Goal: Task Accomplishment & Management: Use online tool/utility

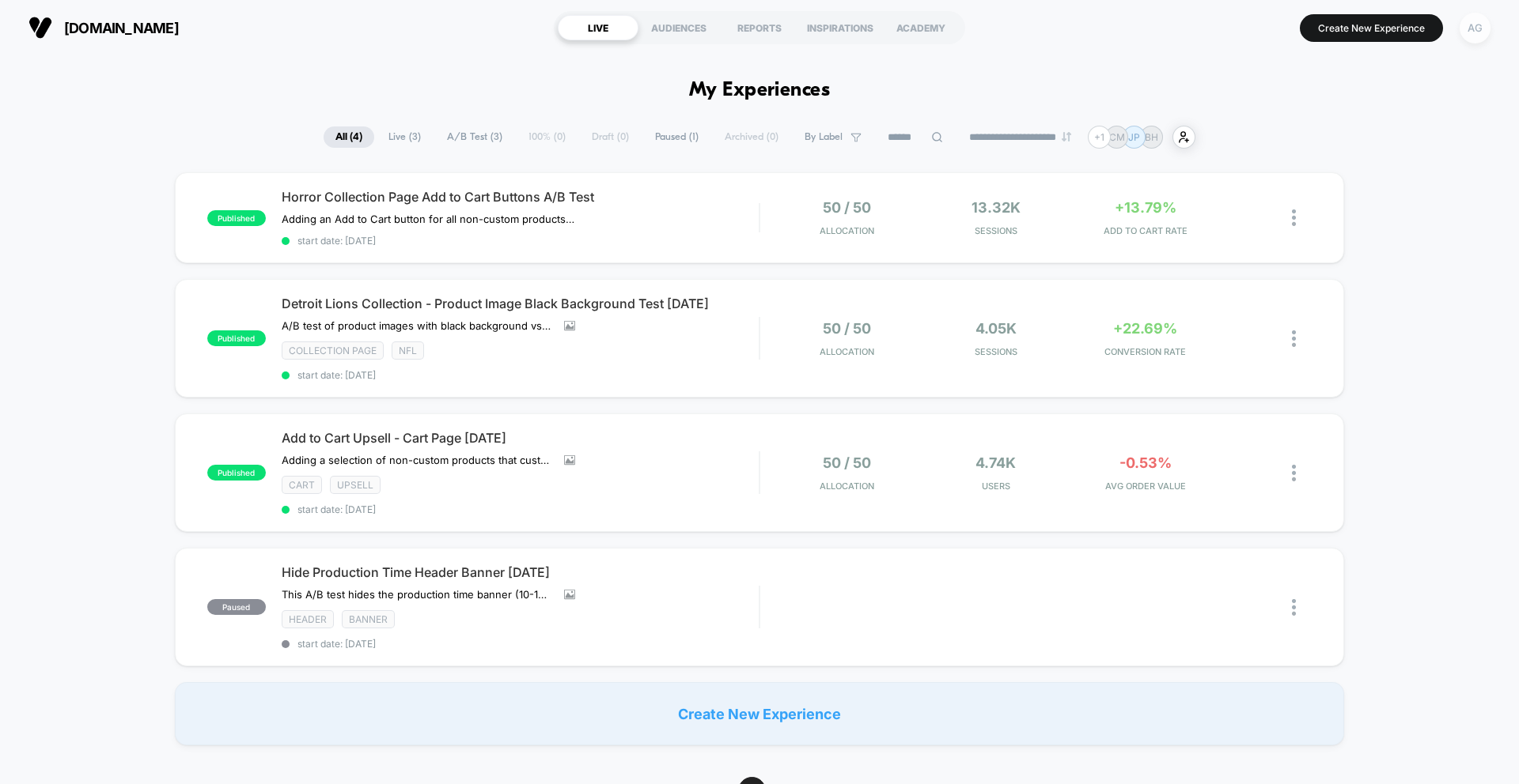
click at [1480, 26] on div "AG" at bounding box center [1474, 27] width 30 height 30
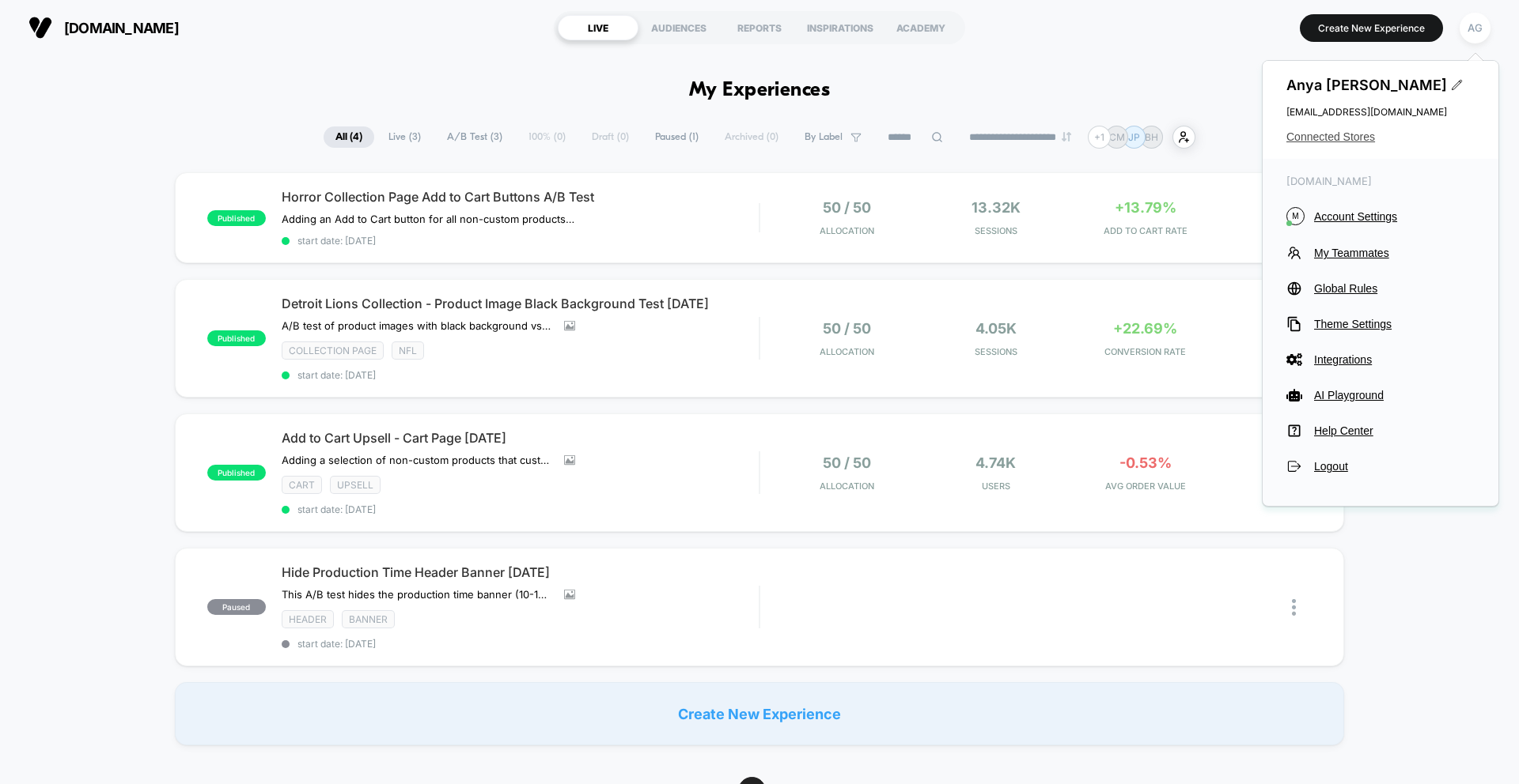
click at [1340, 138] on span "Connected Stores" at bounding box center [1380, 136] width 188 height 13
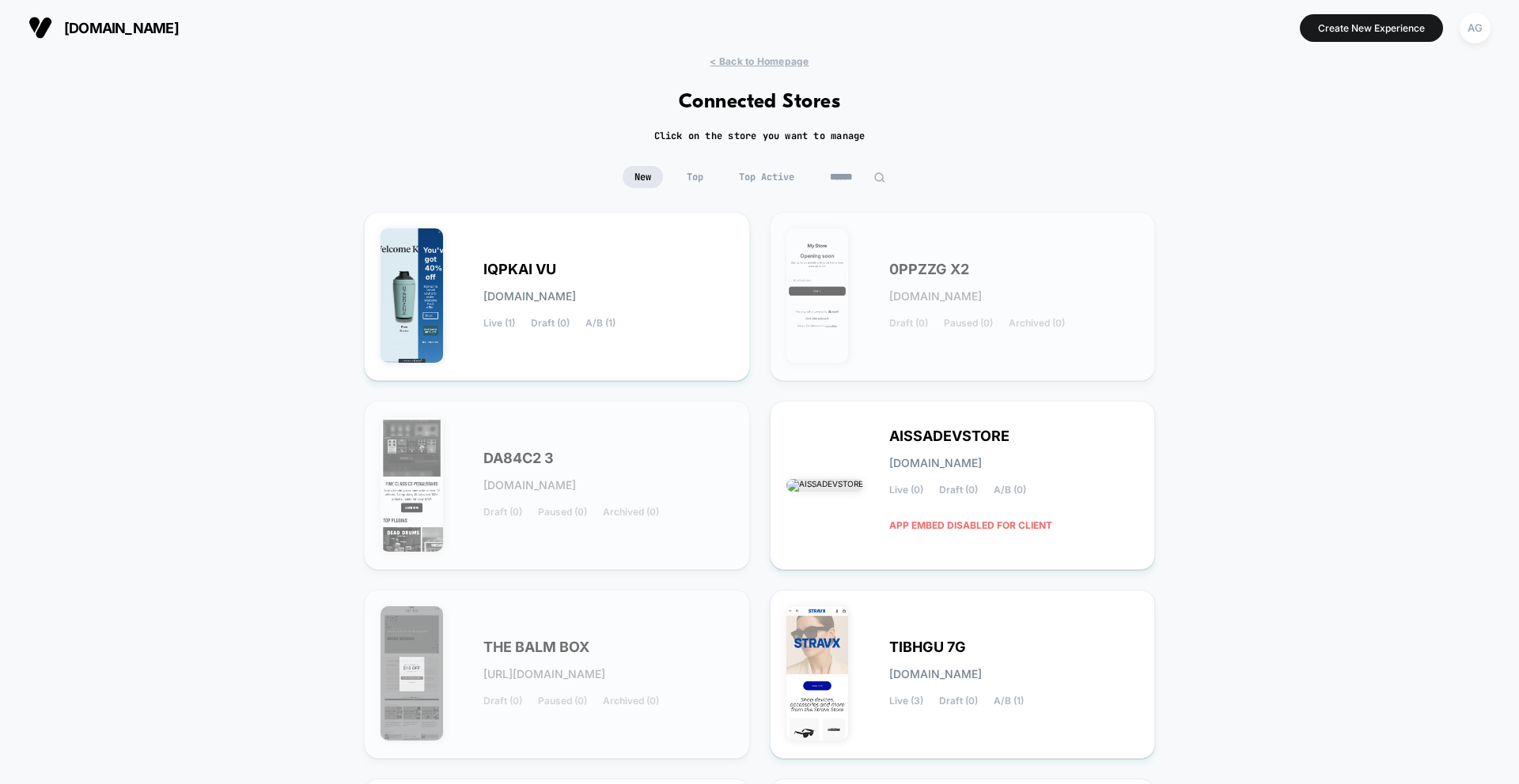
click at [844, 179] on input at bounding box center [857, 177] width 79 height 23
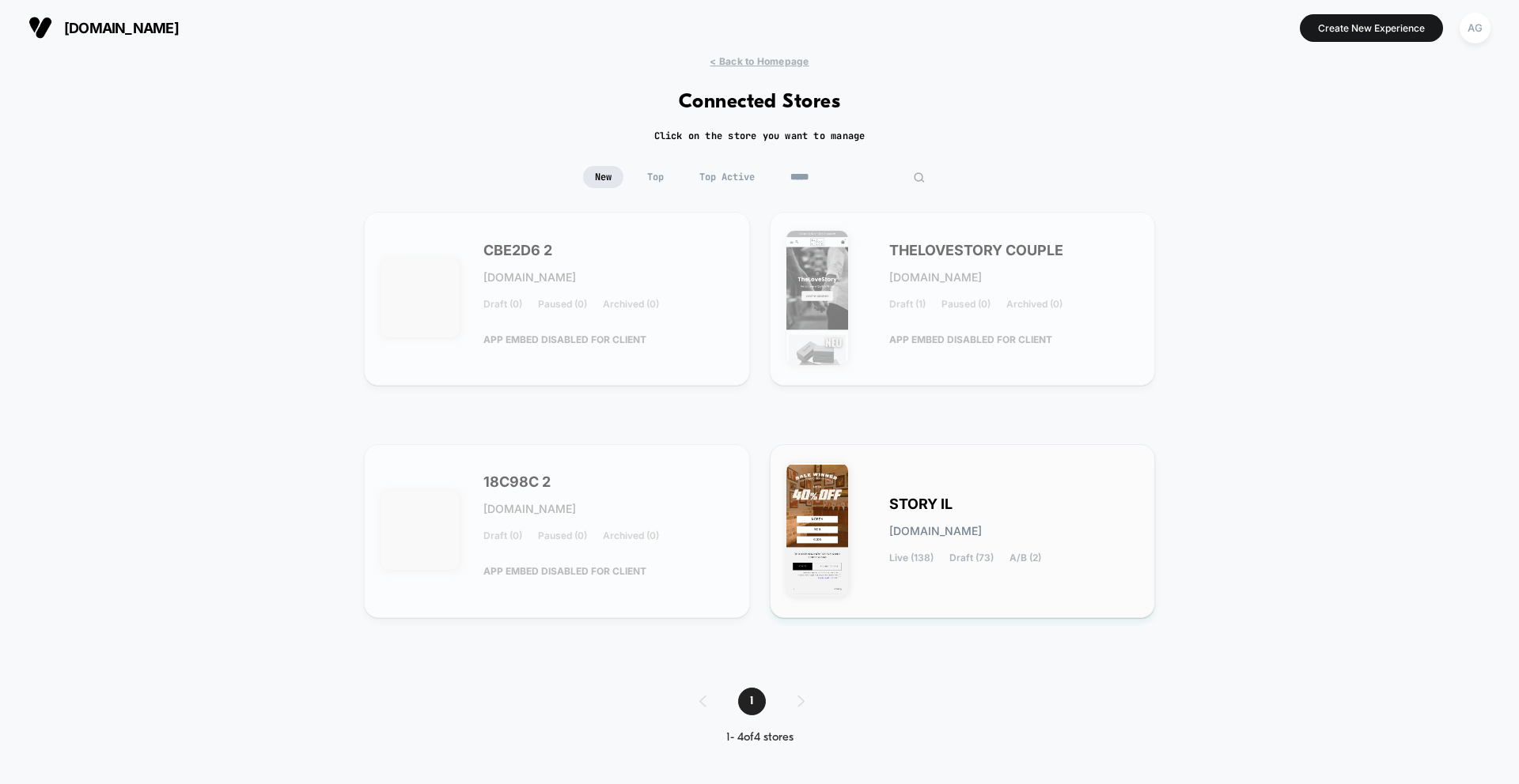
type input "*****"
click at [883, 490] on div "STORY IL [DOMAIN_NAME] Live (138) Draft (73) A/B (2)" at bounding box center [963, 531] width 353 height 141
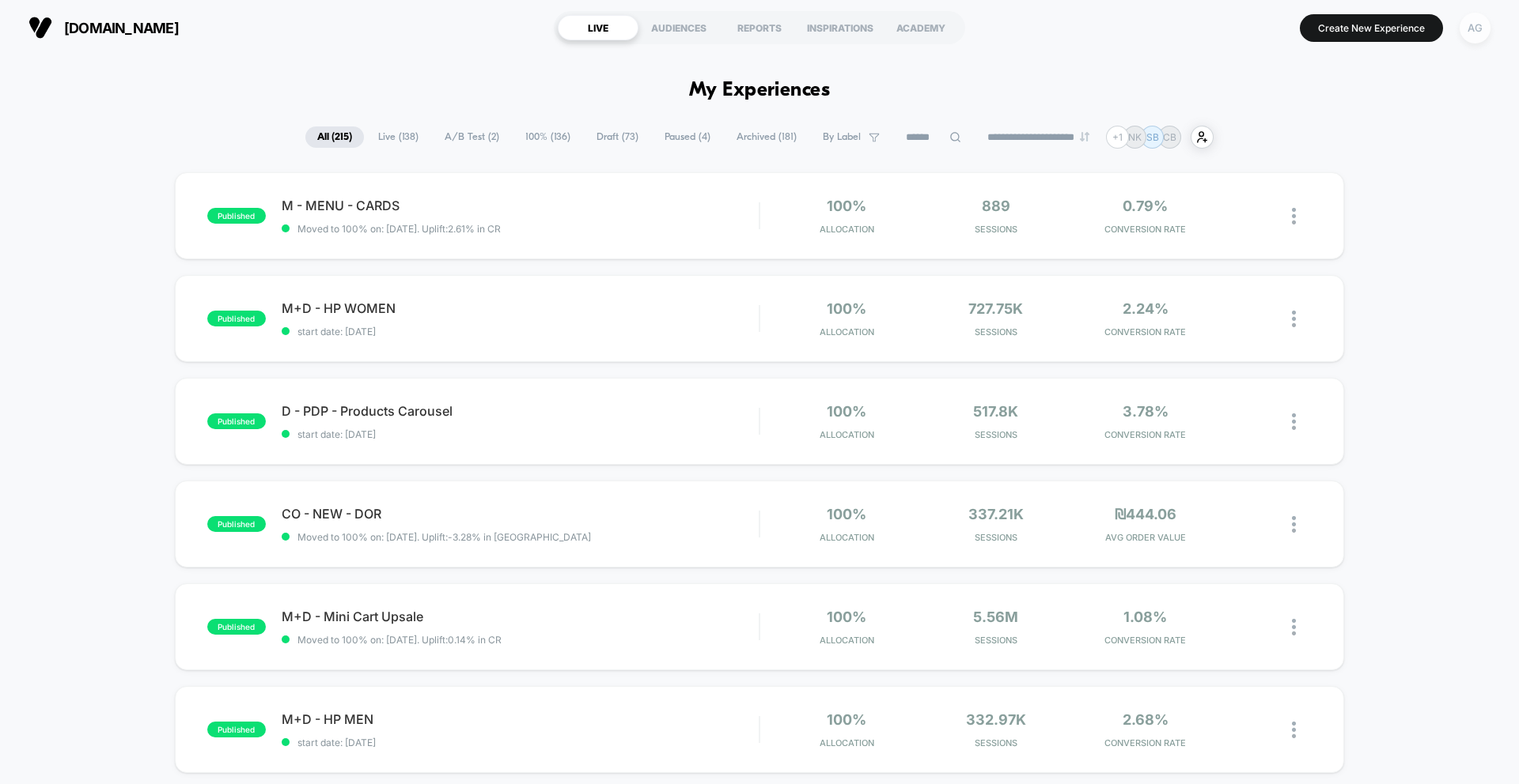
click at [1471, 39] on div "AG" at bounding box center [1474, 27] width 30 height 30
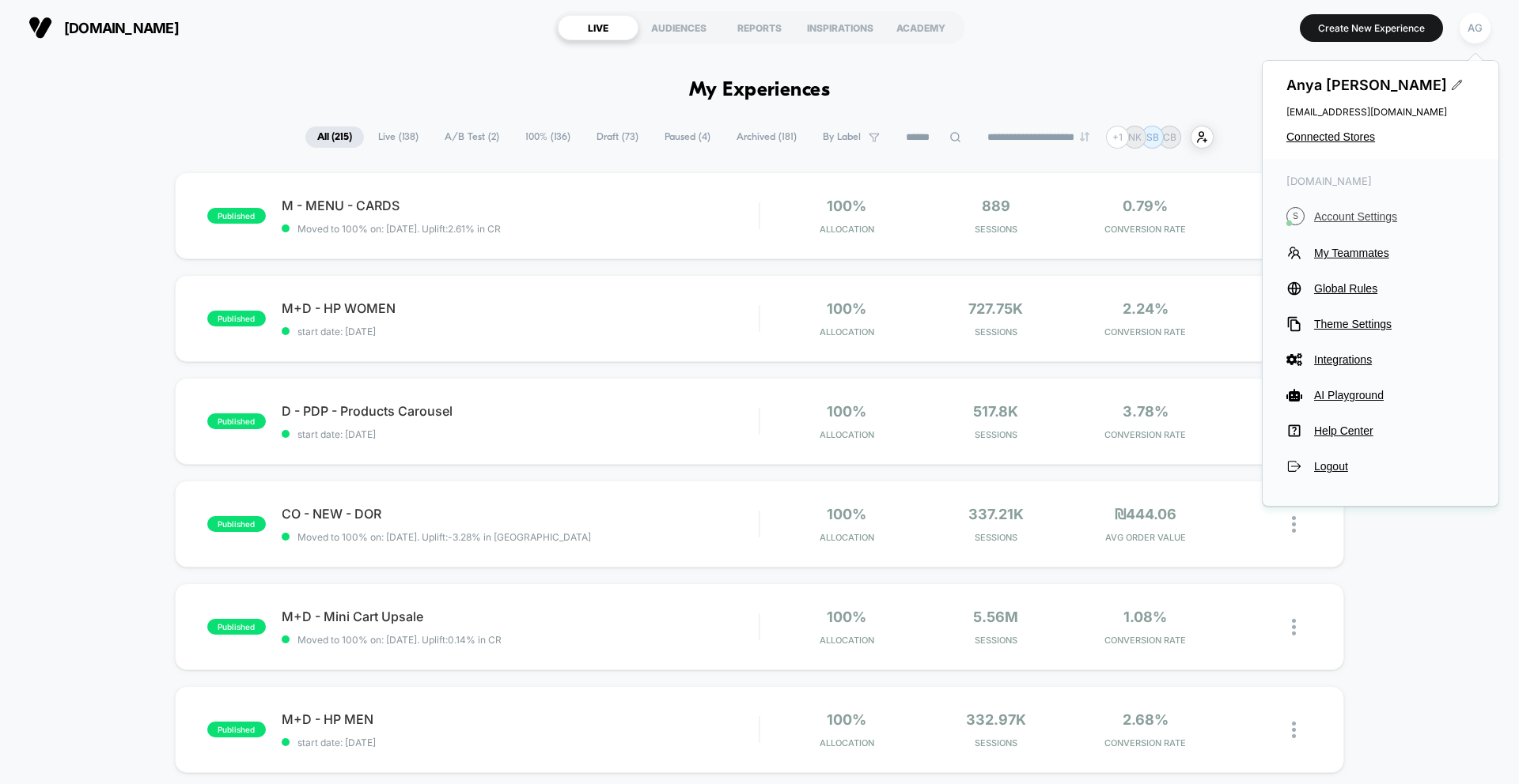
click at [1350, 213] on span "Account Settings" at bounding box center [1394, 216] width 161 height 13
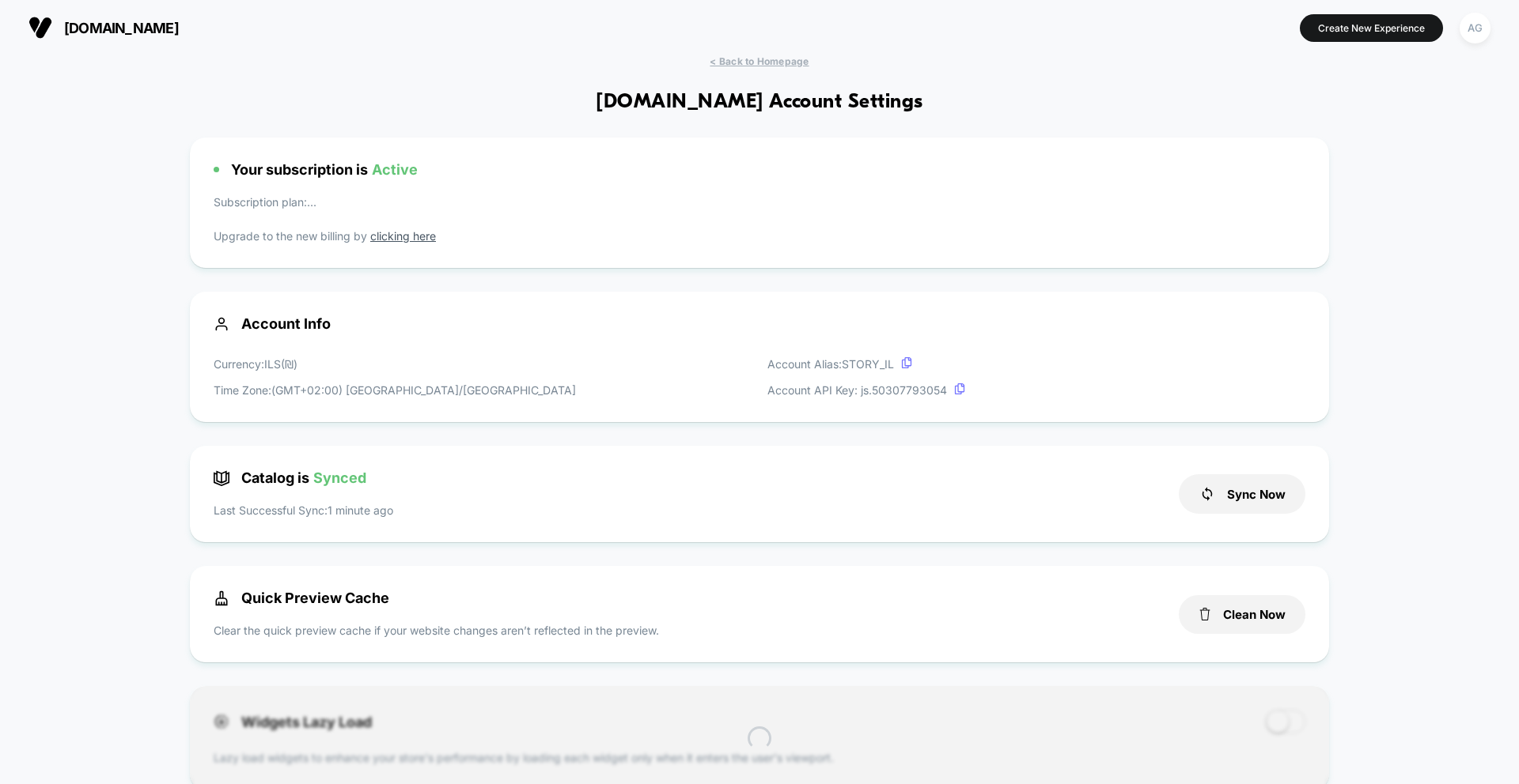
scroll to position [213, 0]
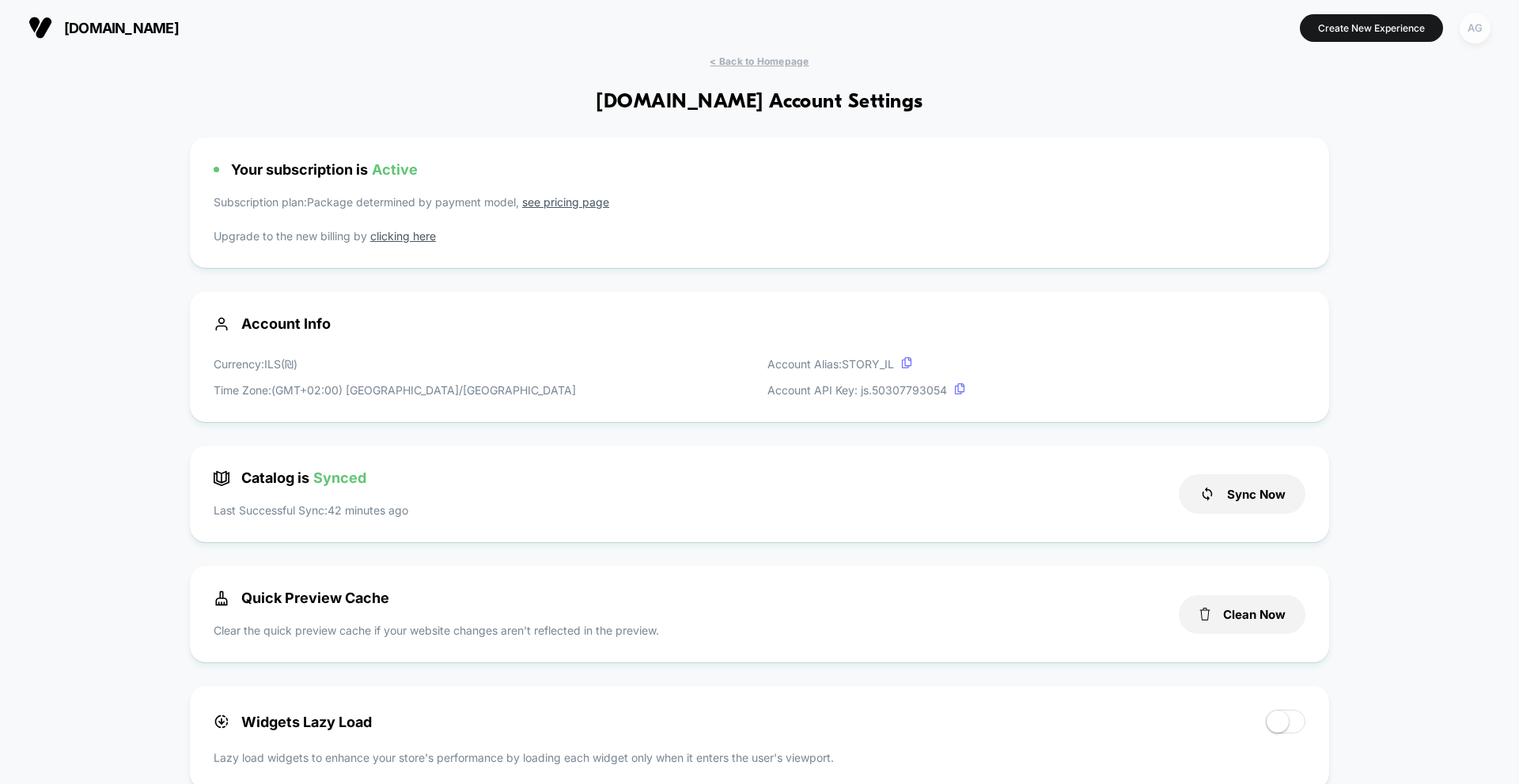
click at [1472, 26] on div "AG" at bounding box center [1474, 27] width 30 height 30
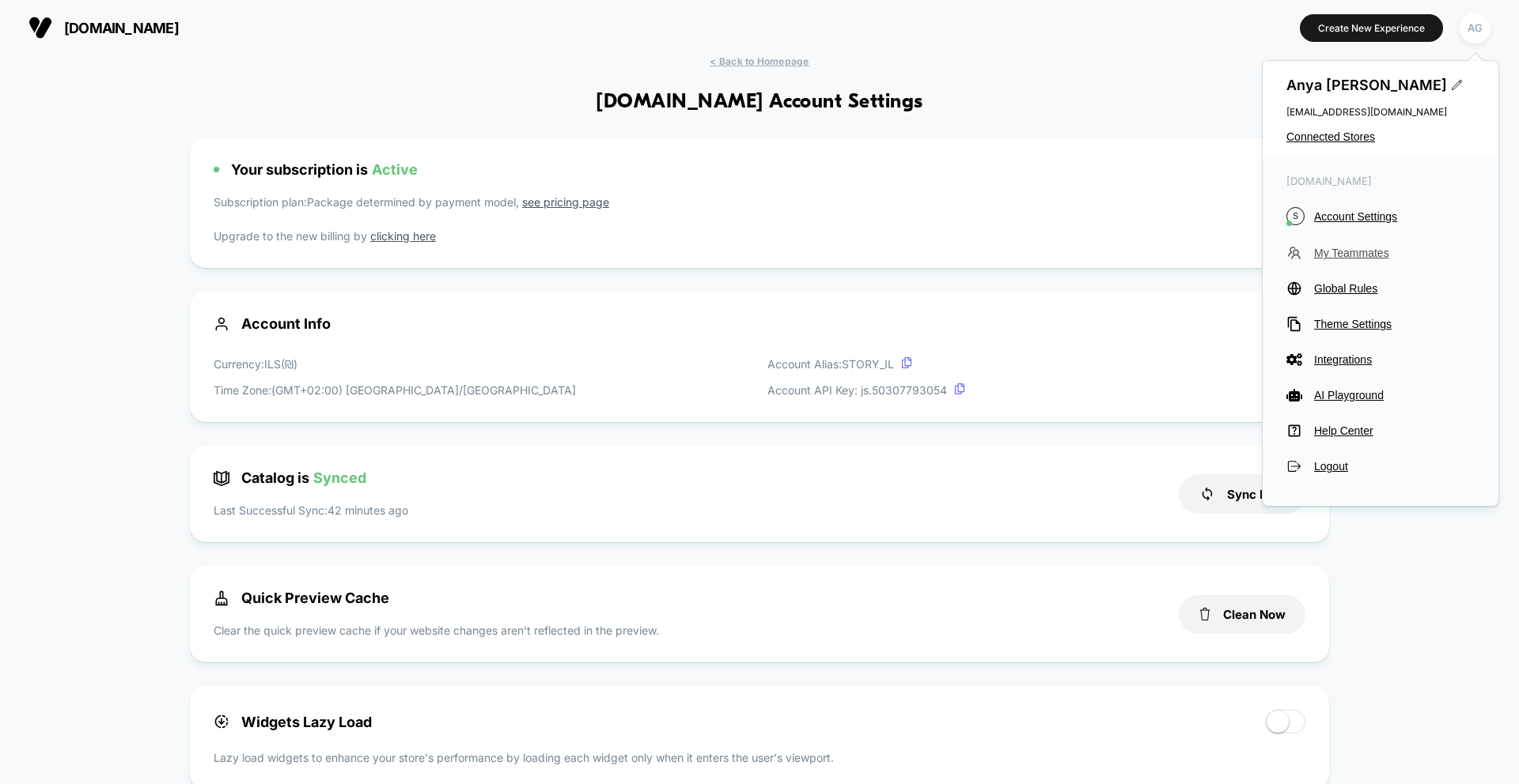
click at [1338, 248] on span "My Teammates" at bounding box center [1394, 253] width 161 height 13
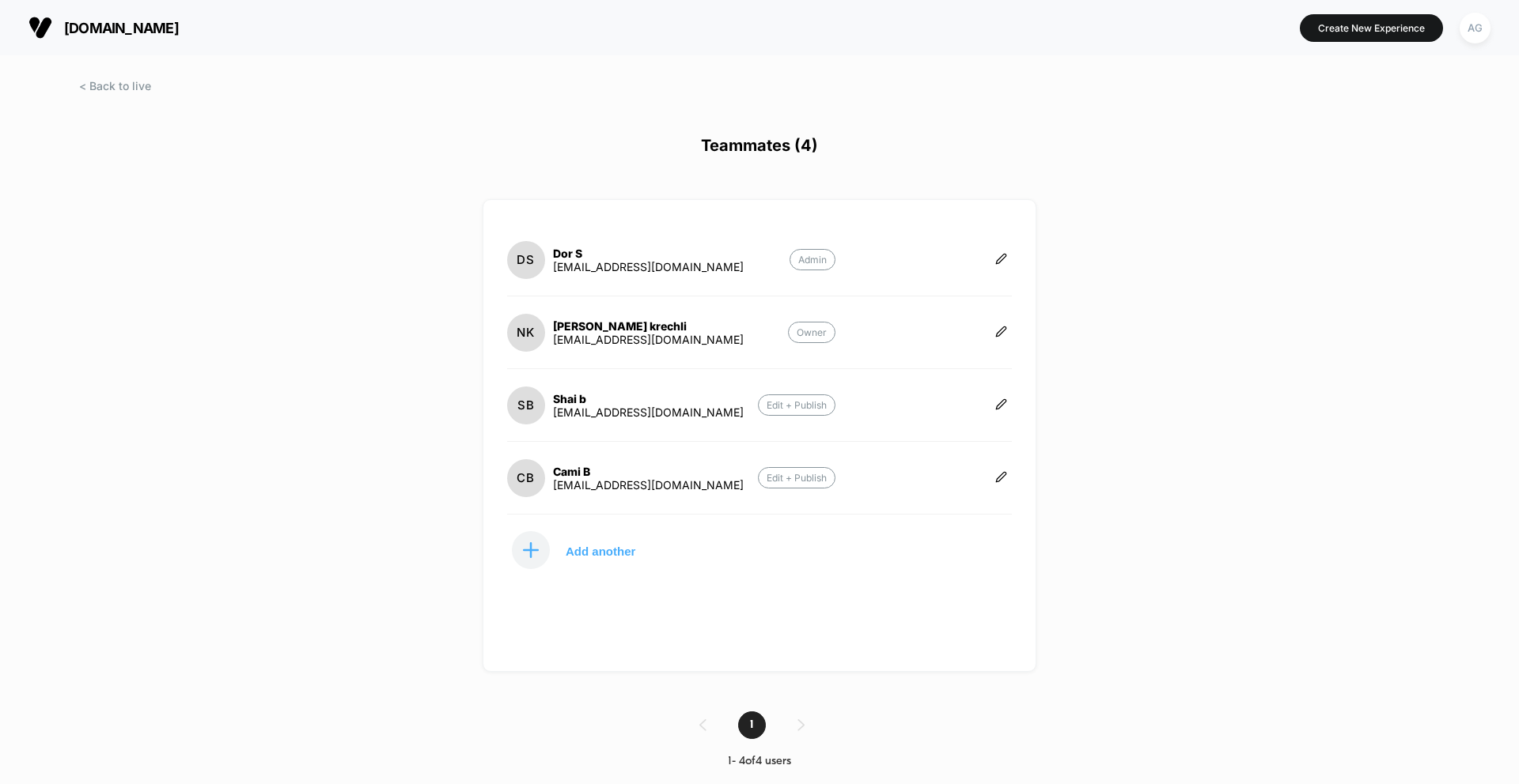
click at [688, 267] on div "[EMAIL_ADDRESS][DOMAIN_NAME]" at bounding box center [647, 267] width 191 height 14
copy div "[EMAIL_ADDRESS][DOMAIN_NAME] Admin NK"
click at [142, 87] on span at bounding box center [115, 86] width 71 height 14
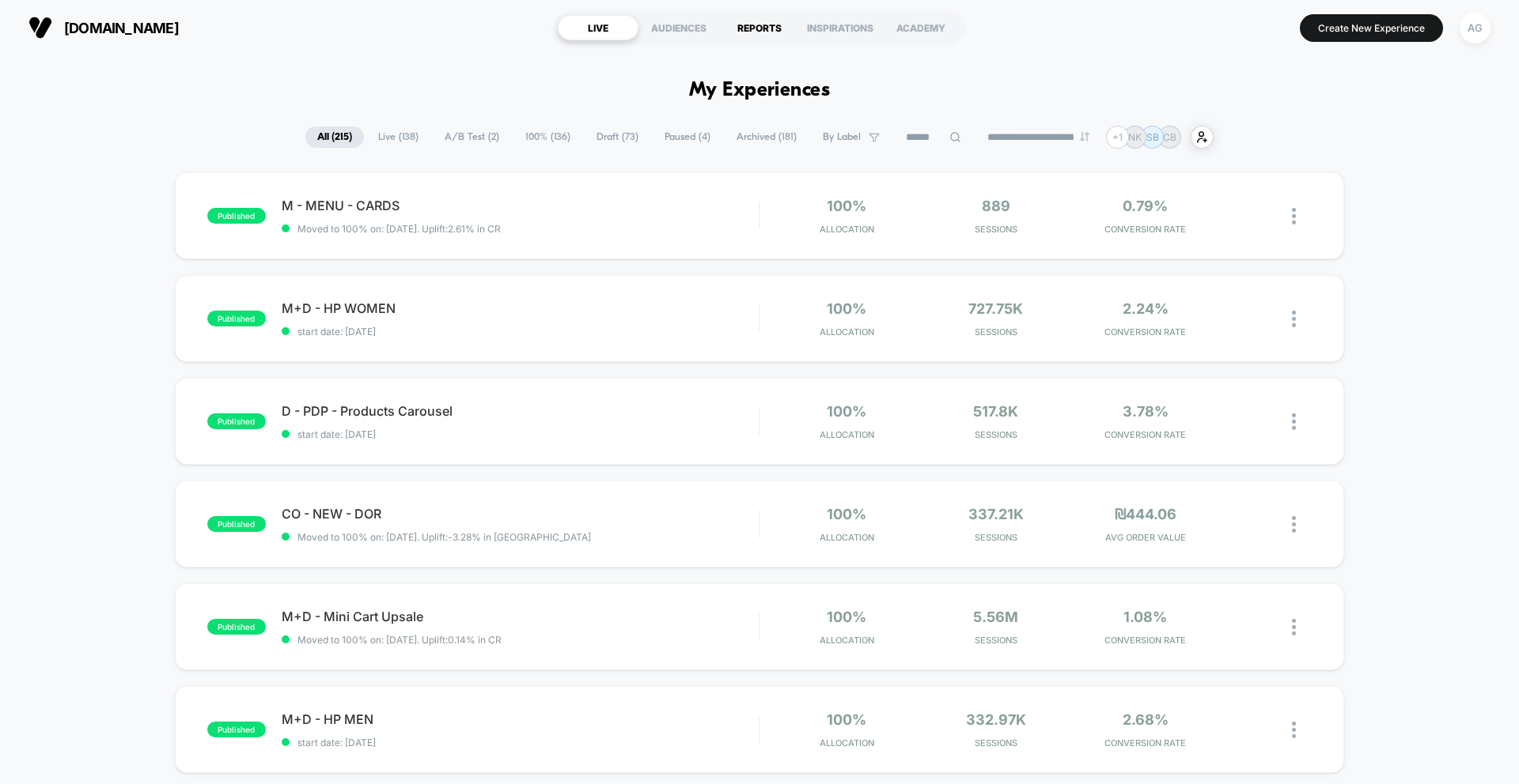
click at [737, 31] on div "REPORTS" at bounding box center [759, 27] width 80 height 25
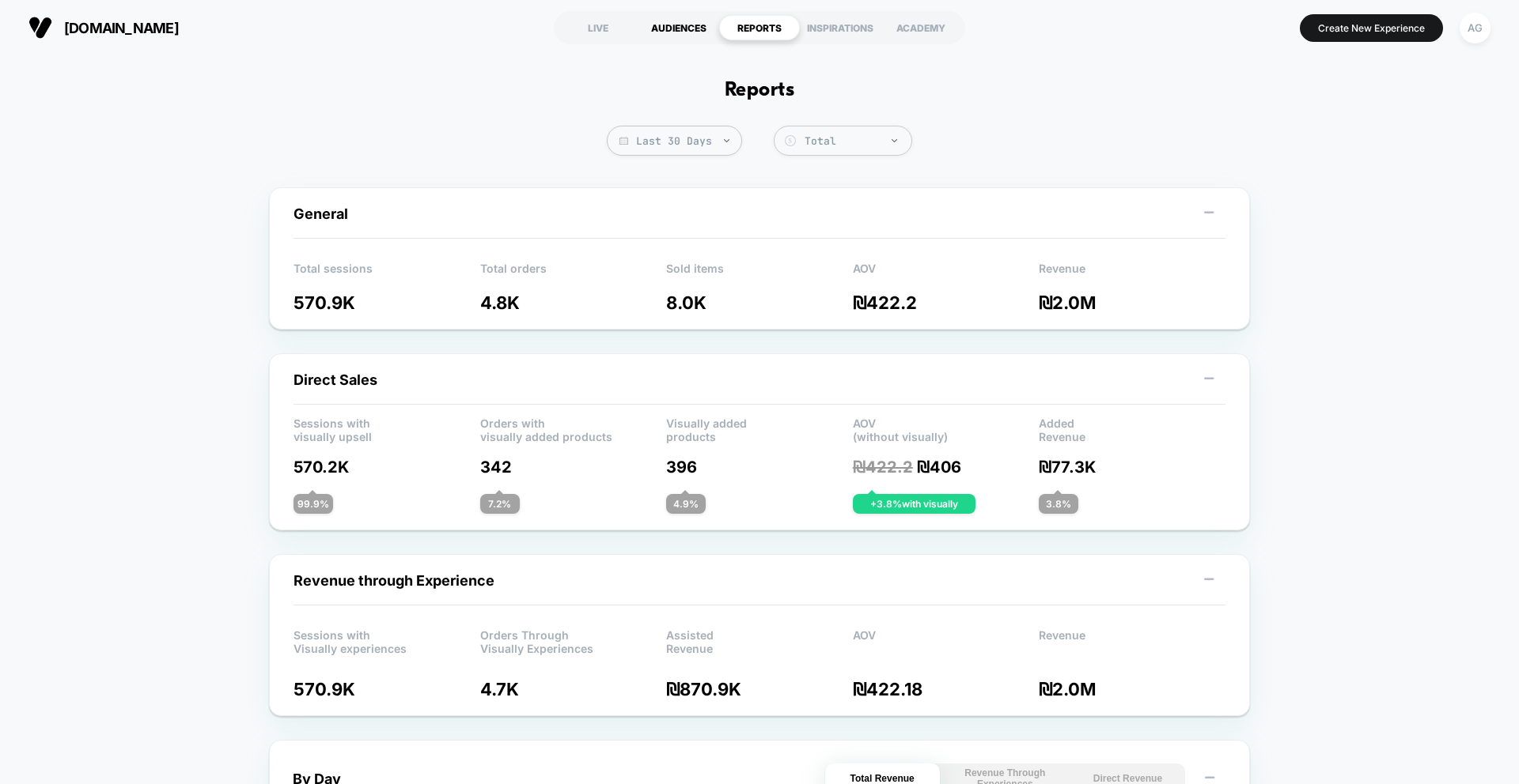
click at [690, 28] on div "AUDIENCES" at bounding box center [679, 27] width 80 height 25
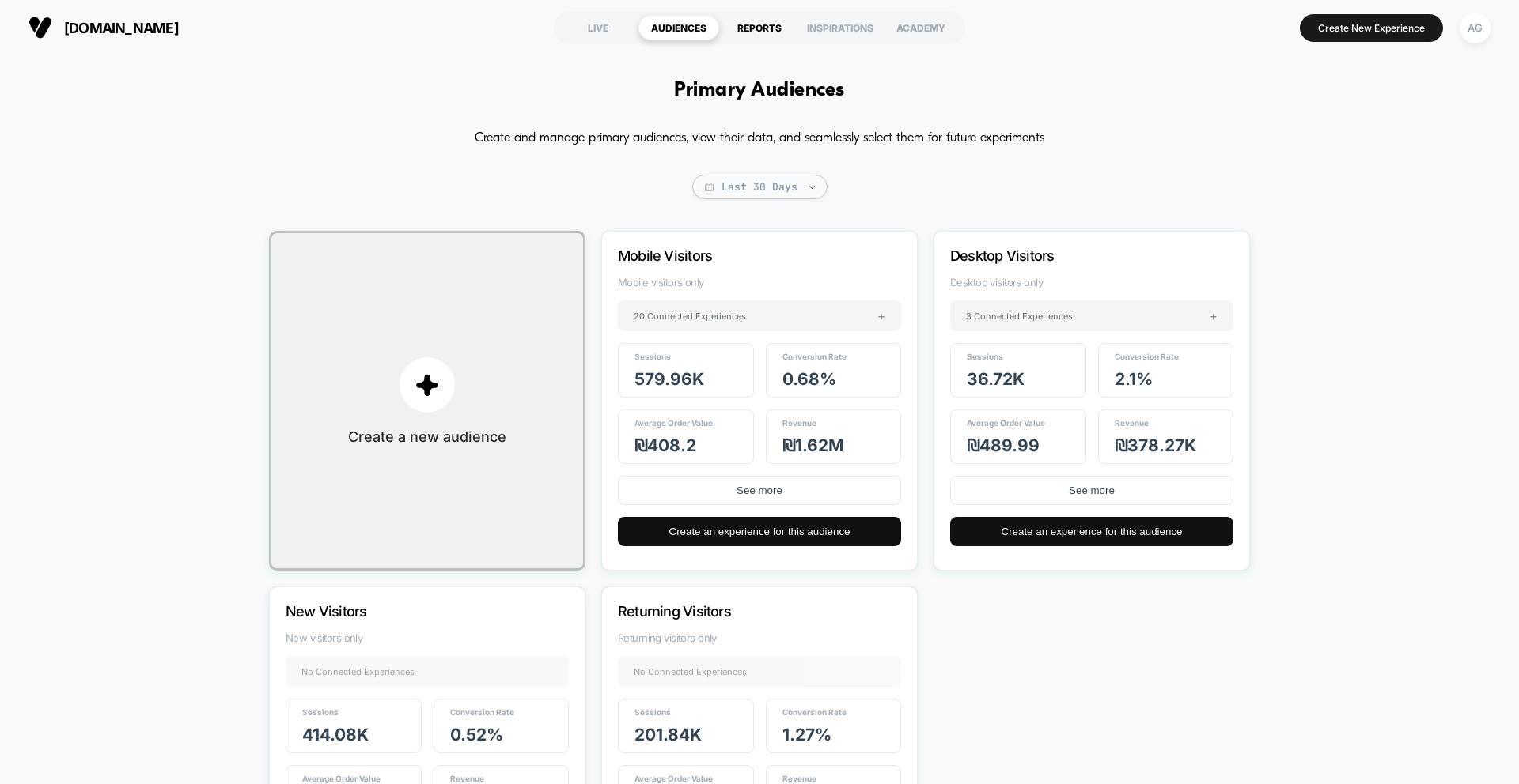
click at [760, 27] on div "REPORTS" at bounding box center [759, 27] width 80 height 25
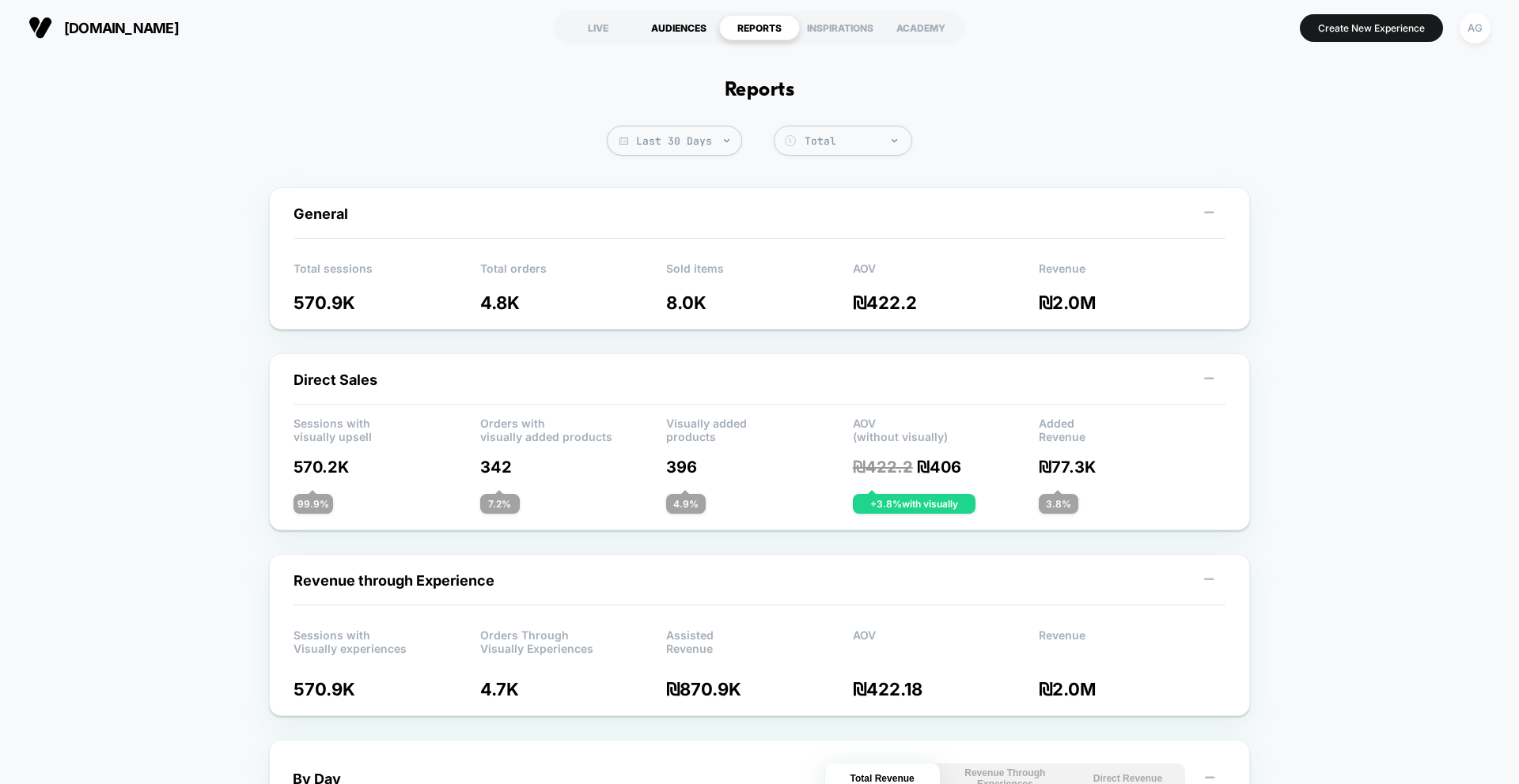
click at [693, 21] on div "AUDIENCES" at bounding box center [679, 27] width 80 height 25
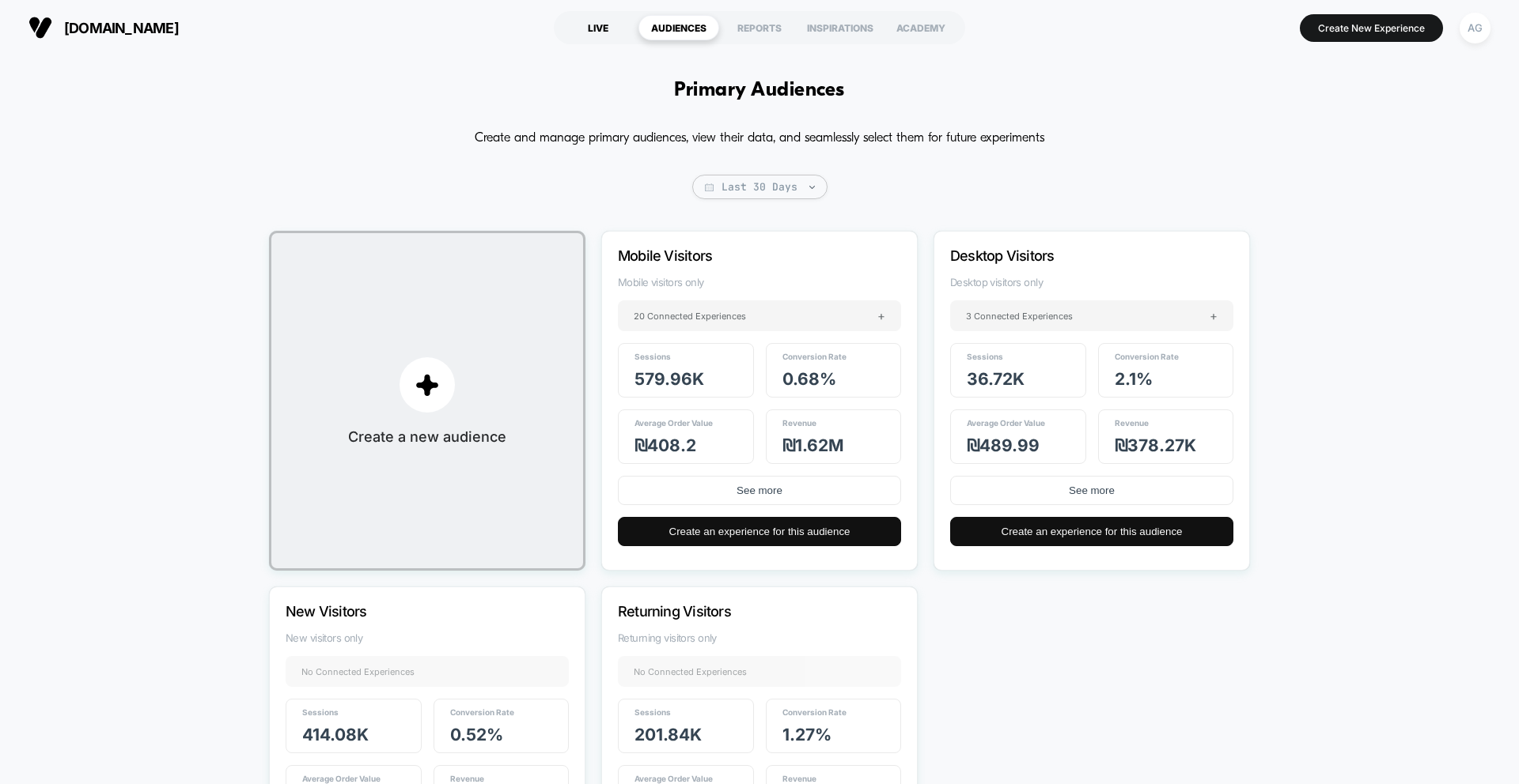
click at [588, 23] on div "LIVE" at bounding box center [597, 27] width 80 height 25
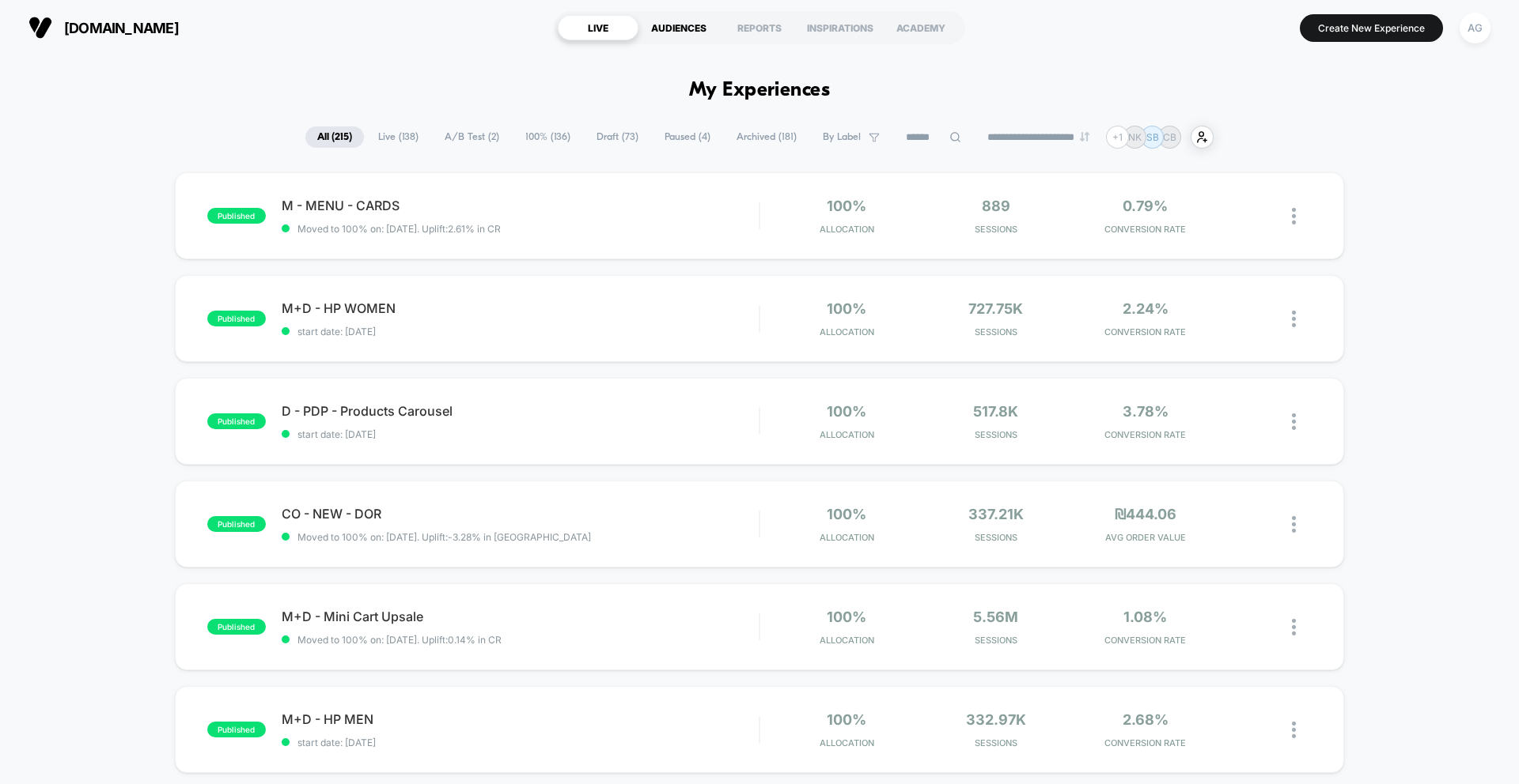
click at [713, 35] on div "AUDIENCES" at bounding box center [679, 27] width 80 height 25
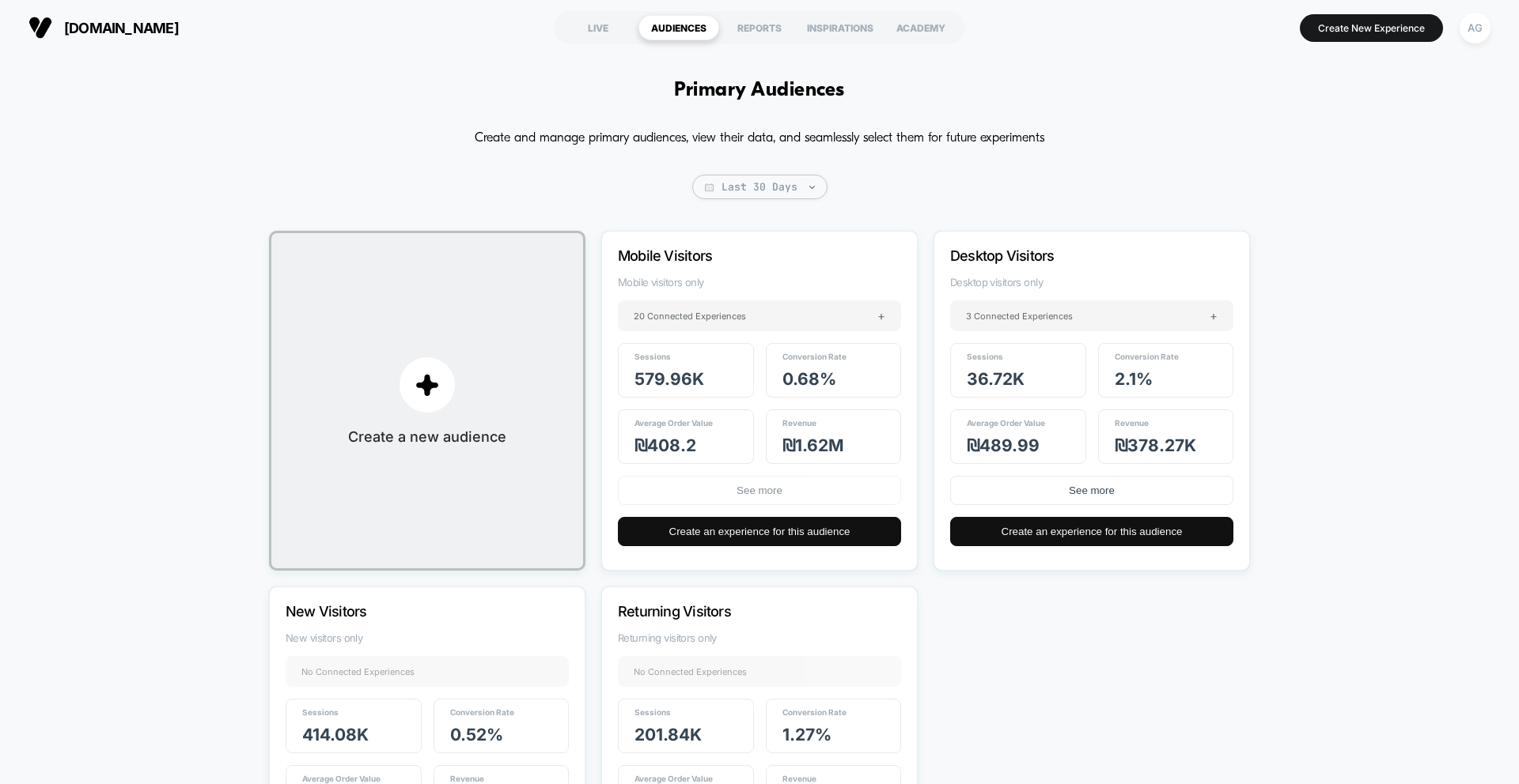
click at [719, 491] on button "See more" at bounding box center [759, 490] width 283 height 29
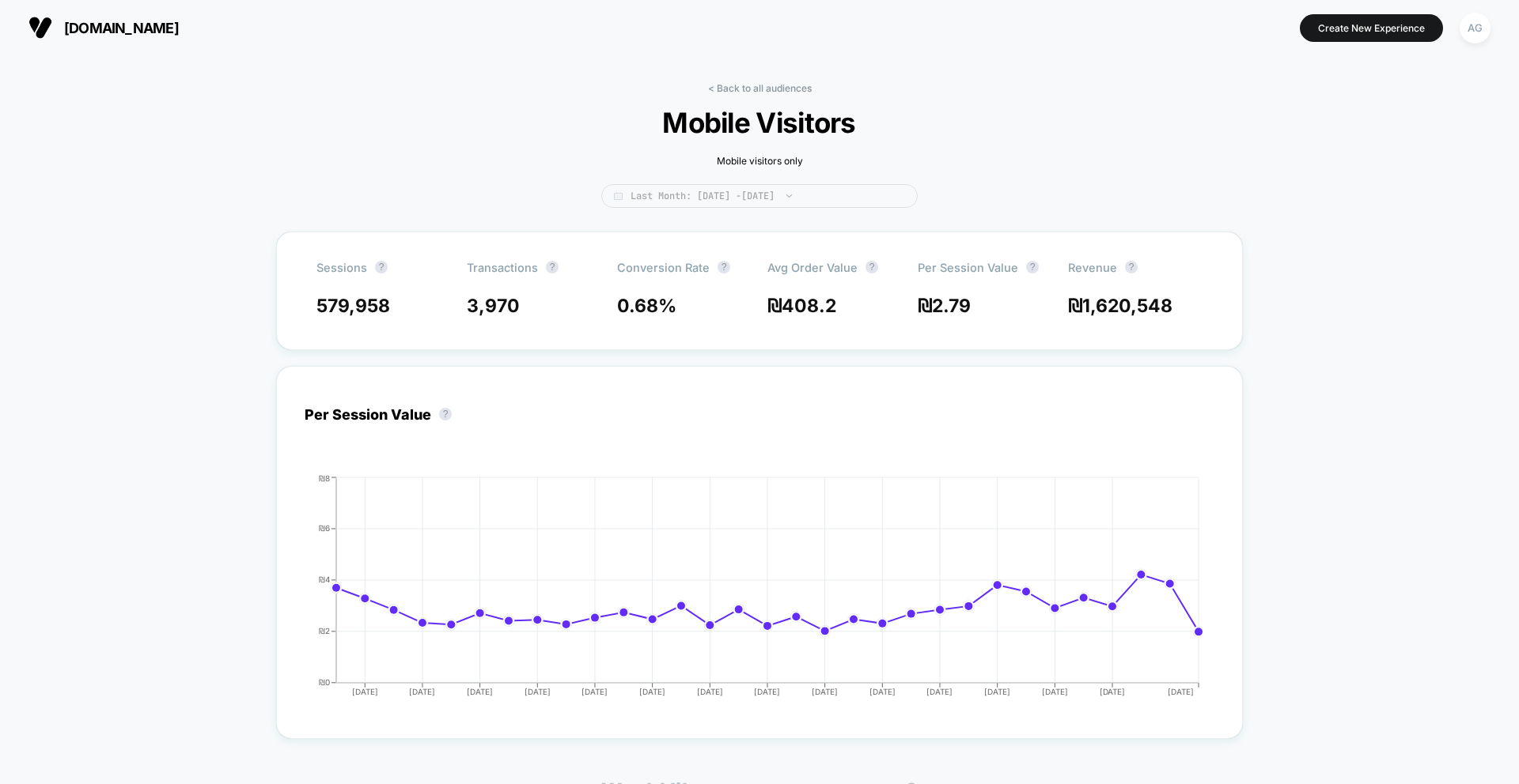
click at [708, 196] on span "Last Month: [DATE] - [DATE]" at bounding box center [759, 196] width 316 height 23
select select "*"
select select "****"
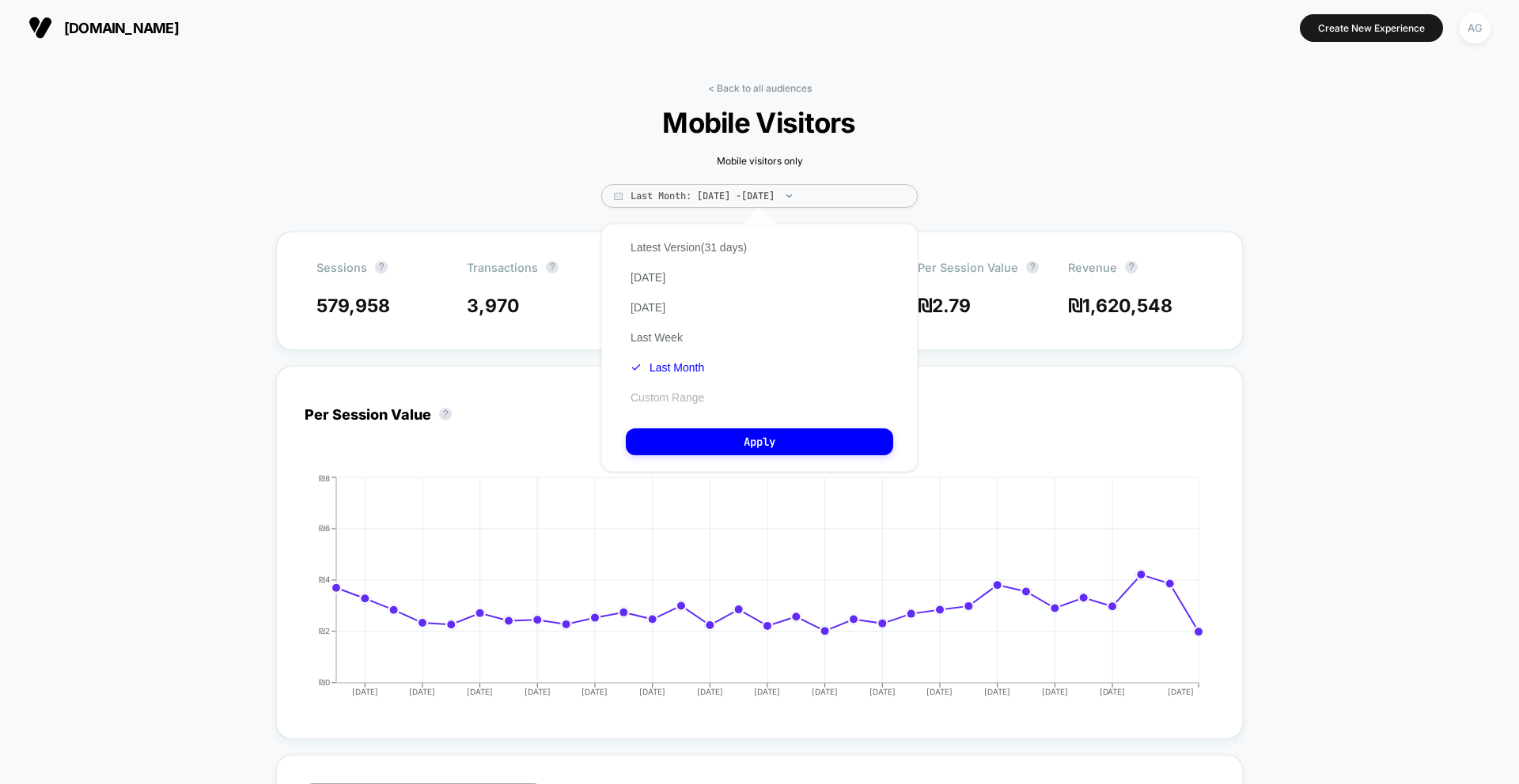
click at [675, 397] on button "Custom Range" at bounding box center [667, 397] width 83 height 15
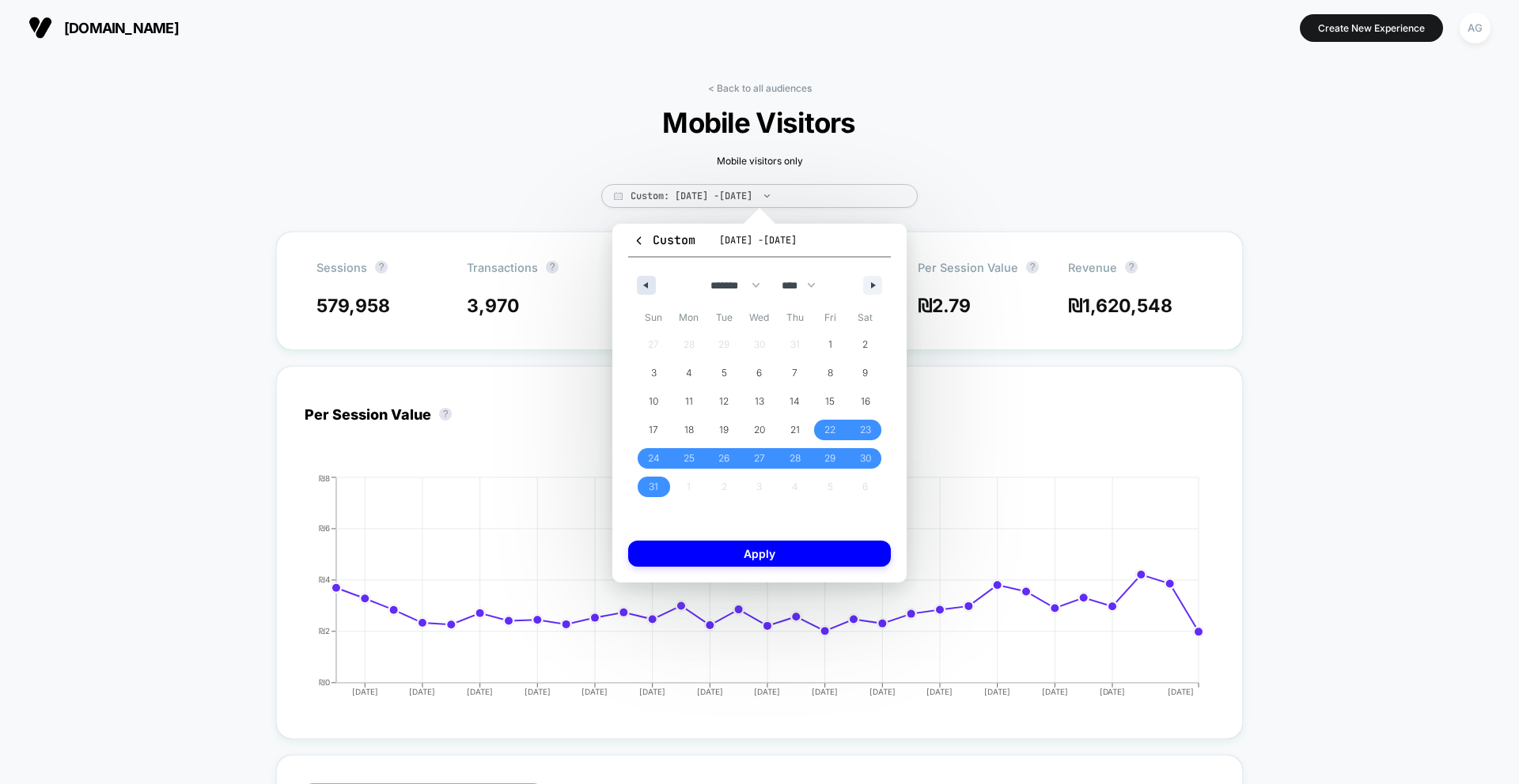
click at [646, 289] on button "button" at bounding box center [645, 285] width 19 height 19
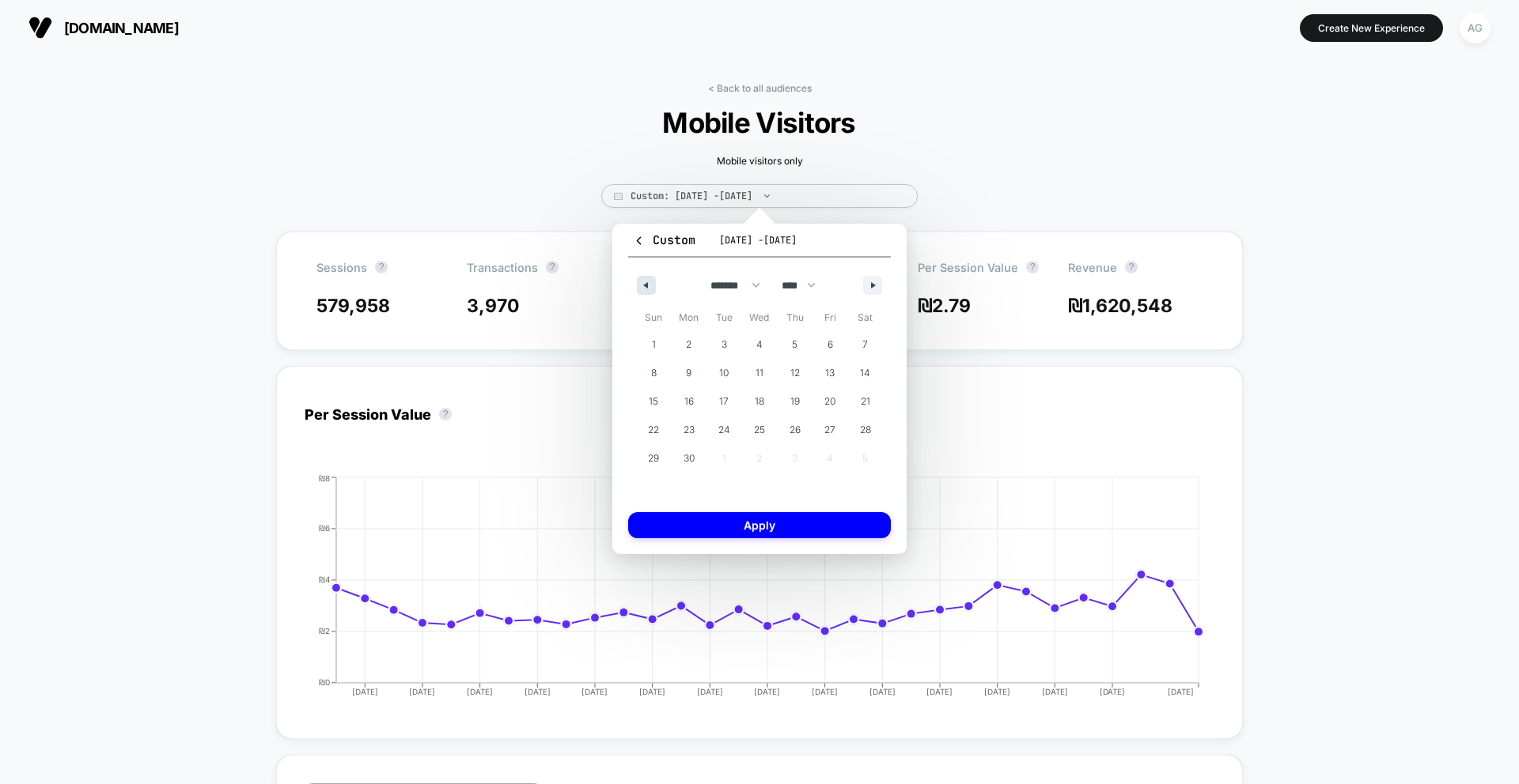
click at [646, 289] on button "button" at bounding box center [645, 285] width 19 height 19
click at [720, 338] on span "1" at bounding box center [724, 345] width 35 height 21
click at [878, 286] on icon "button" at bounding box center [875, 285] width 8 height 6
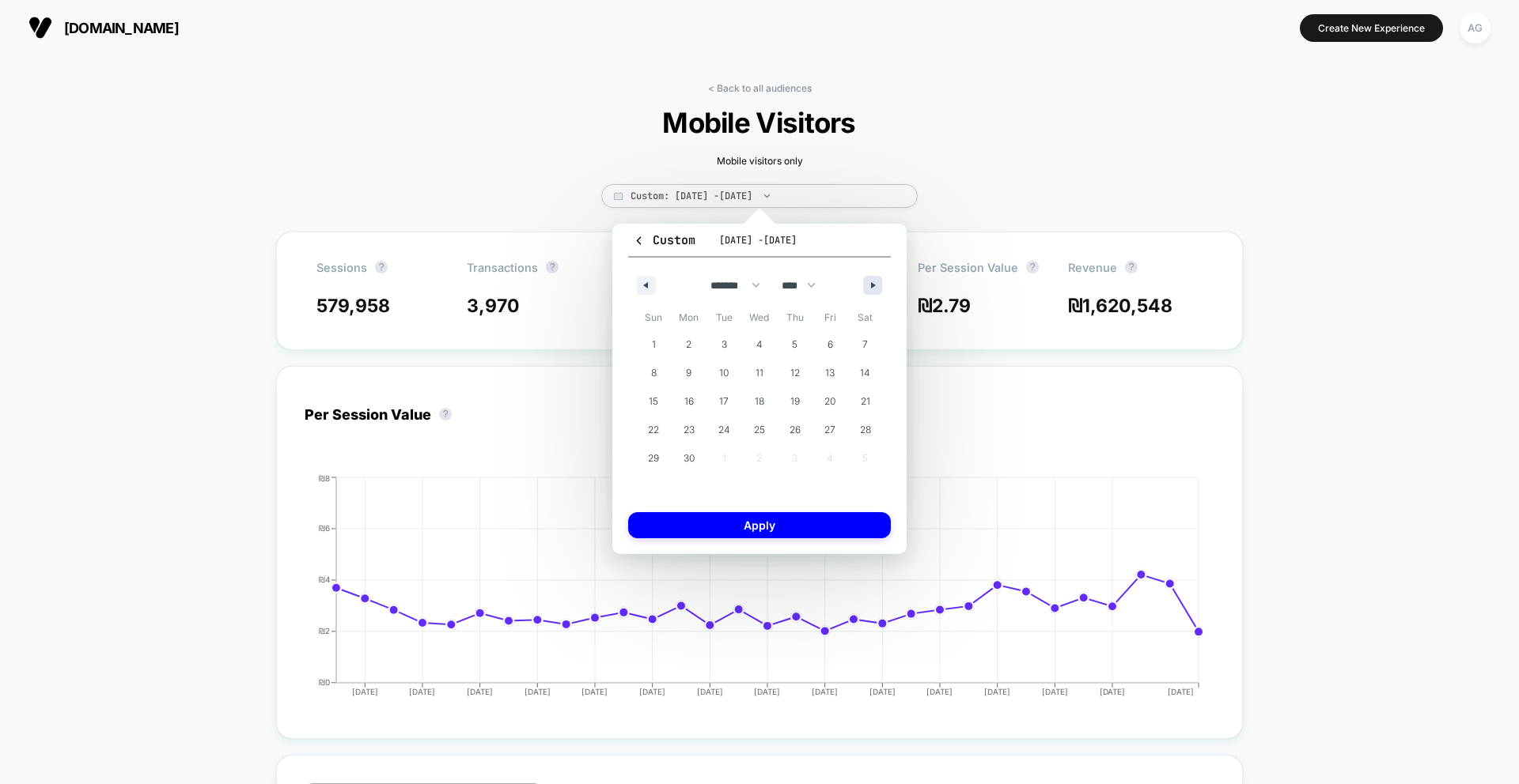
click at [878, 286] on icon "button" at bounding box center [875, 285] width 8 height 6
click at [655, 454] on span "26" at bounding box center [652, 458] width 11 height 28
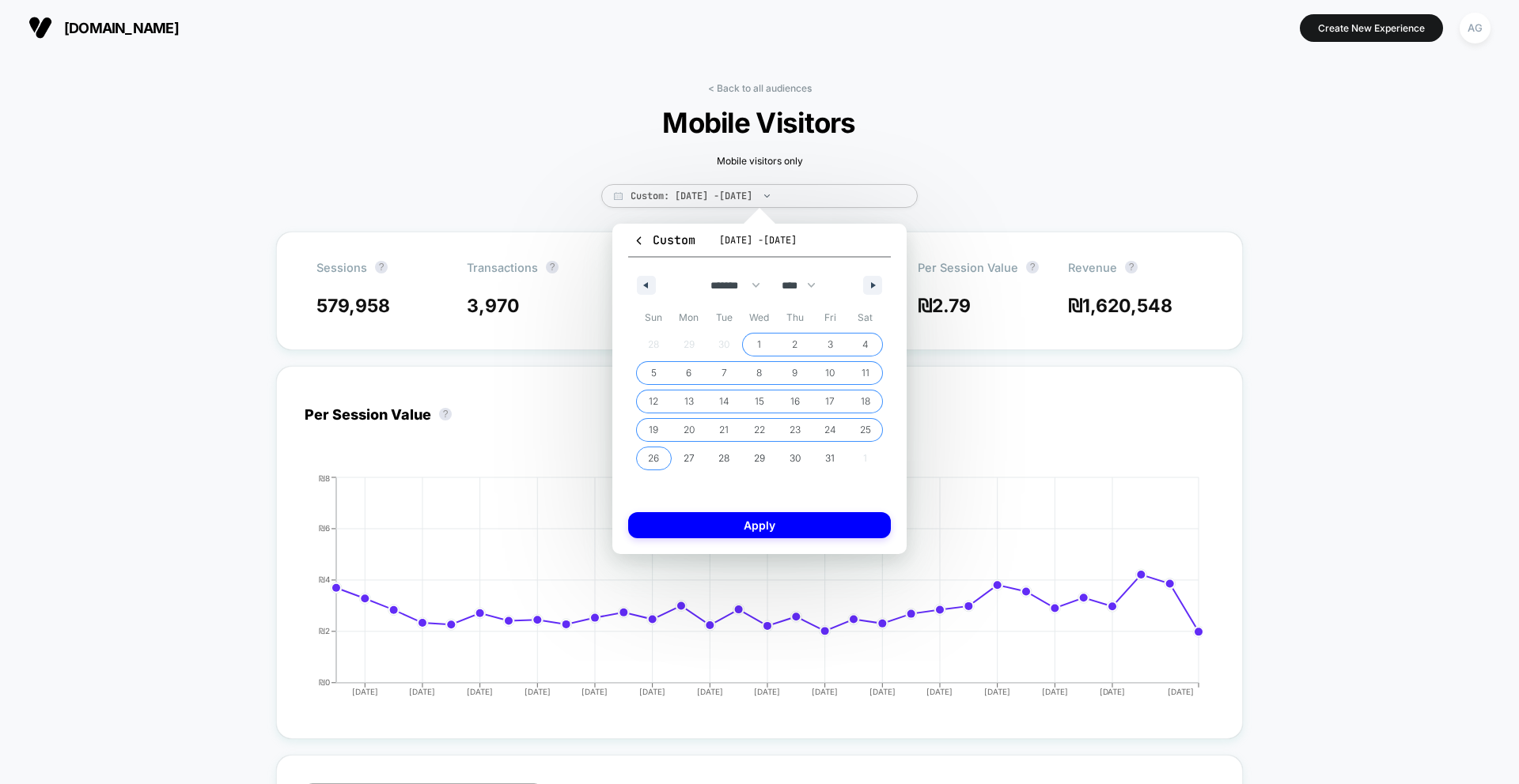
select select "*"
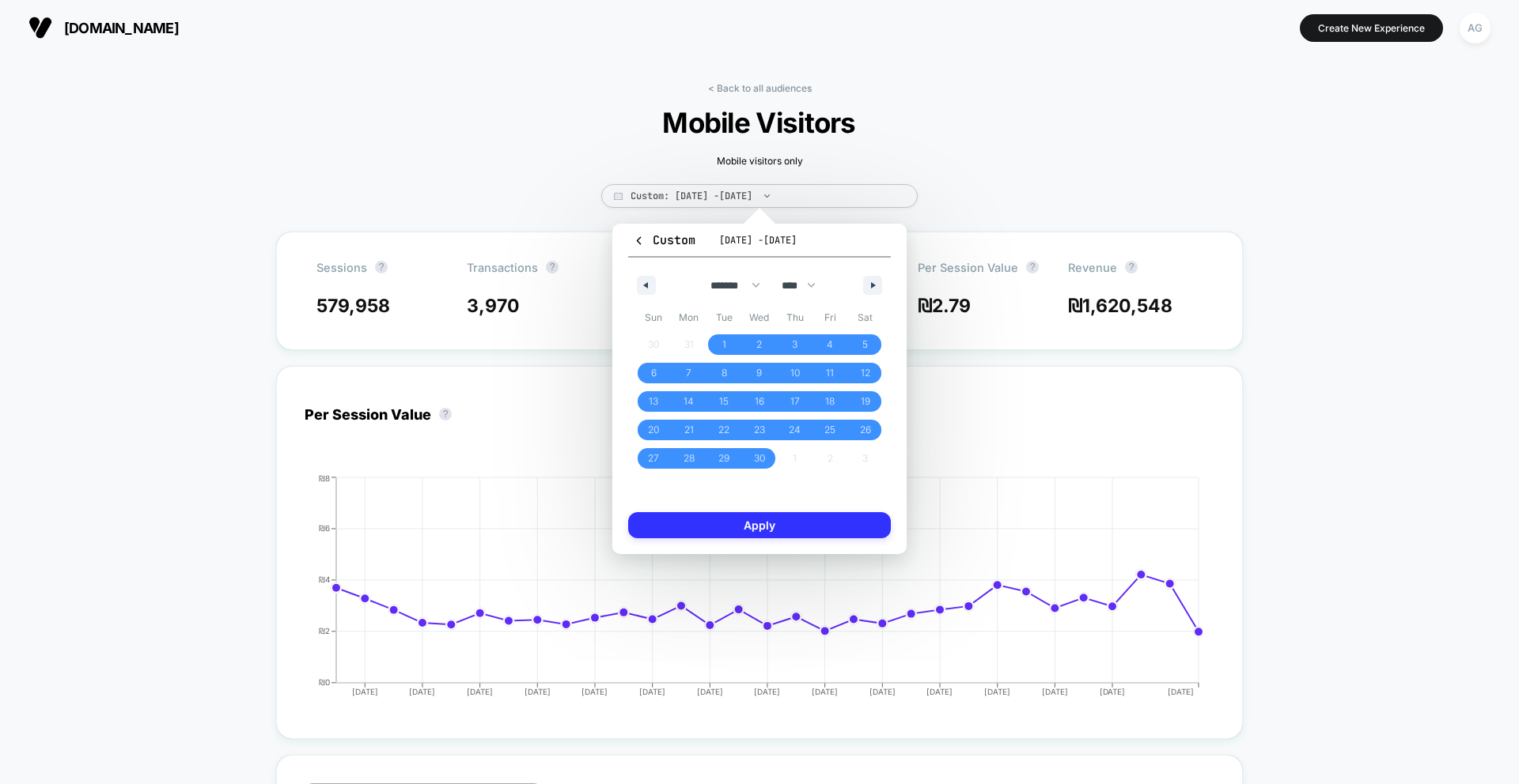
click at [753, 531] on button "Apply" at bounding box center [759, 525] width 262 height 26
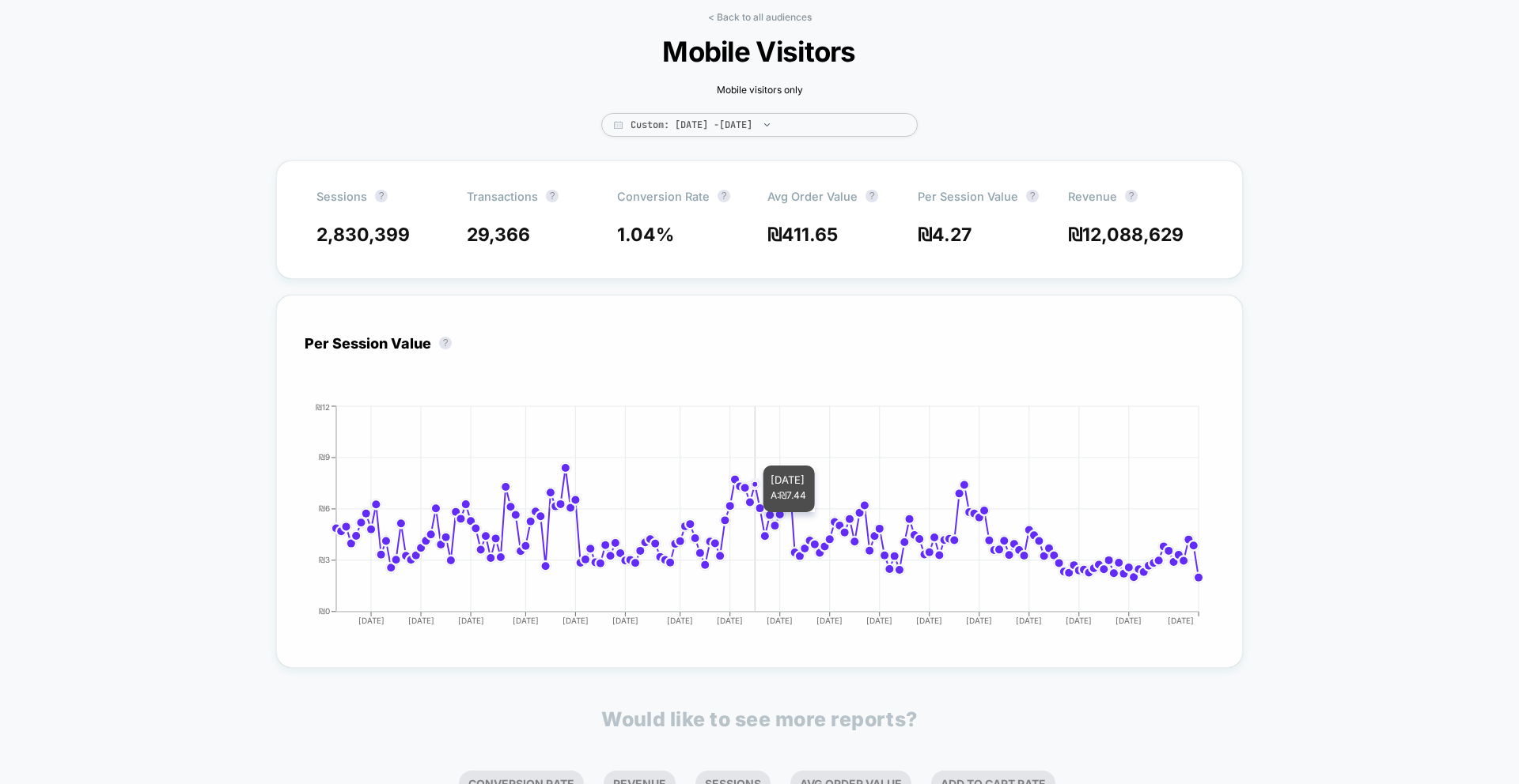
scroll to position [306, 0]
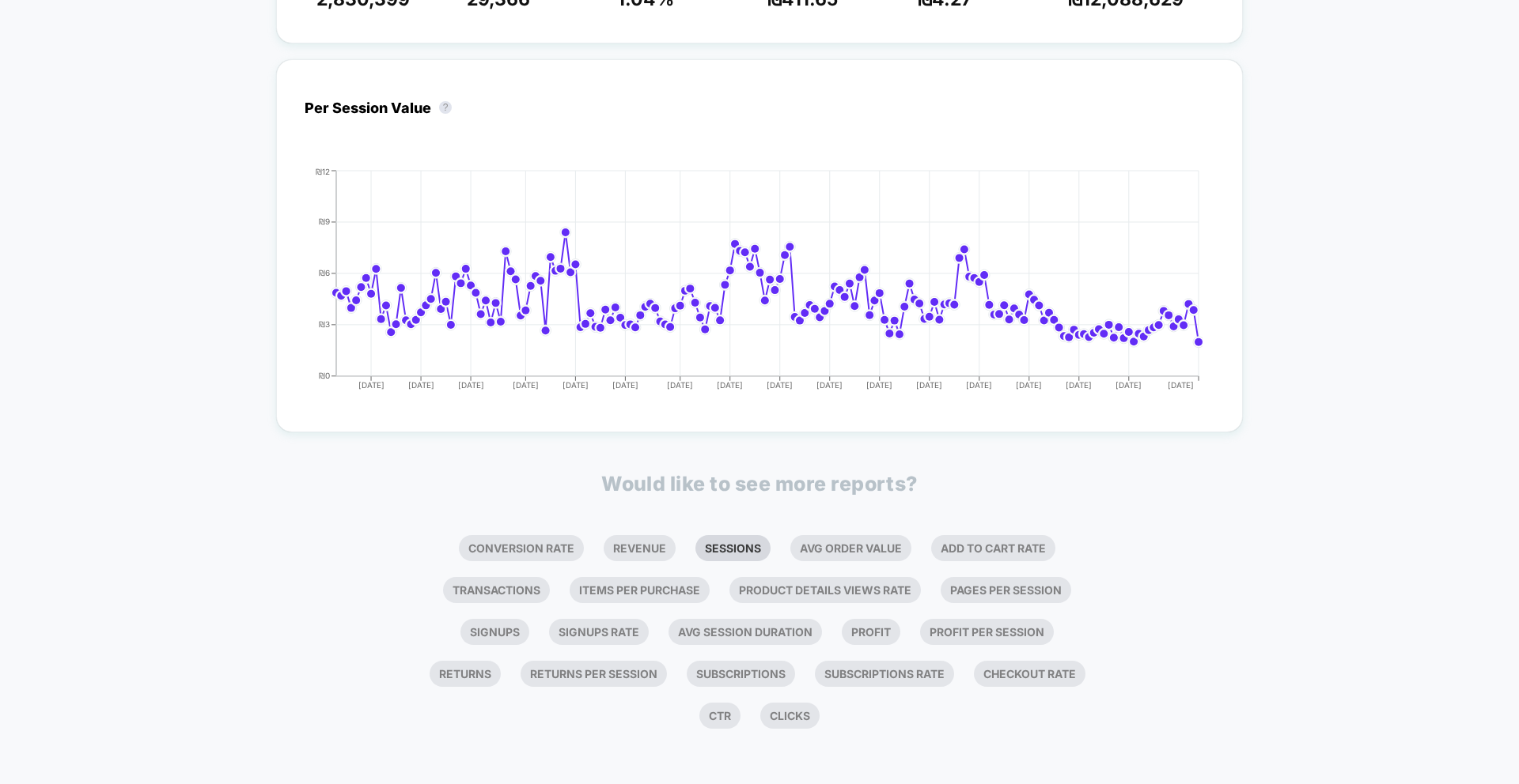
click at [720, 548] on li "Sessions" at bounding box center [733, 548] width 75 height 26
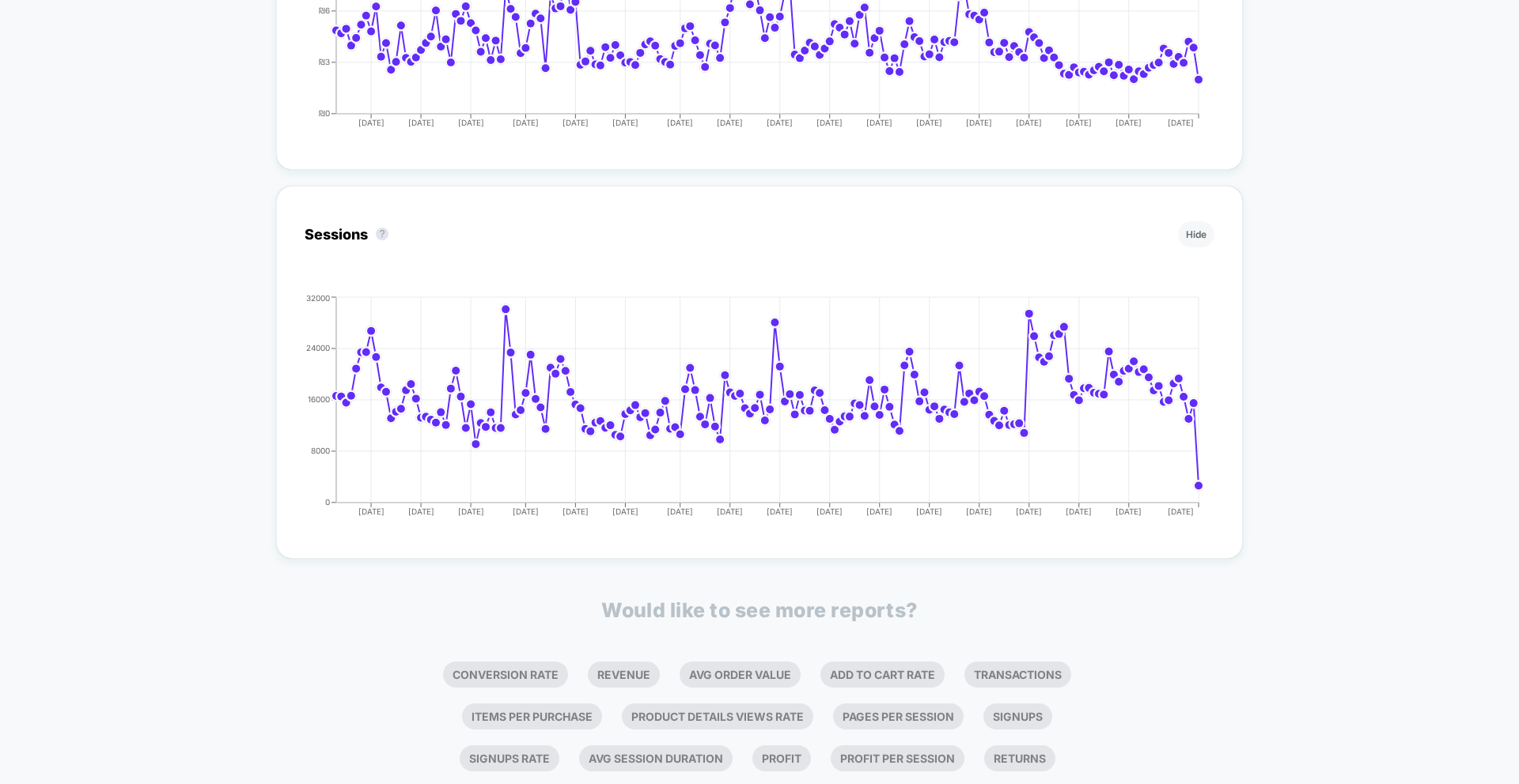
scroll to position [696, 0]
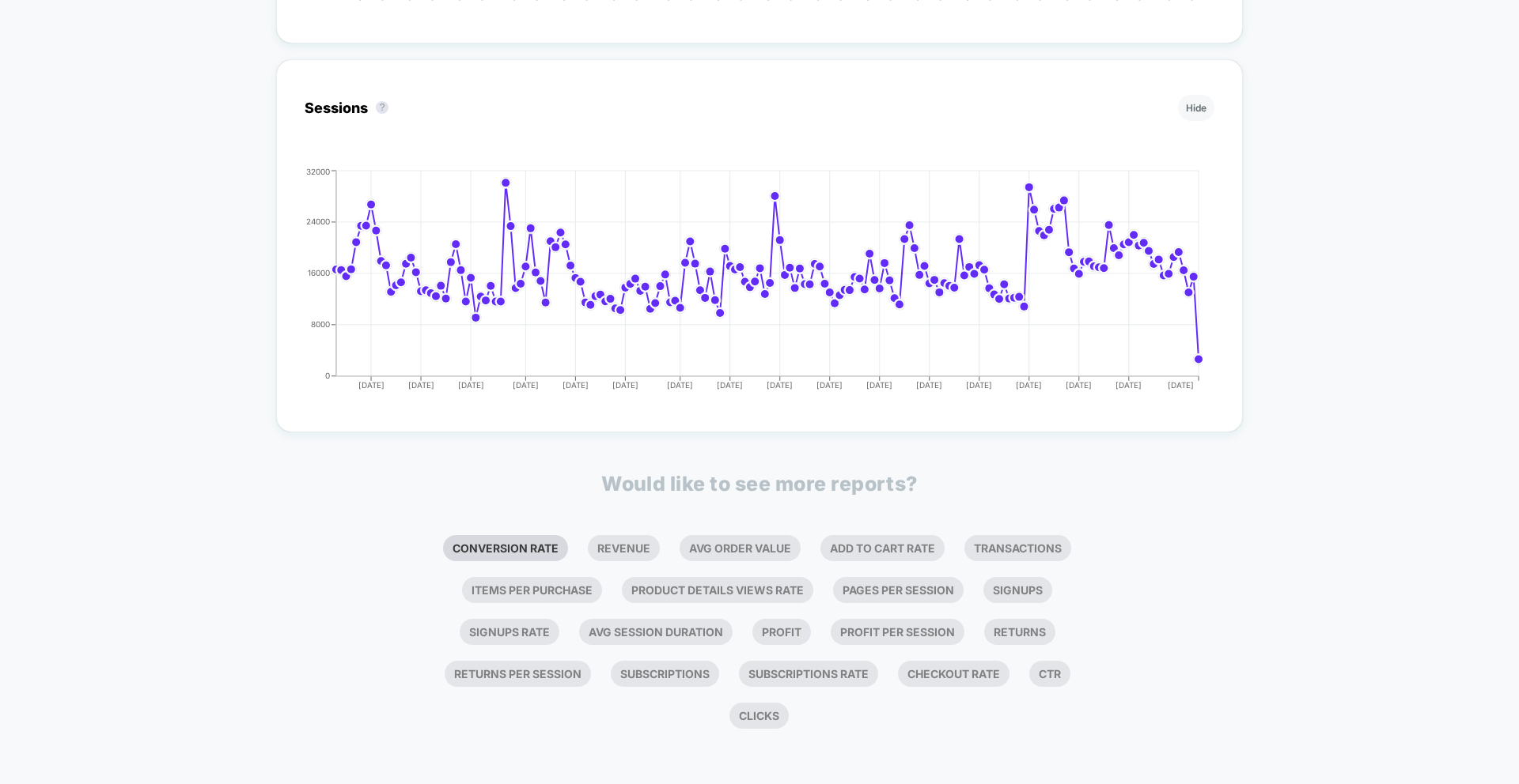
click at [529, 537] on li "Conversion Rate" at bounding box center [505, 548] width 125 height 26
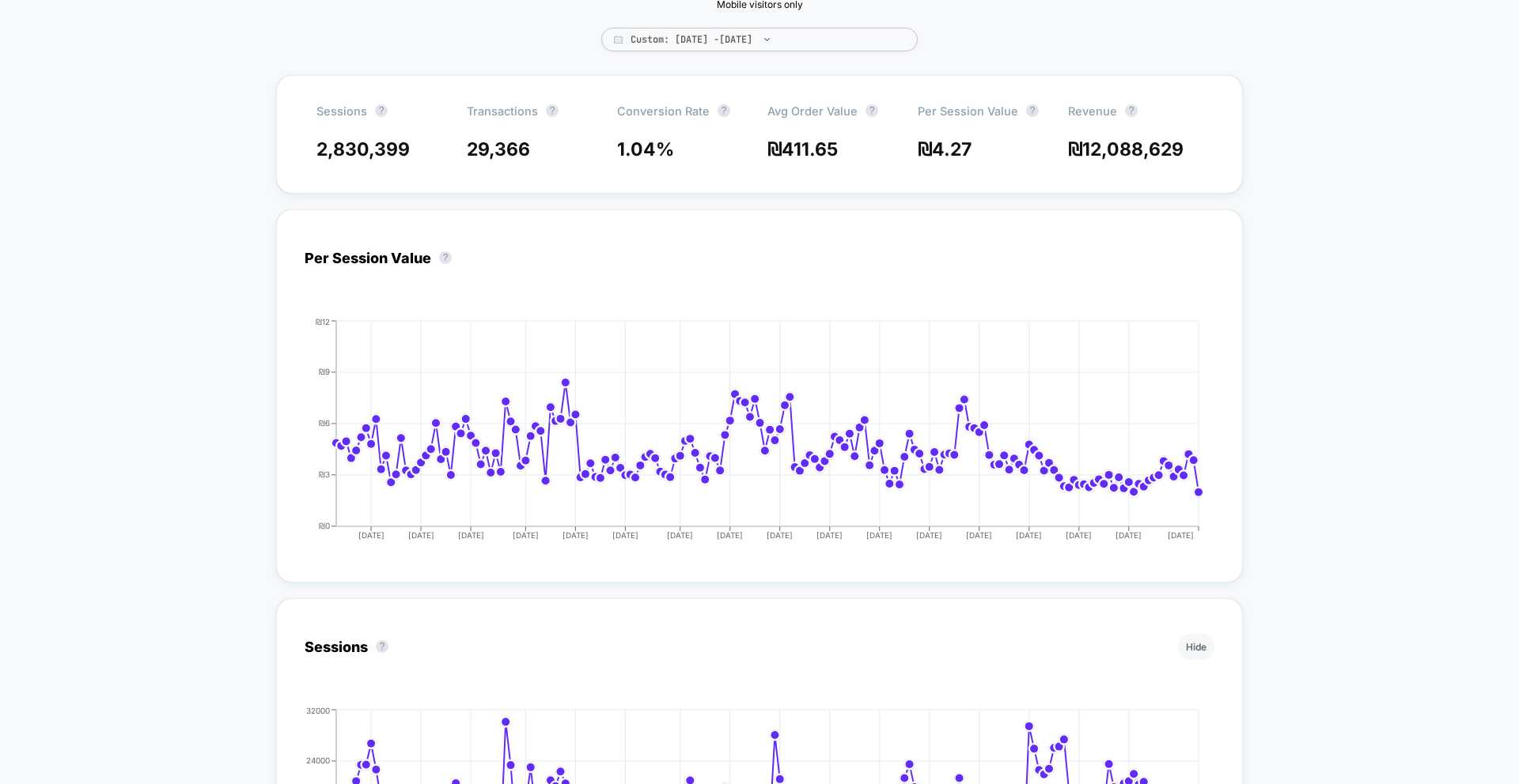
scroll to position [0, 0]
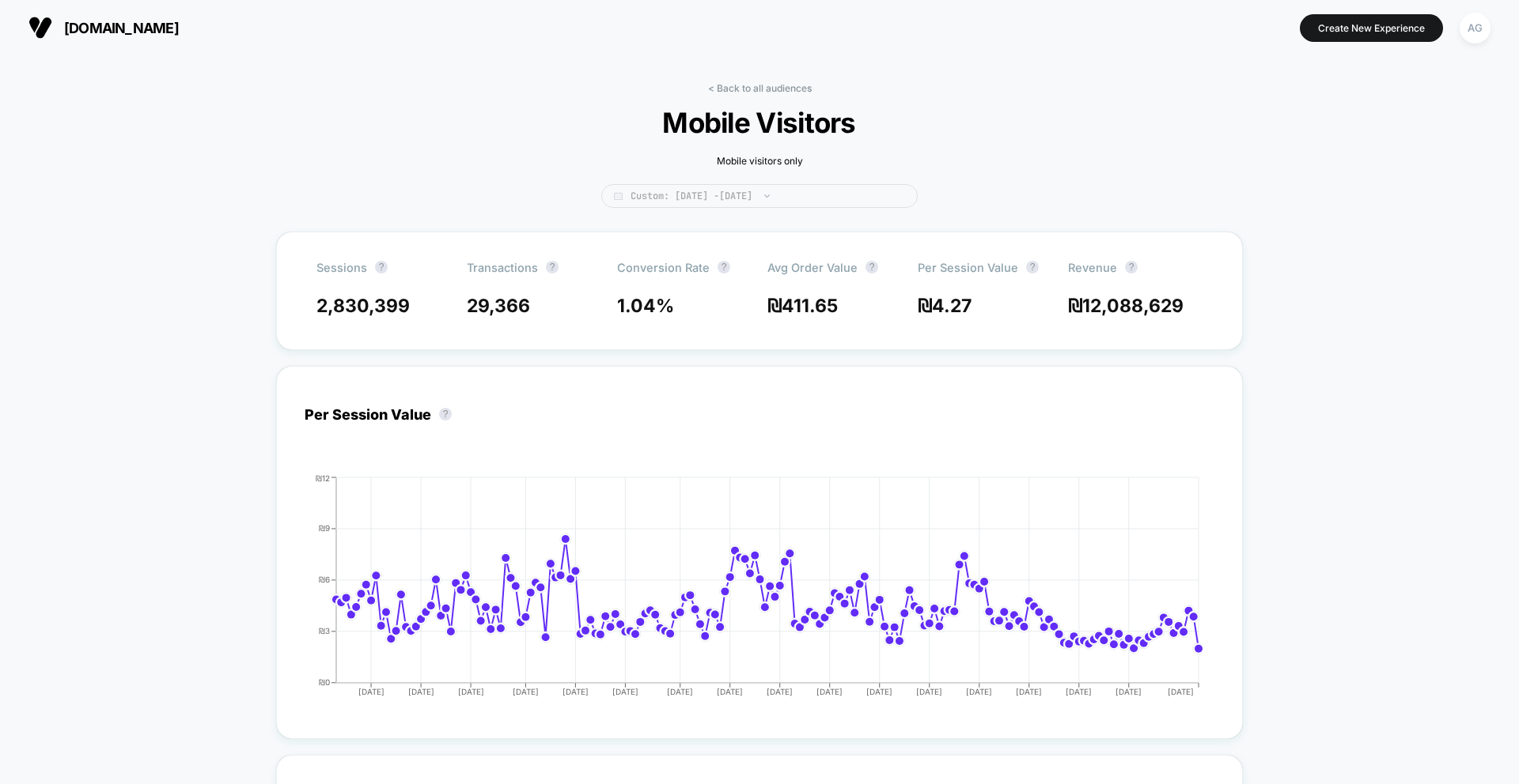
click at [716, 191] on span "Custom: [DATE] - [DATE]" at bounding box center [759, 196] width 316 height 23
select select "*"
select select "****"
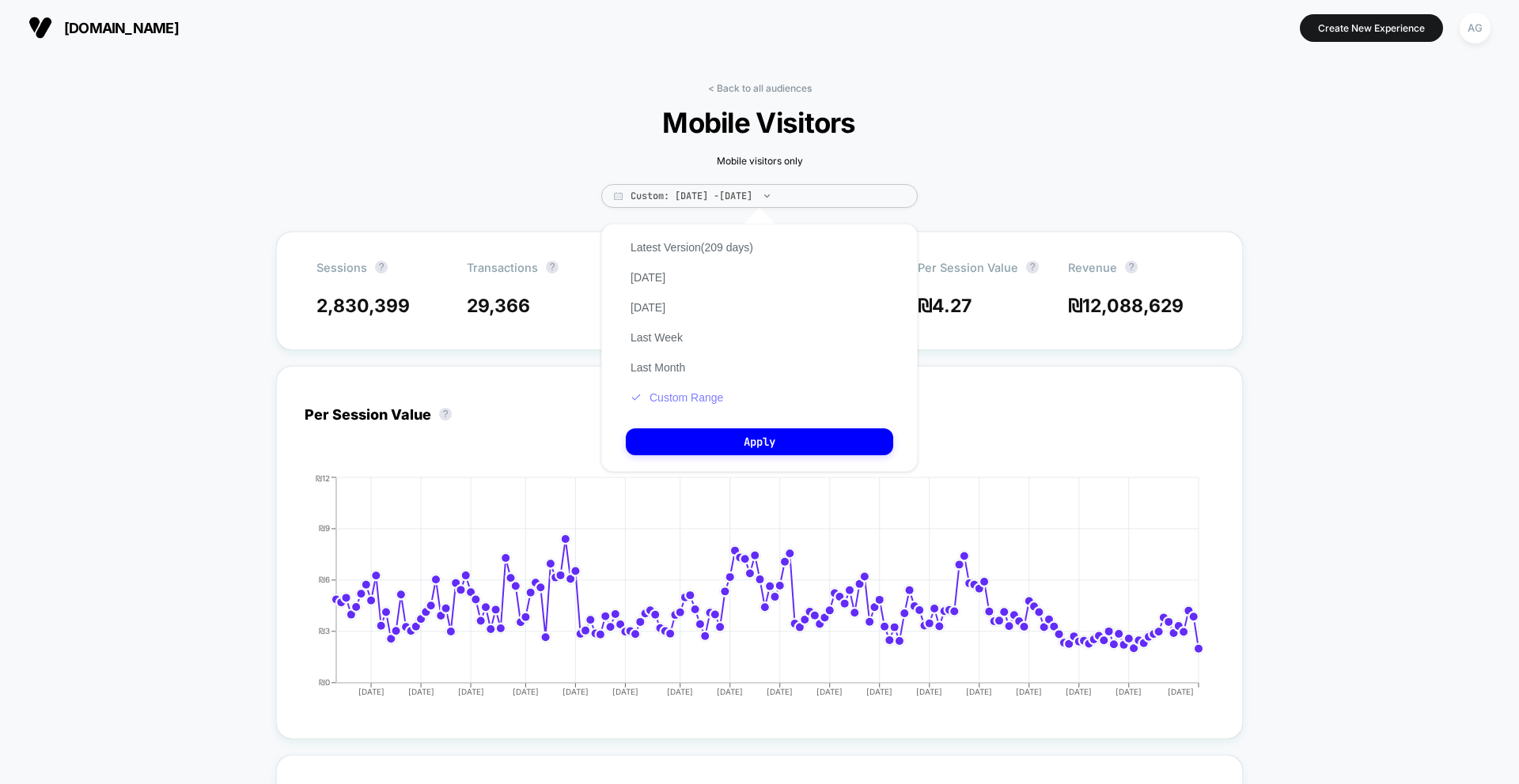
click at [690, 396] on button "Custom Range" at bounding box center [677, 397] width 102 height 15
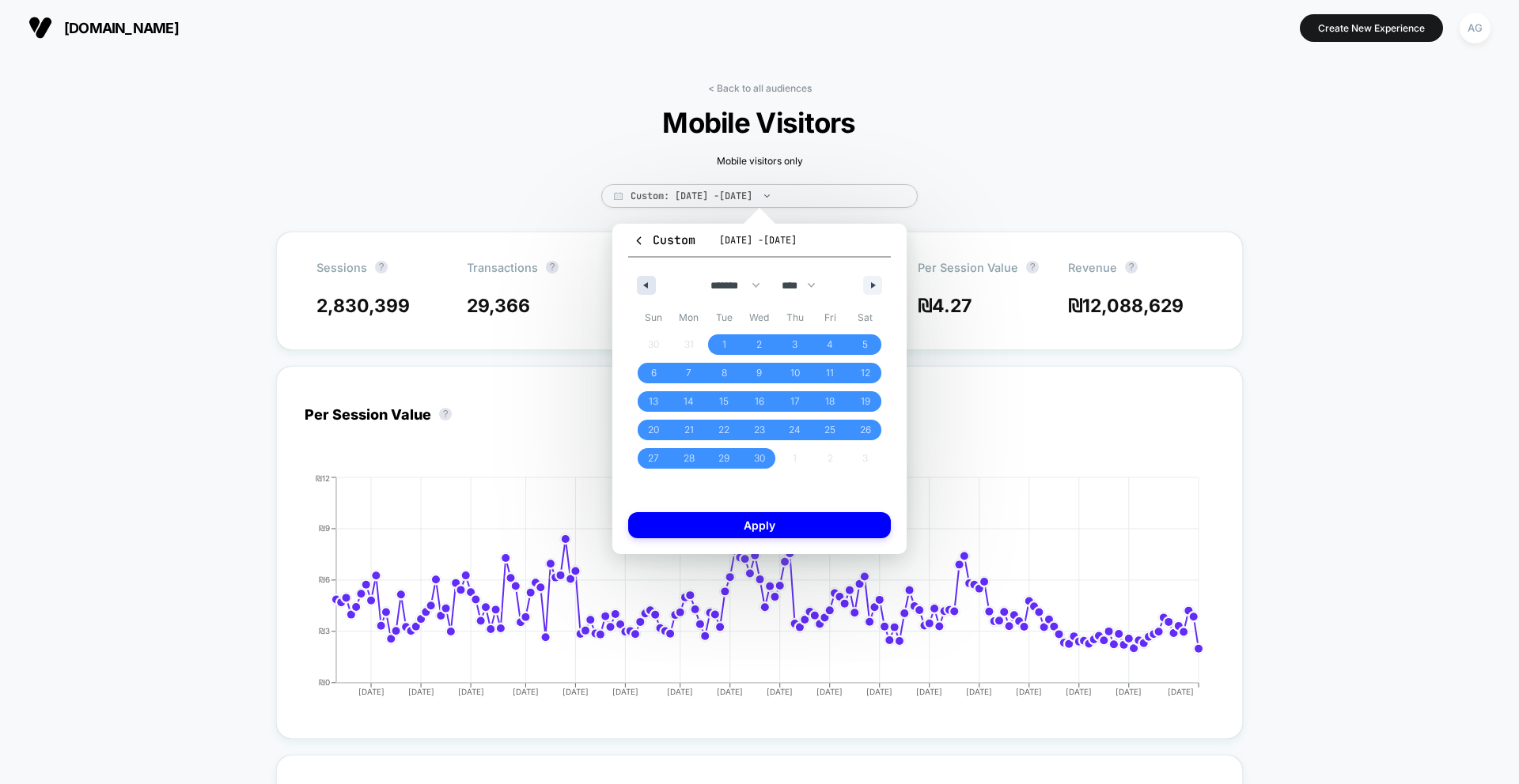
click at [643, 286] on icon "button" at bounding box center [643, 285] width 8 height 6
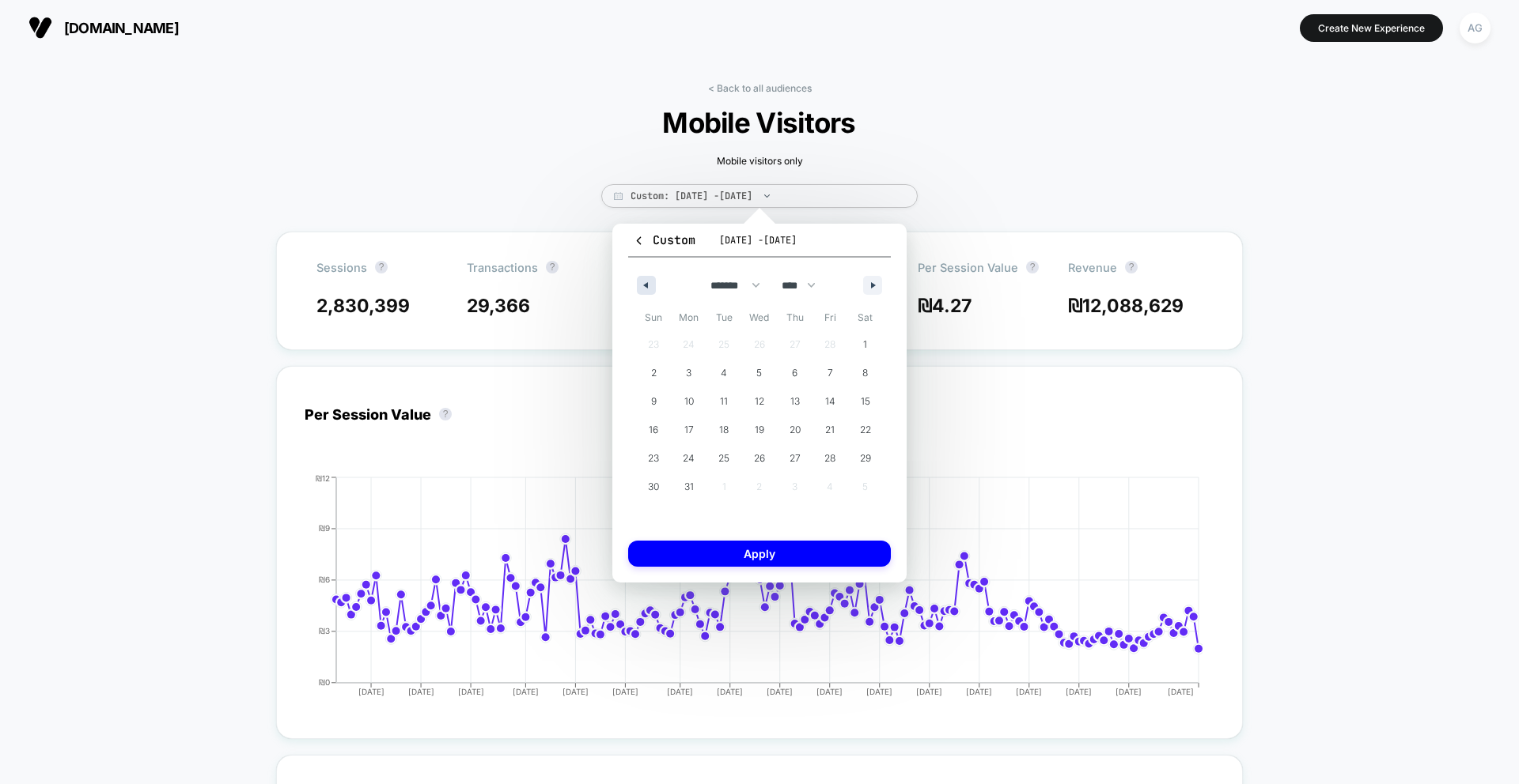
click at [643, 286] on icon "button" at bounding box center [643, 285] width 8 height 6
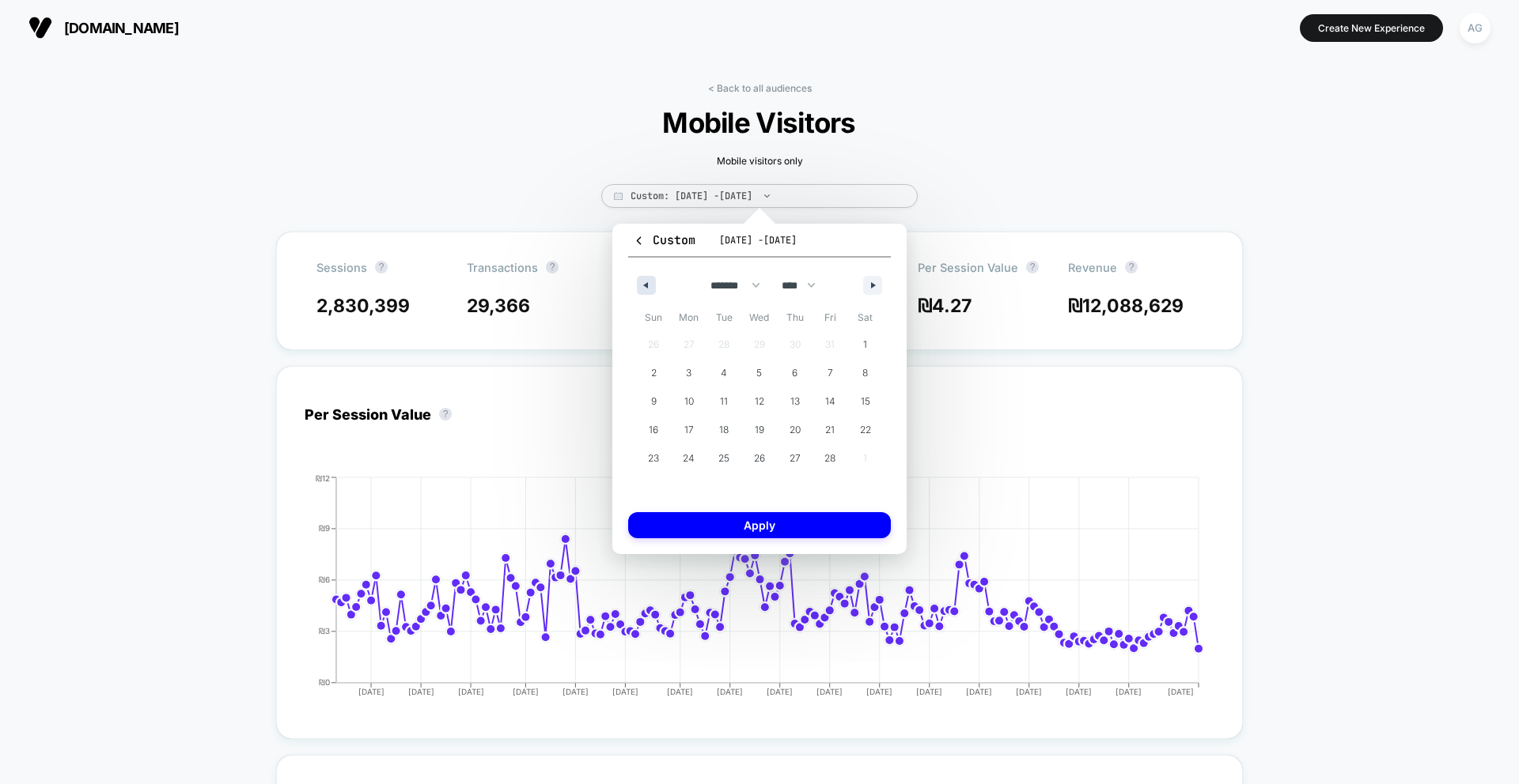
click at [643, 286] on icon "button" at bounding box center [643, 285] width 8 height 6
select select "**"
select select "****"
click at [643, 286] on icon "button" at bounding box center [643, 285] width 8 height 6
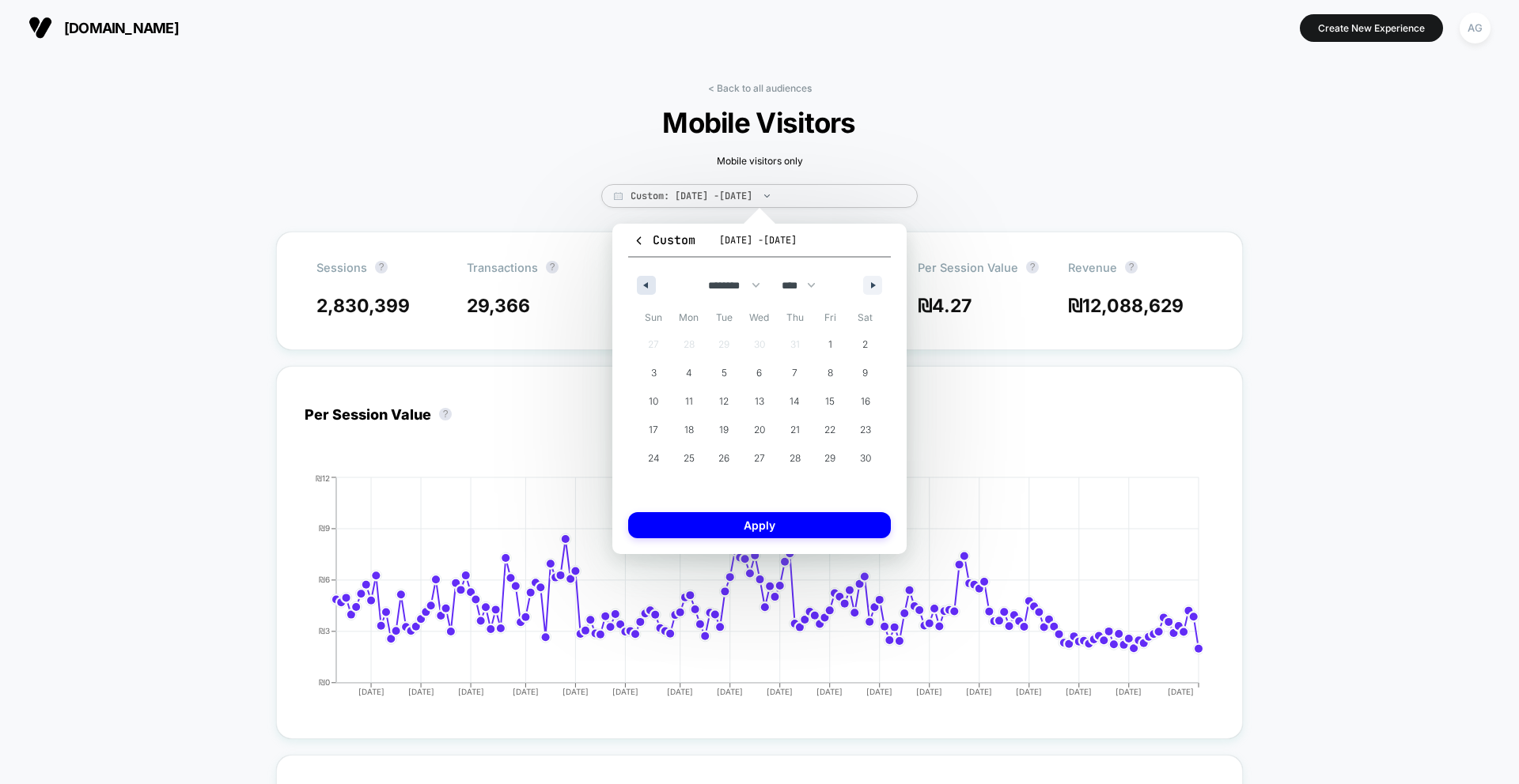
click at [645, 277] on button "button" at bounding box center [645, 285] width 19 height 19
click at [798, 346] on span "1" at bounding box center [794, 345] width 35 height 21
click at [873, 288] on icon "button" at bounding box center [875, 285] width 8 height 6
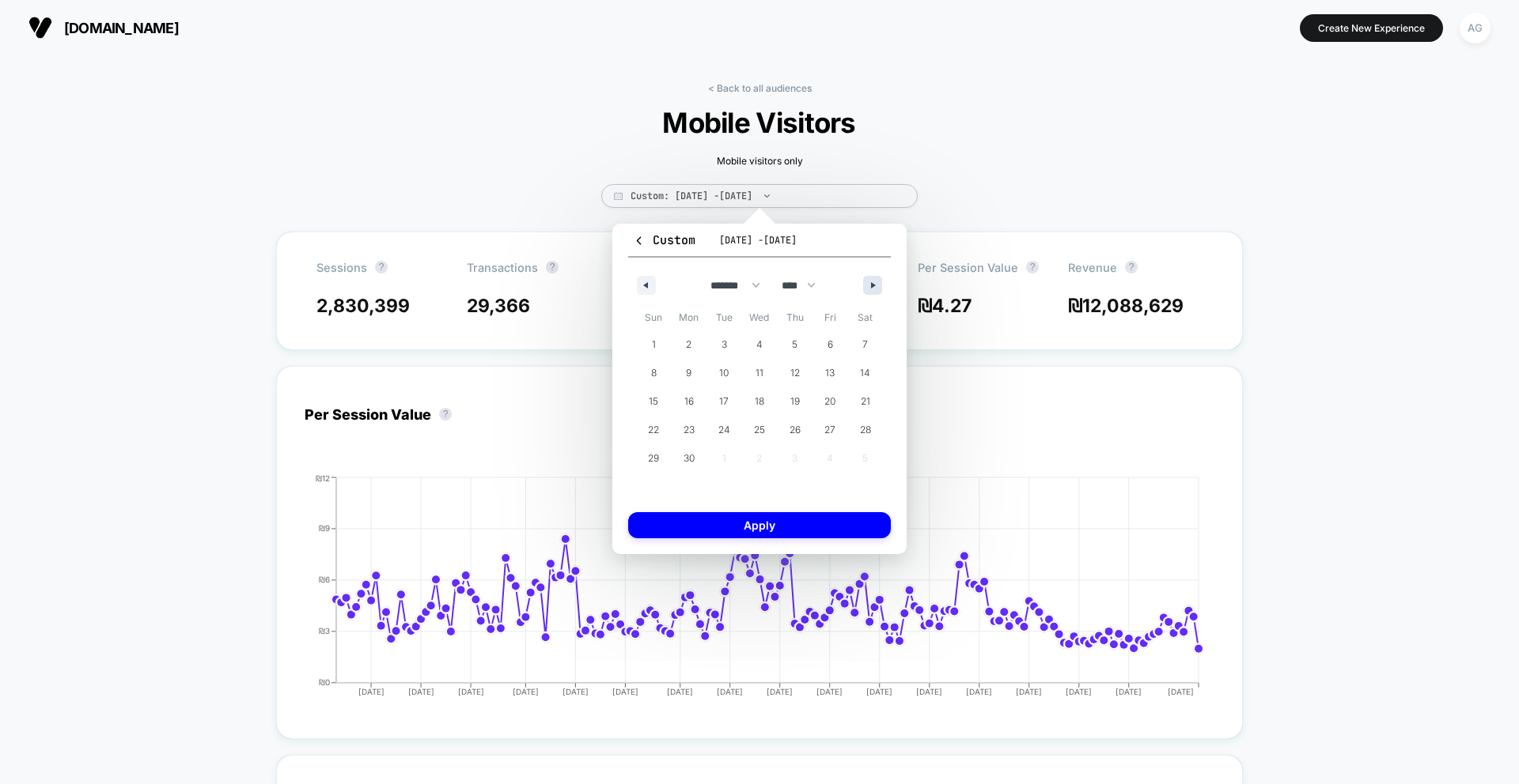
click at [873, 288] on icon "button" at bounding box center [875, 285] width 8 height 6
select select "*"
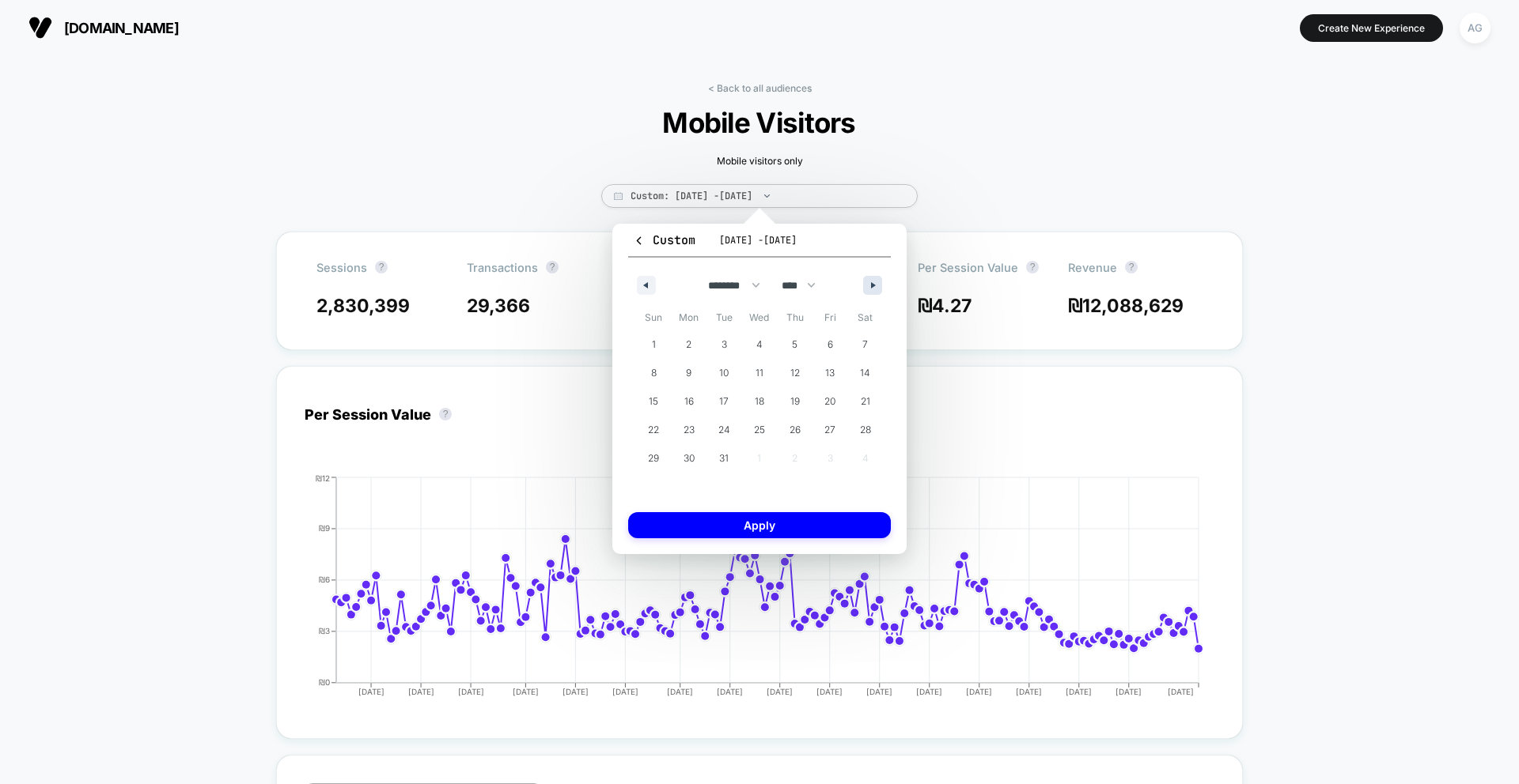
select select "****"
click at [873, 288] on icon "button" at bounding box center [875, 285] width 8 height 6
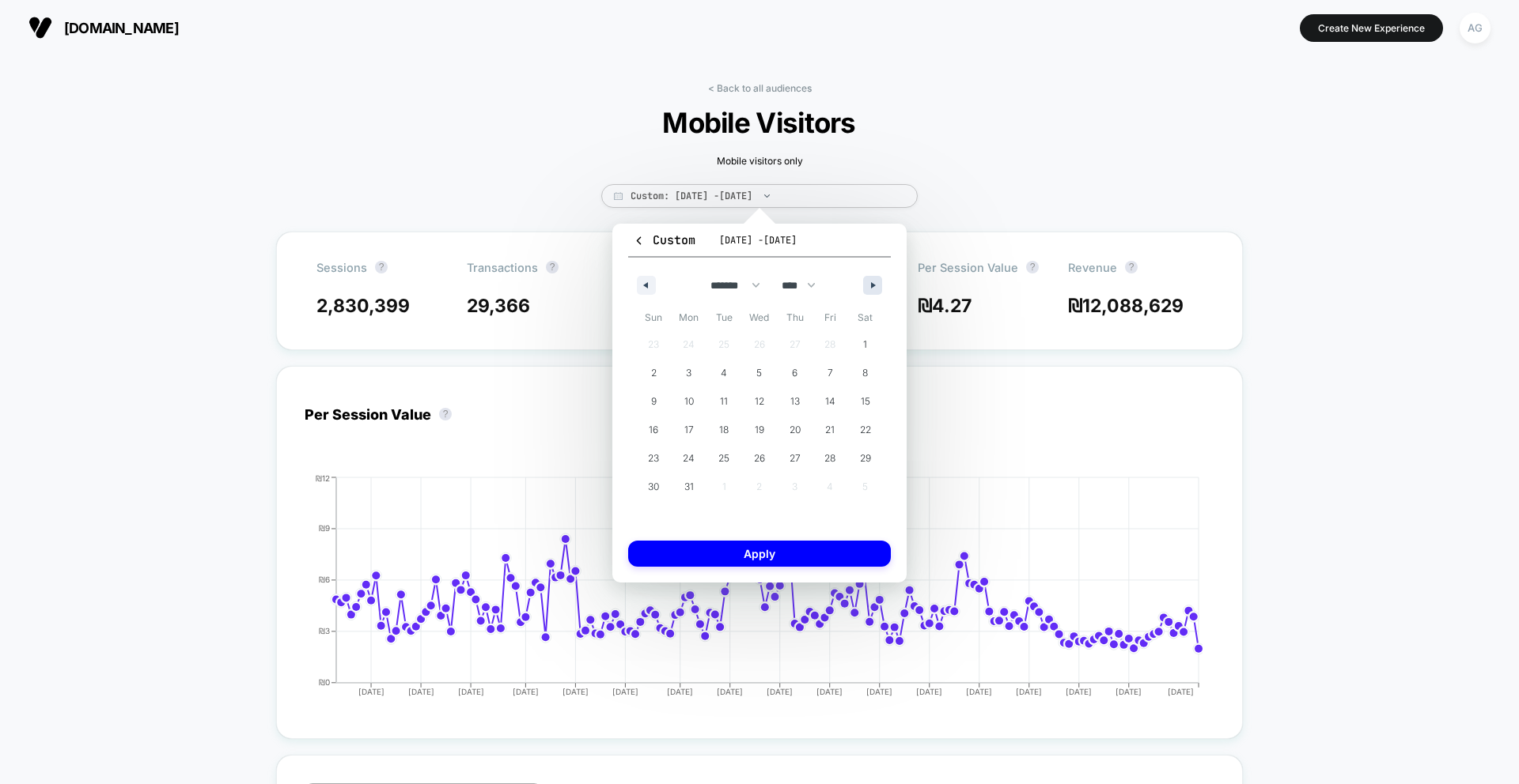
click at [873, 288] on icon "button" at bounding box center [875, 285] width 8 height 6
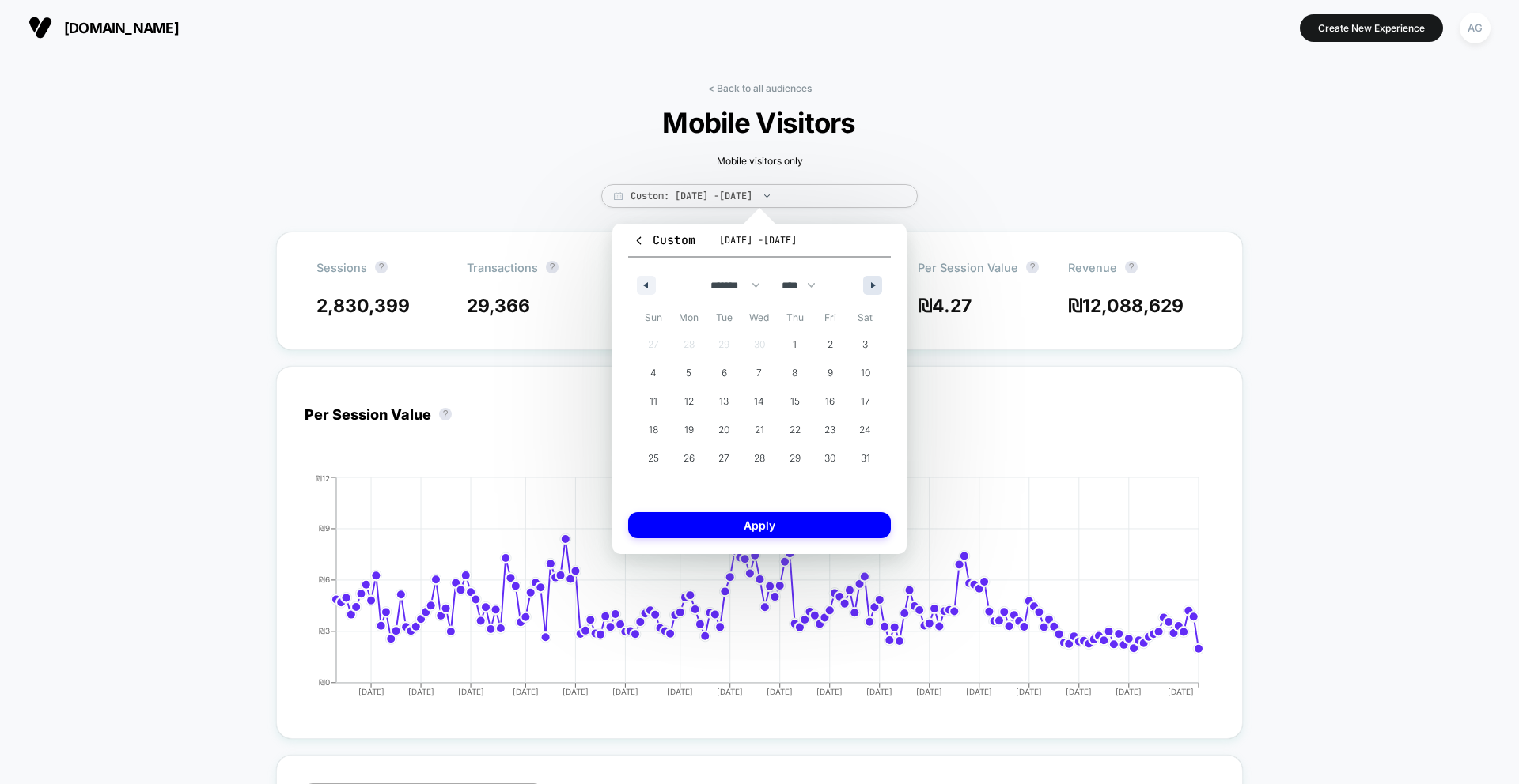
click at [873, 288] on icon "button" at bounding box center [875, 285] width 8 height 6
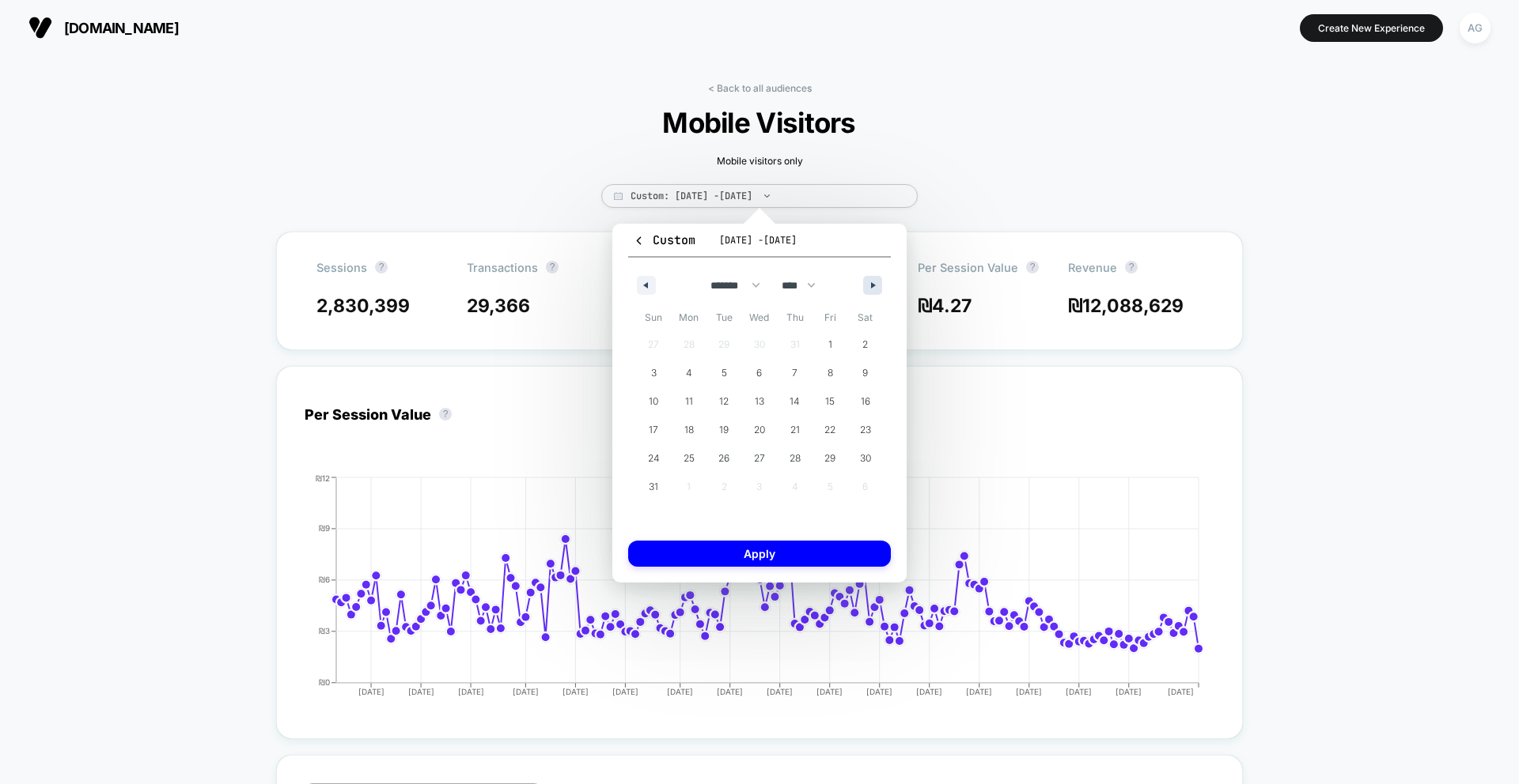
click at [873, 288] on icon "button" at bounding box center [875, 285] width 8 height 6
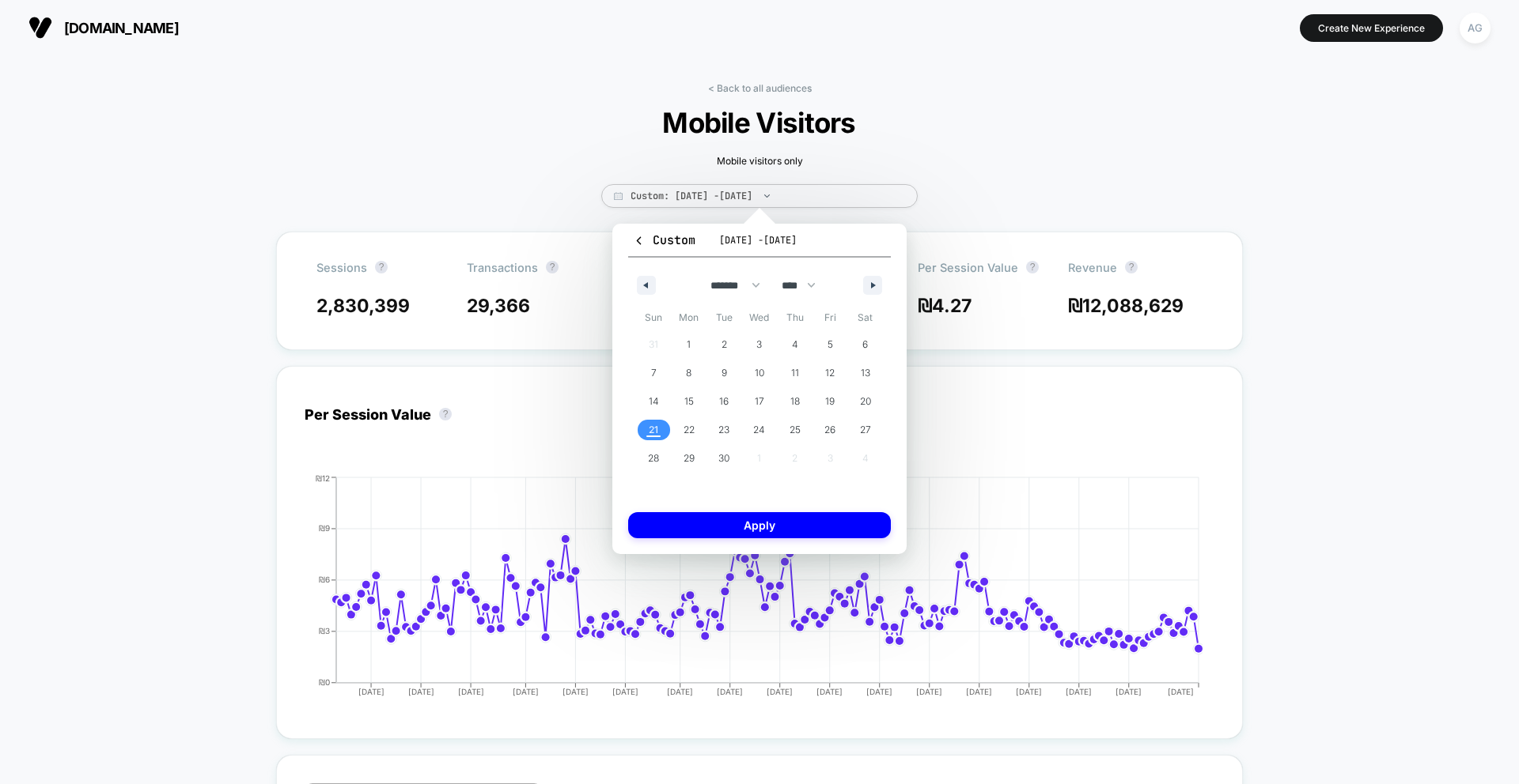
click at [656, 433] on span "21" at bounding box center [653, 430] width 10 height 28
select select "*"
select select "****"
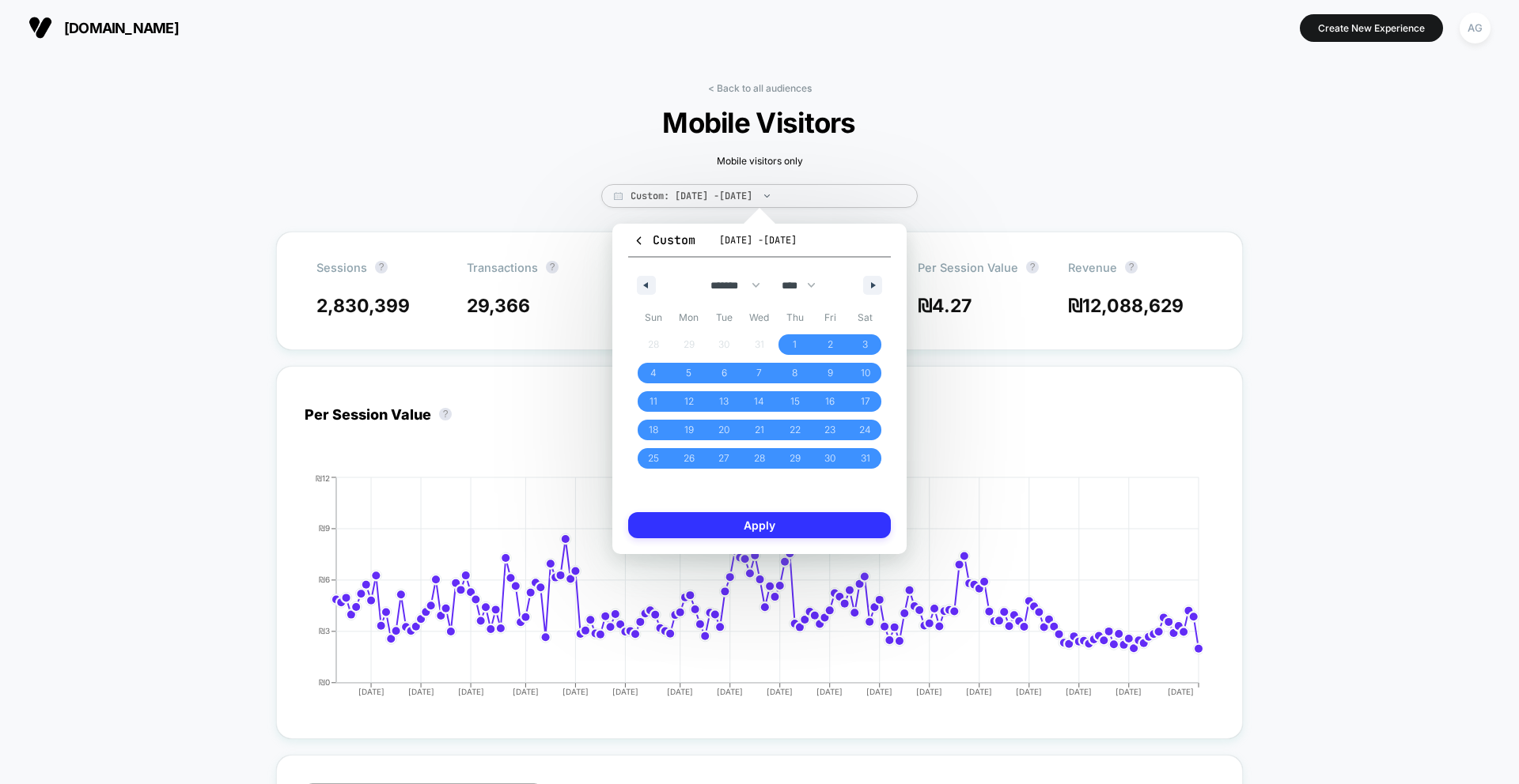
click at [716, 521] on button "Apply" at bounding box center [759, 525] width 262 height 26
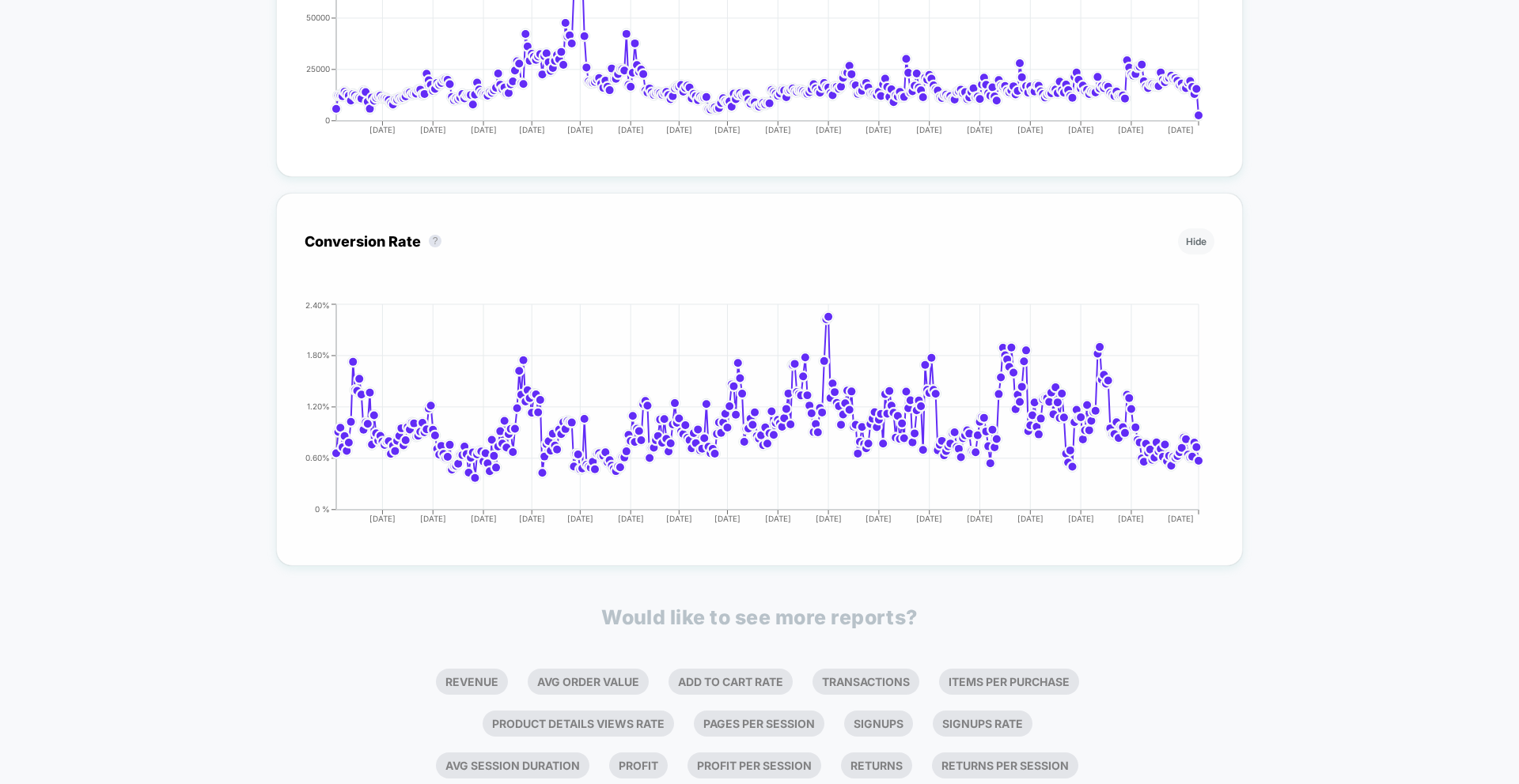
scroll to position [1042, 0]
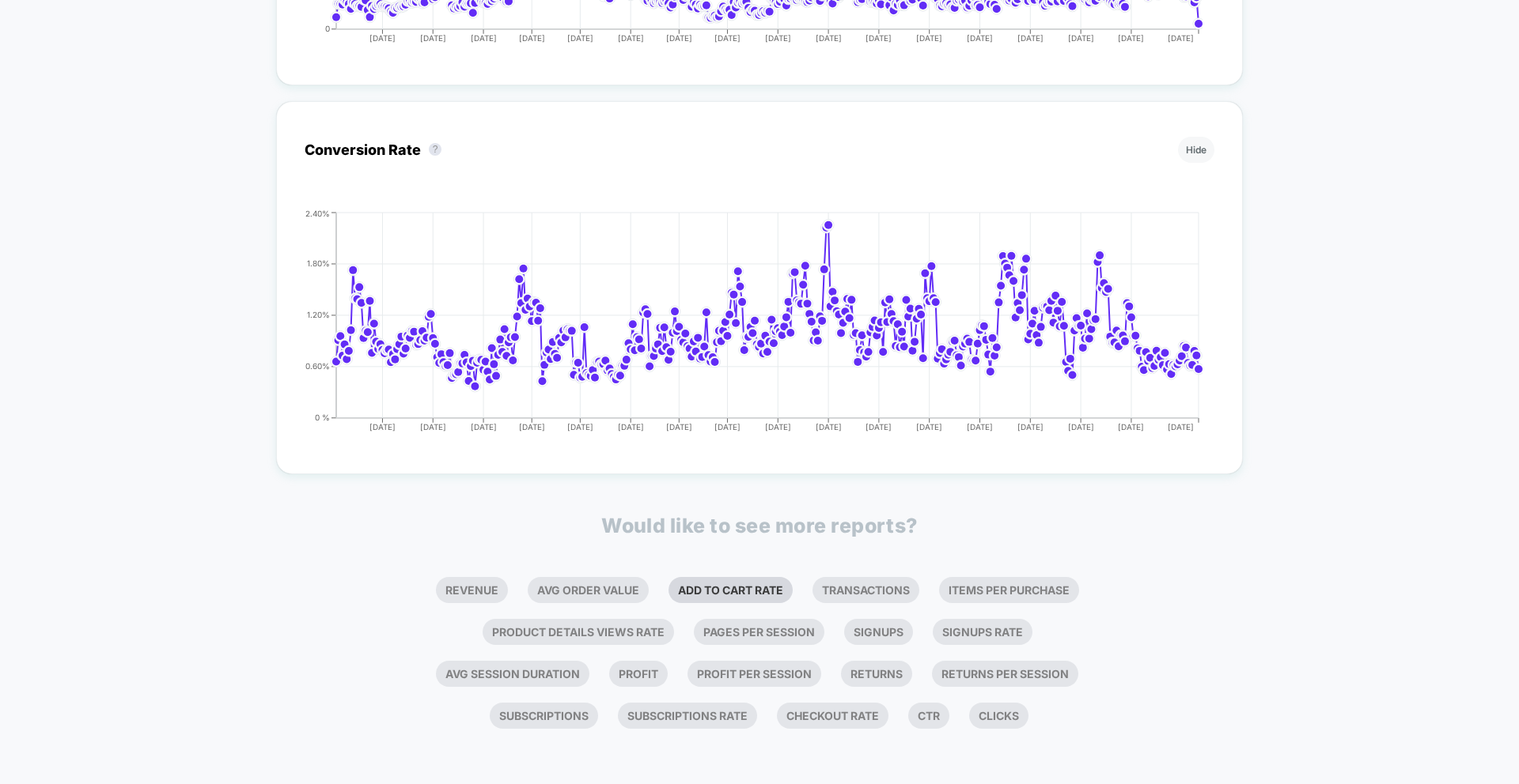
click at [744, 598] on li "Add To Cart Rate" at bounding box center [730, 590] width 124 height 26
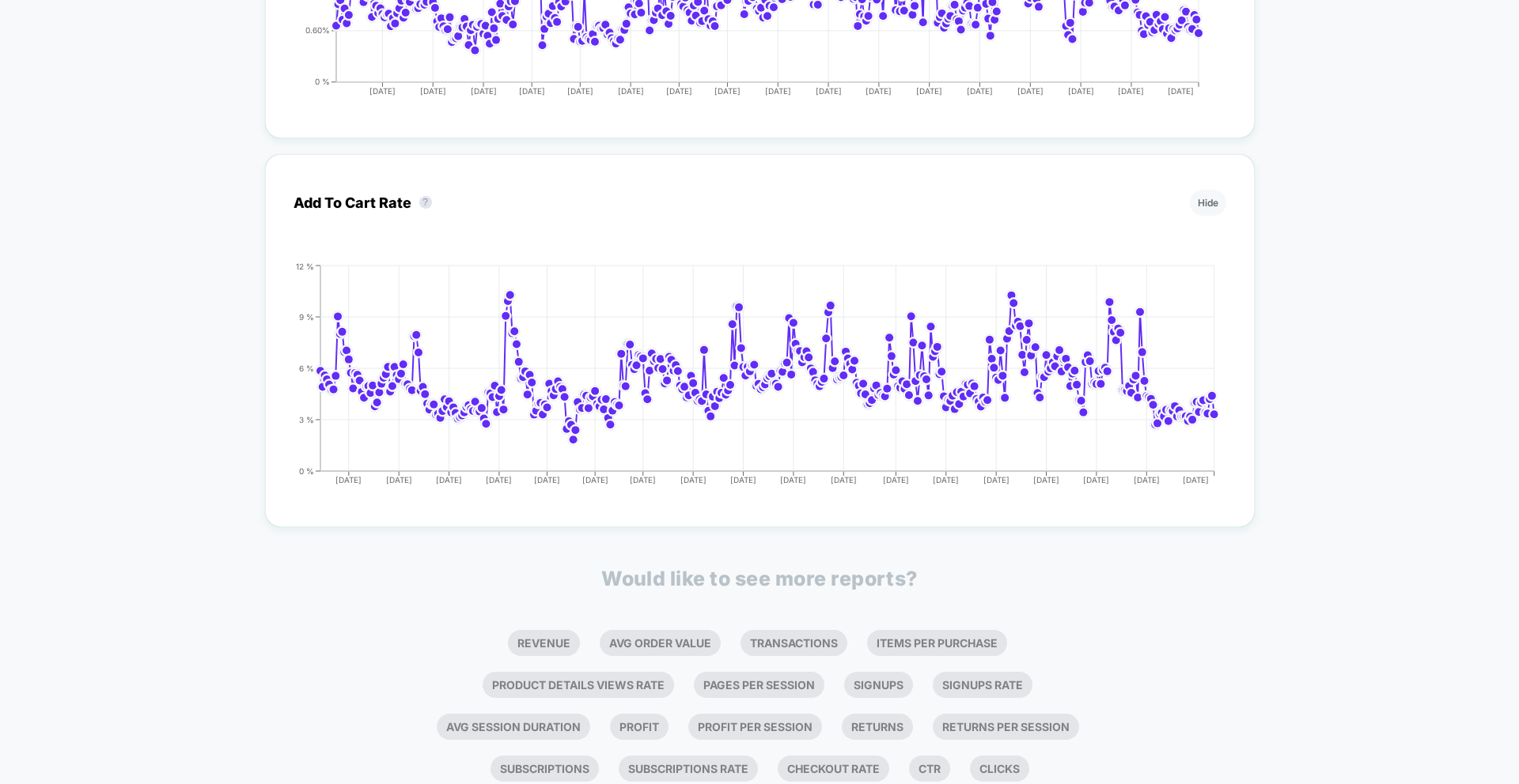
scroll to position [1440, 0]
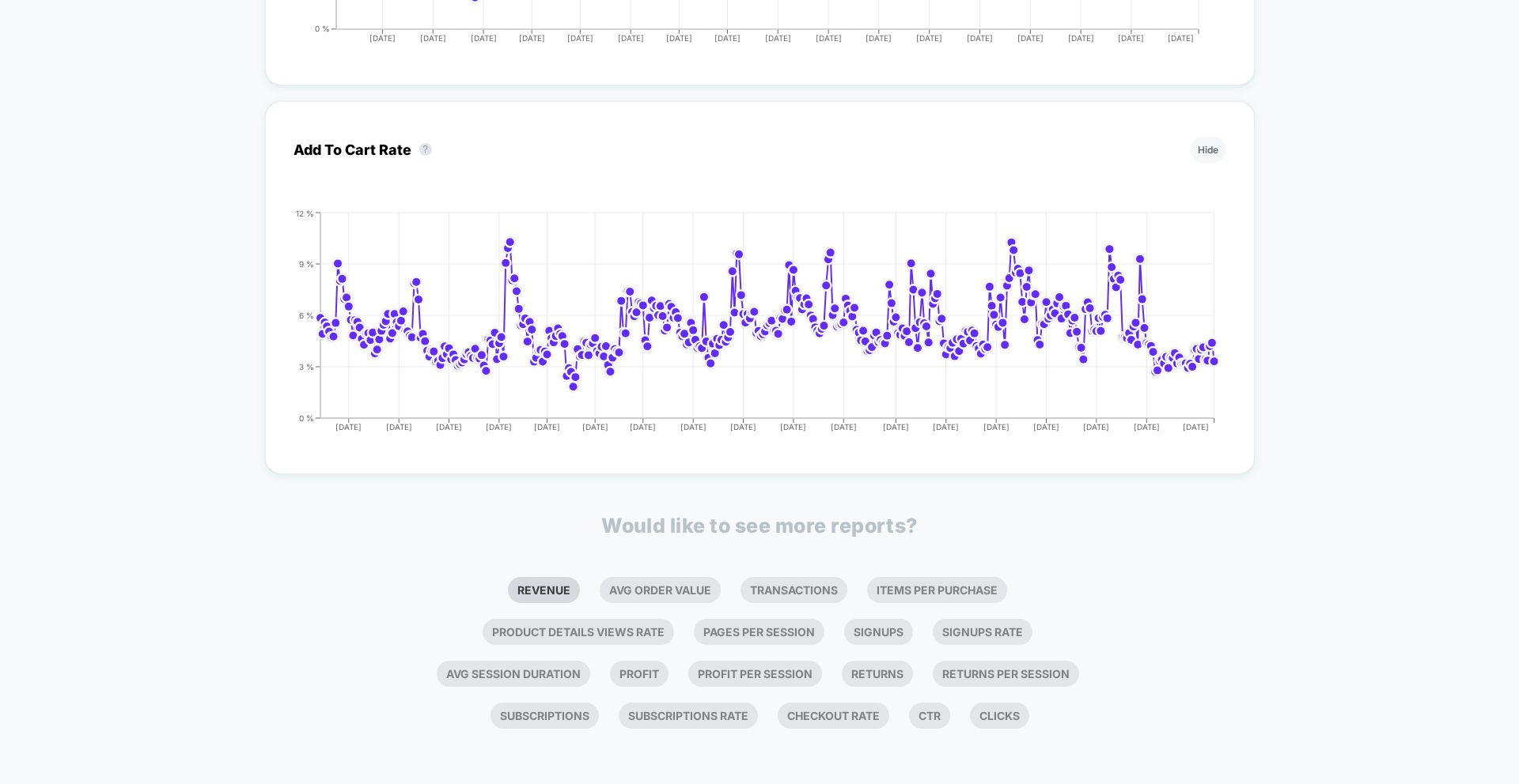
click at [549, 577] on li "Revenue" at bounding box center [543, 590] width 71 height 26
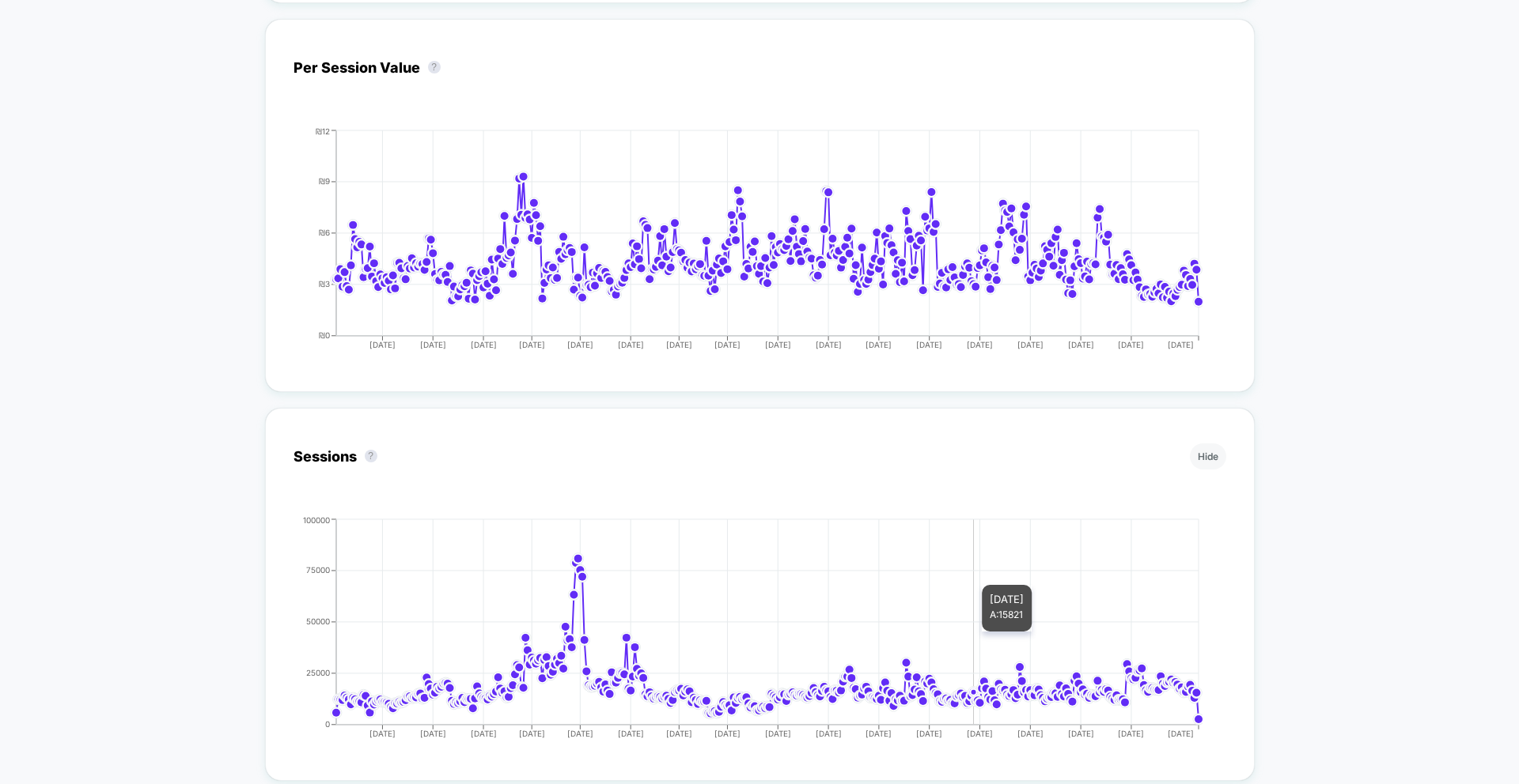
scroll to position [0, 0]
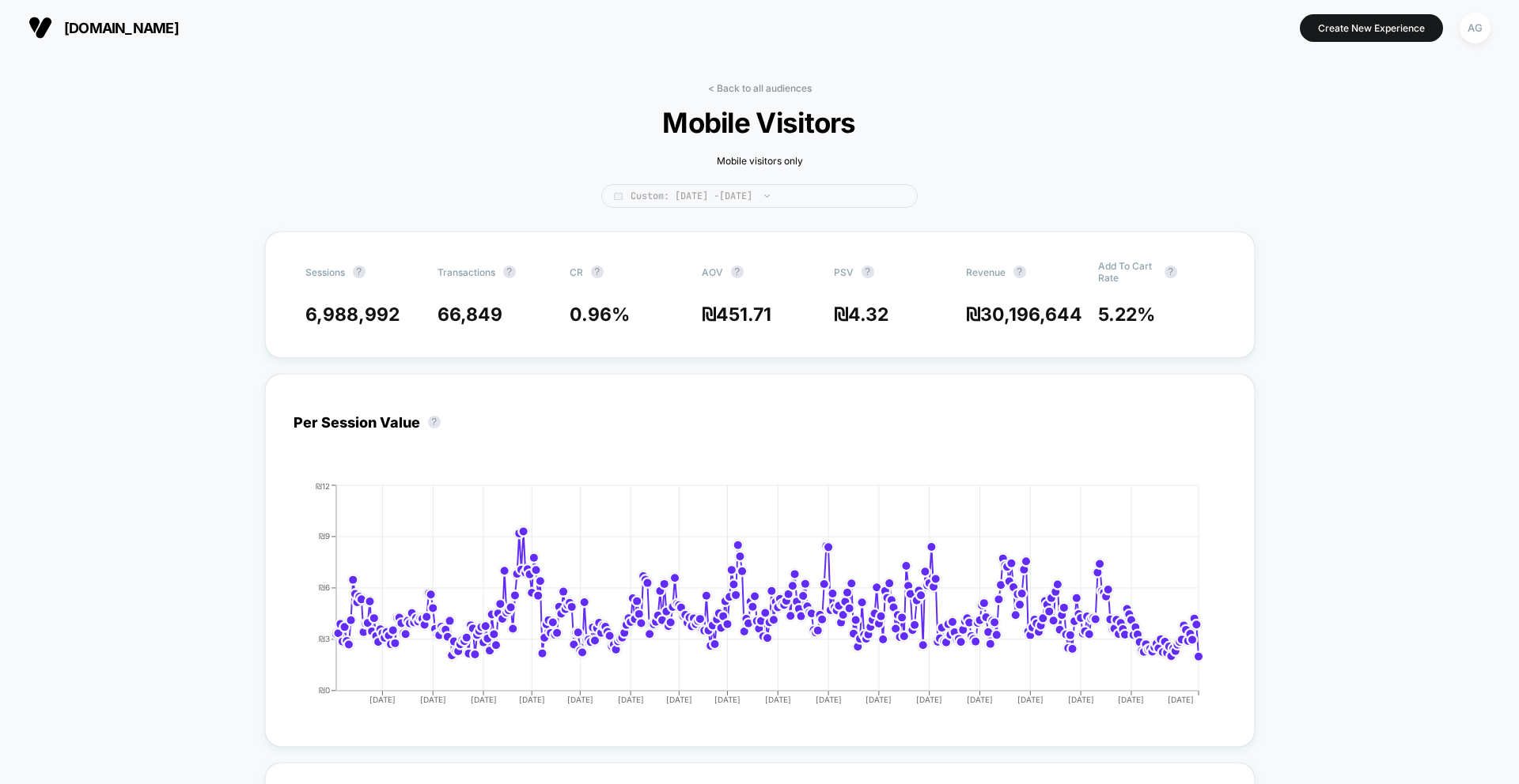
click at [880, 196] on span "Custom: [DATE] - [DATE]" at bounding box center [759, 196] width 316 height 23
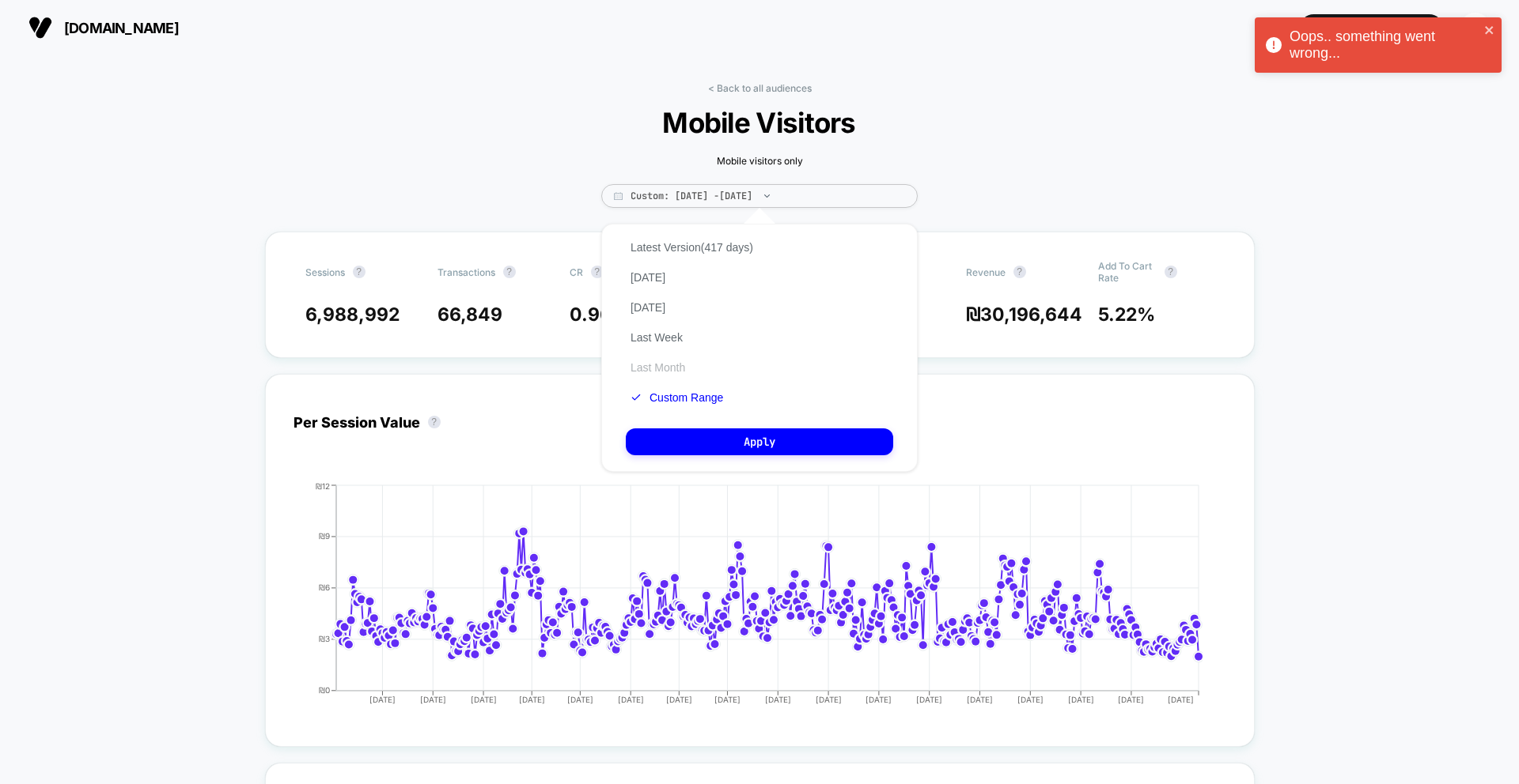
click at [667, 367] on button "Last Month" at bounding box center [657, 367] width 64 height 15
click at [705, 432] on button "Apply" at bounding box center [759, 441] width 267 height 26
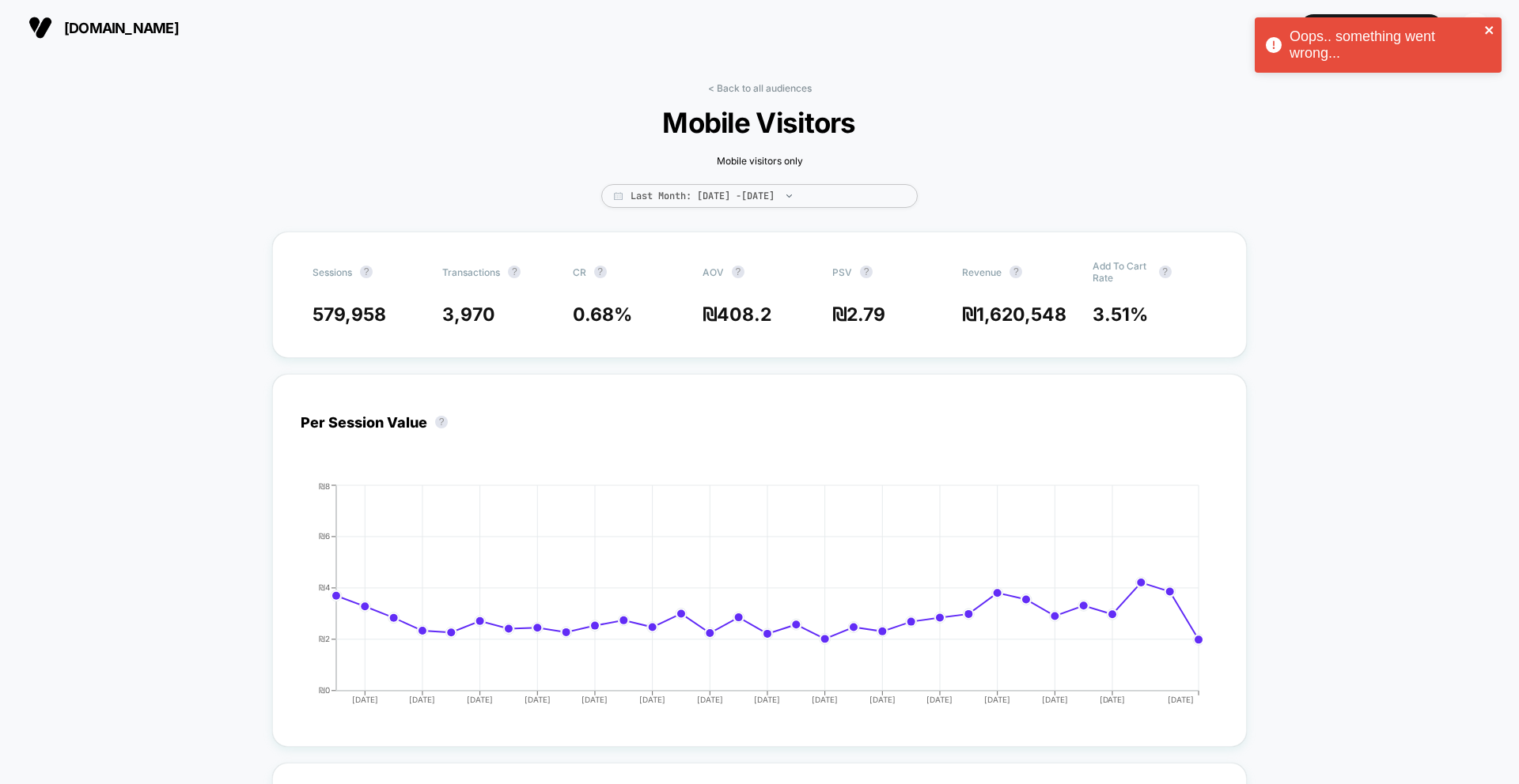
click at [1490, 28] on icon "close" at bounding box center [1489, 30] width 8 height 8
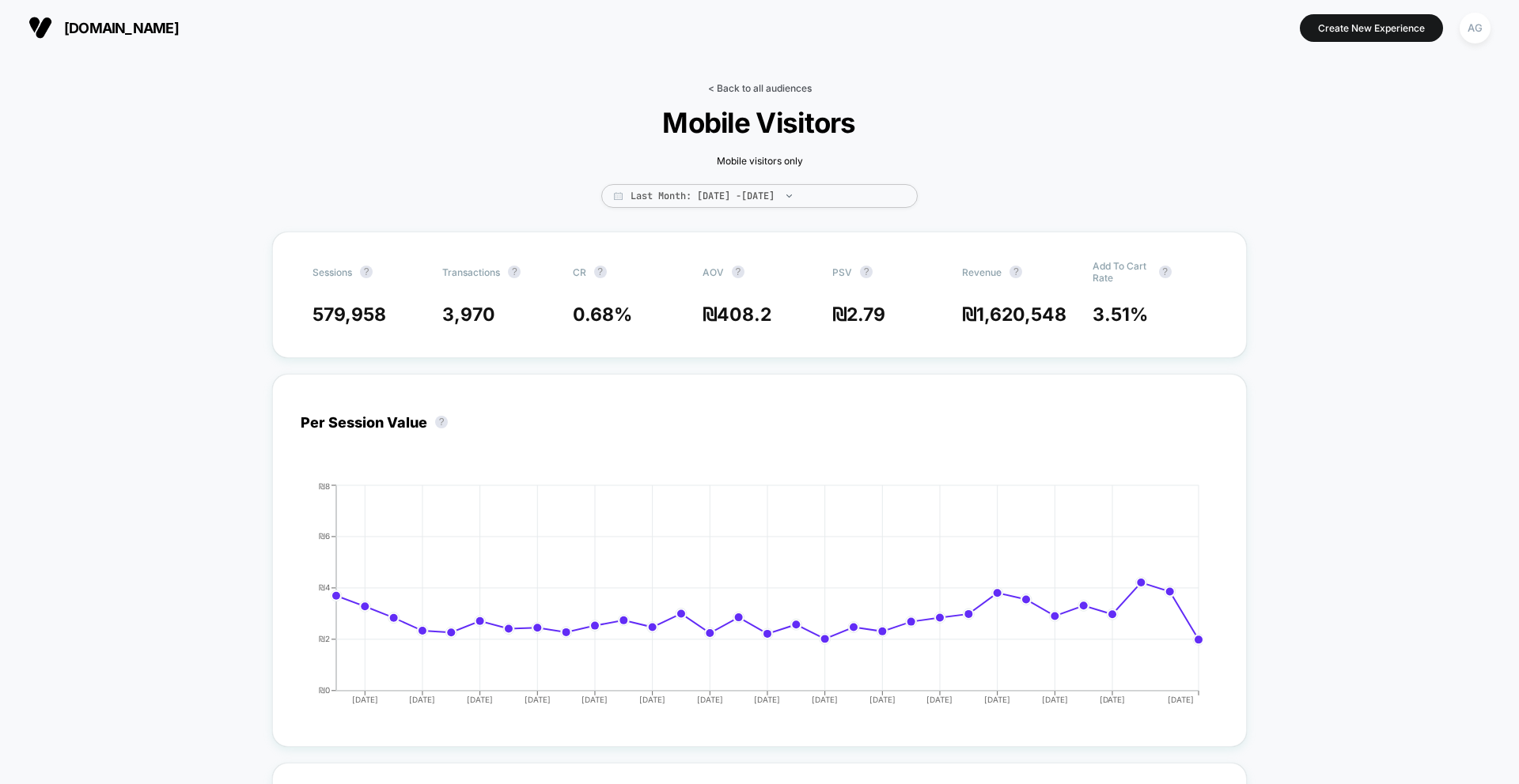
click at [739, 87] on link "< Back to all audiences" at bounding box center [760, 88] width 104 height 12
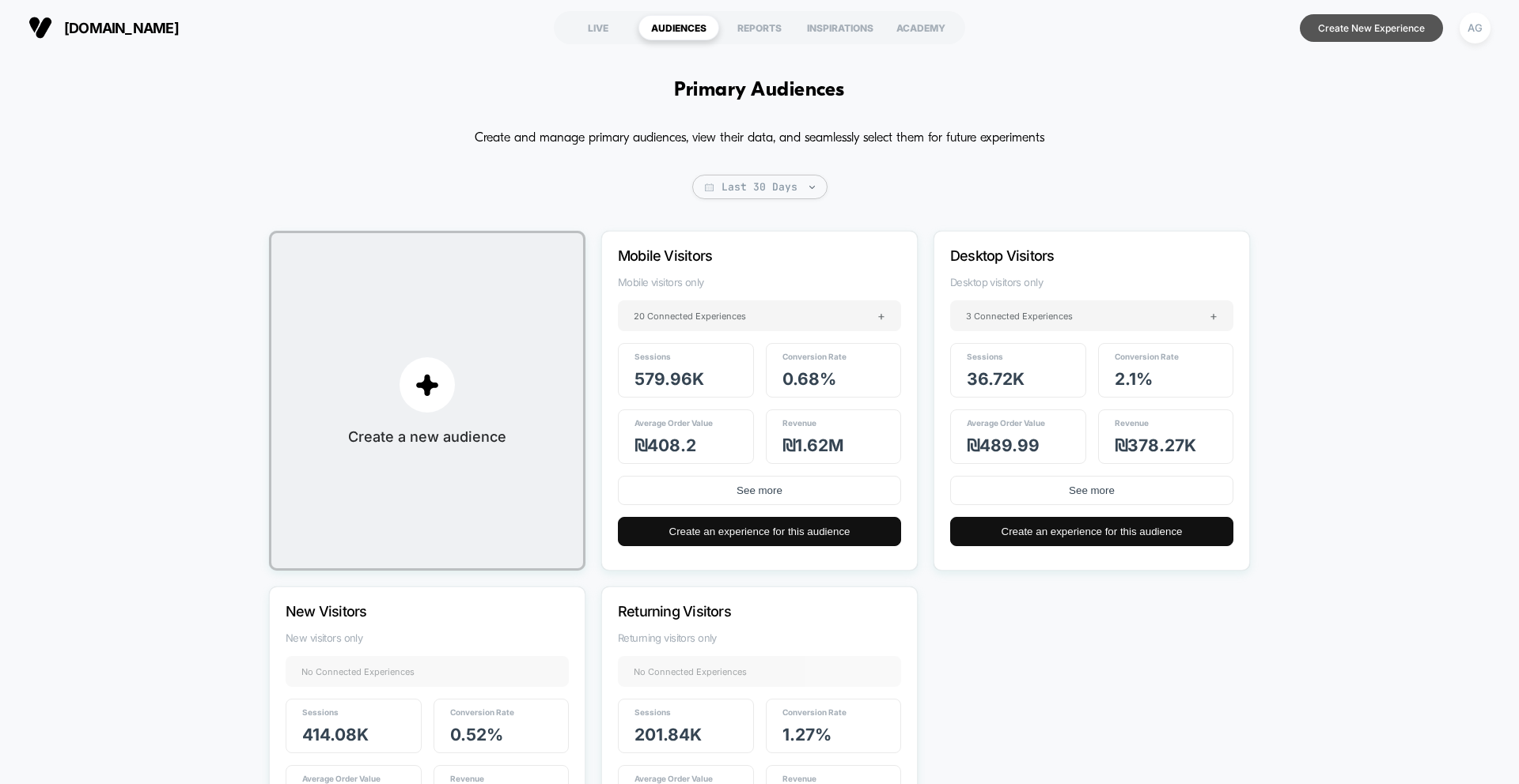
click at [1364, 30] on button "Create New Experience" at bounding box center [1371, 28] width 143 height 27
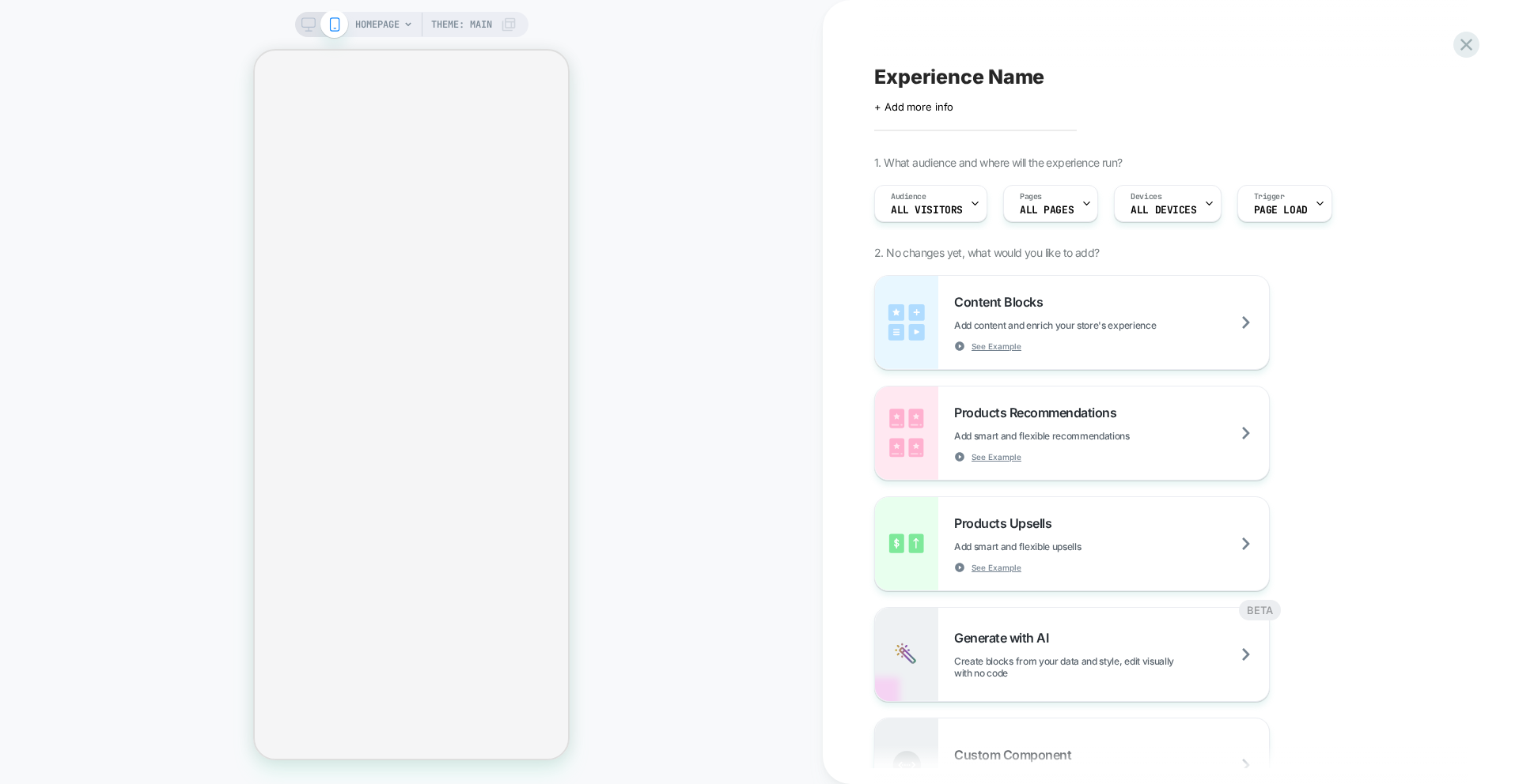
click at [304, 23] on icon at bounding box center [309, 24] width 15 height 15
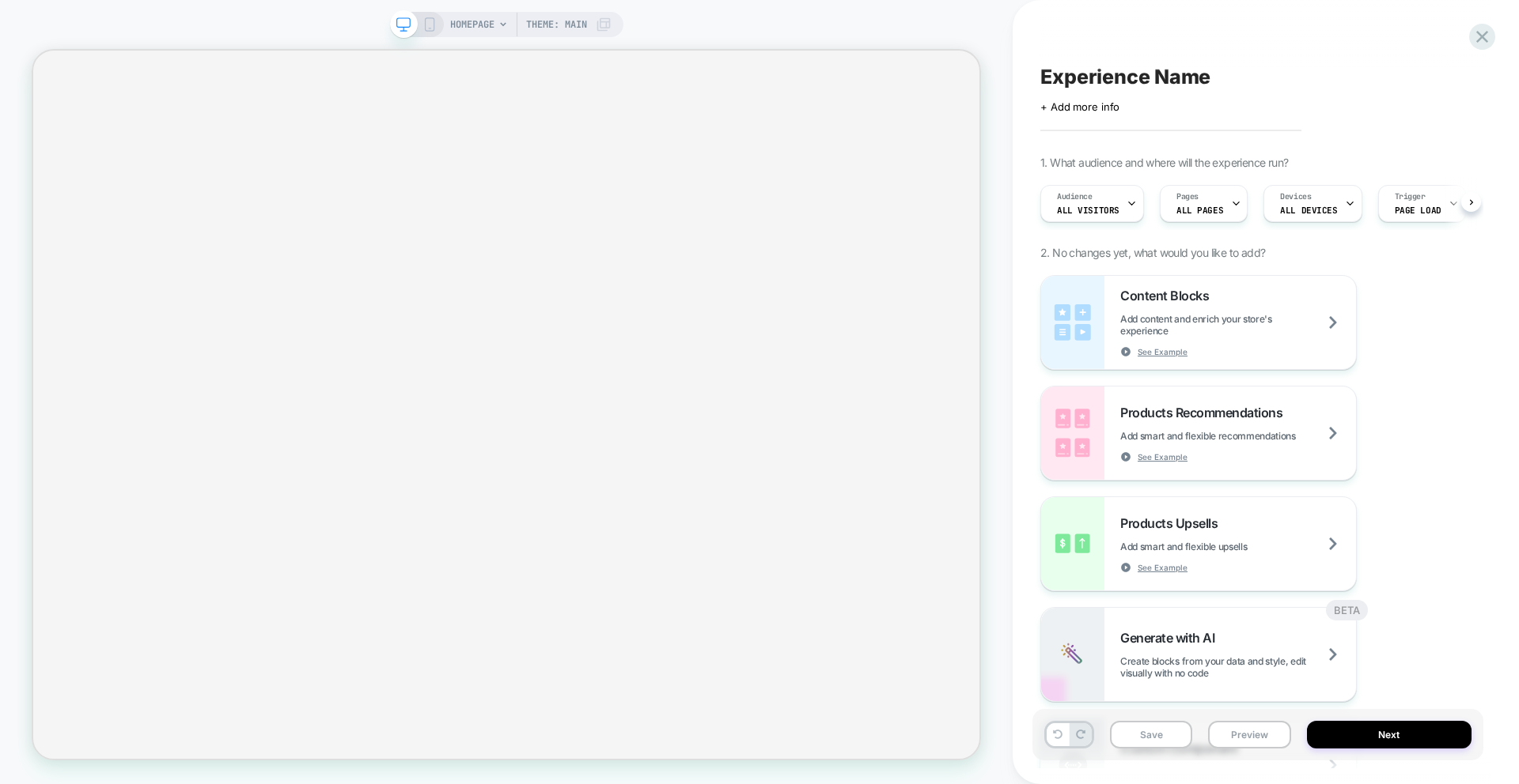
click at [1495, 47] on div "Experience Name Click to edit experience details + Add more info 1. What audien…" at bounding box center [1265, 392] width 506 height 784
click at [1481, 41] on icon at bounding box center [1482, 37] width 22 height 22
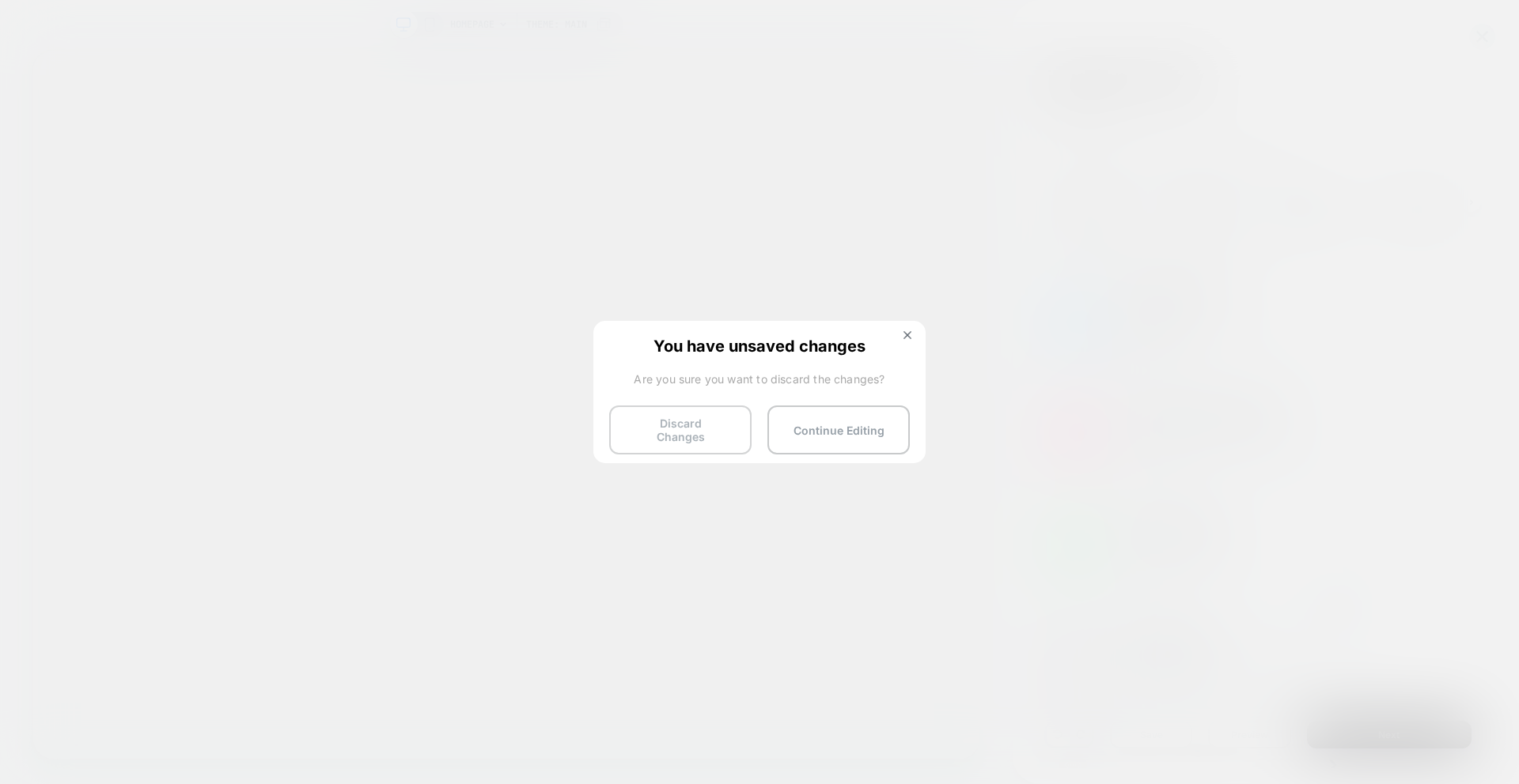
click at [722, 418] on button "Discard Changes" at bounding box center [680, 430] width 142 height 49
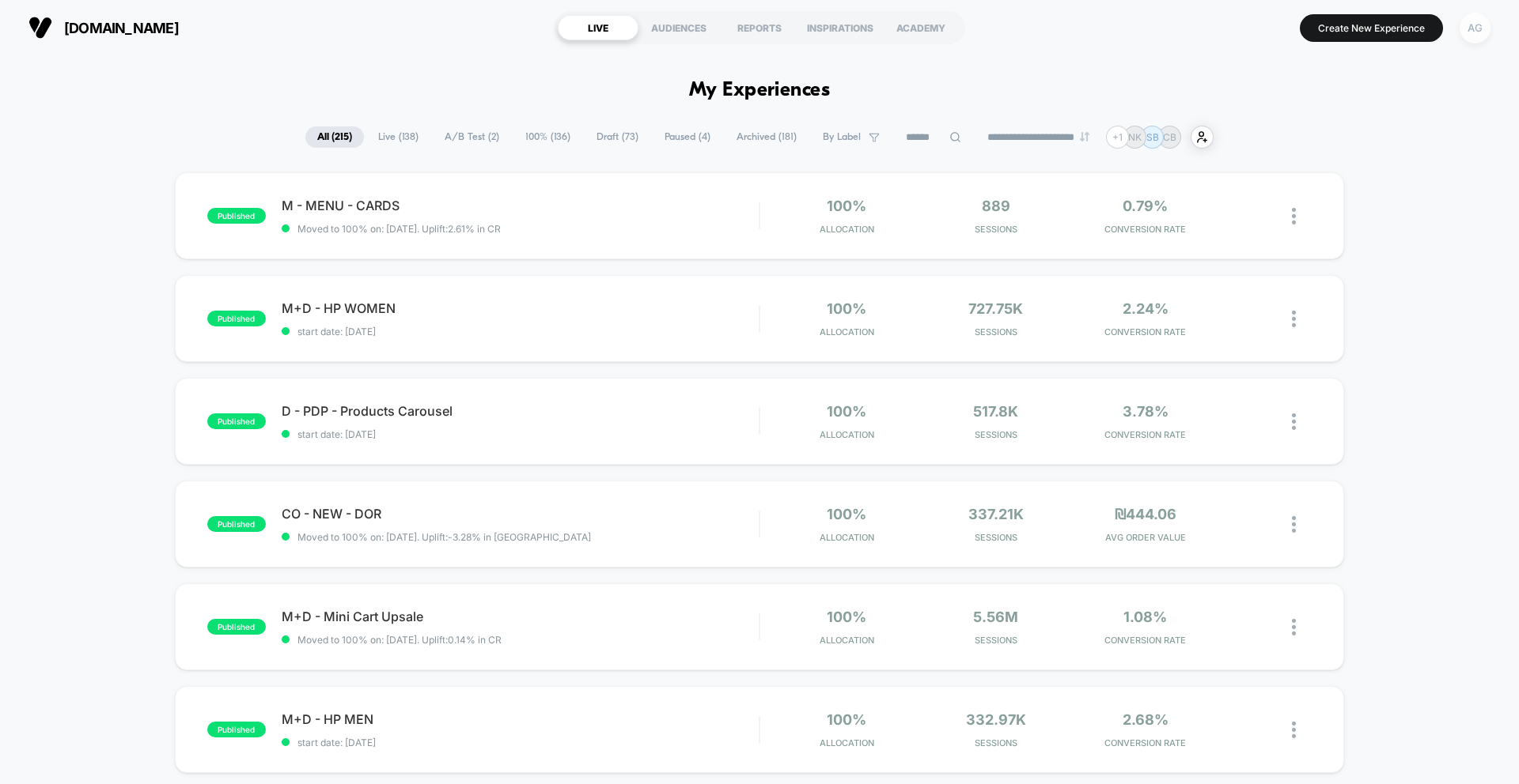
click at [1482, 23] on div "AG" at bounding box center [1474, 27] width 30 height 30
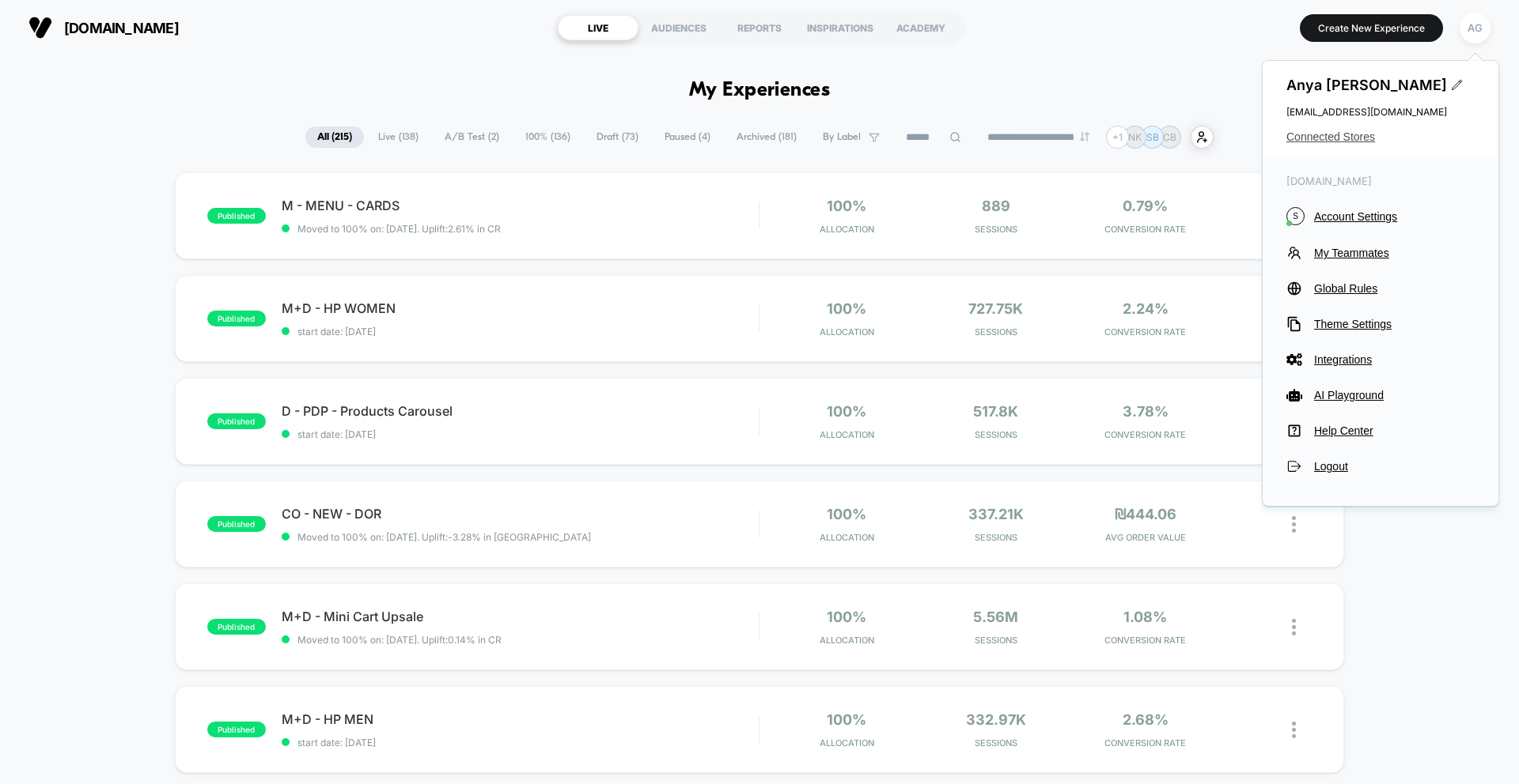
click at [1324, 133] on span "Connected Stores" at bounding box center [1380, 136] width 188 height 13
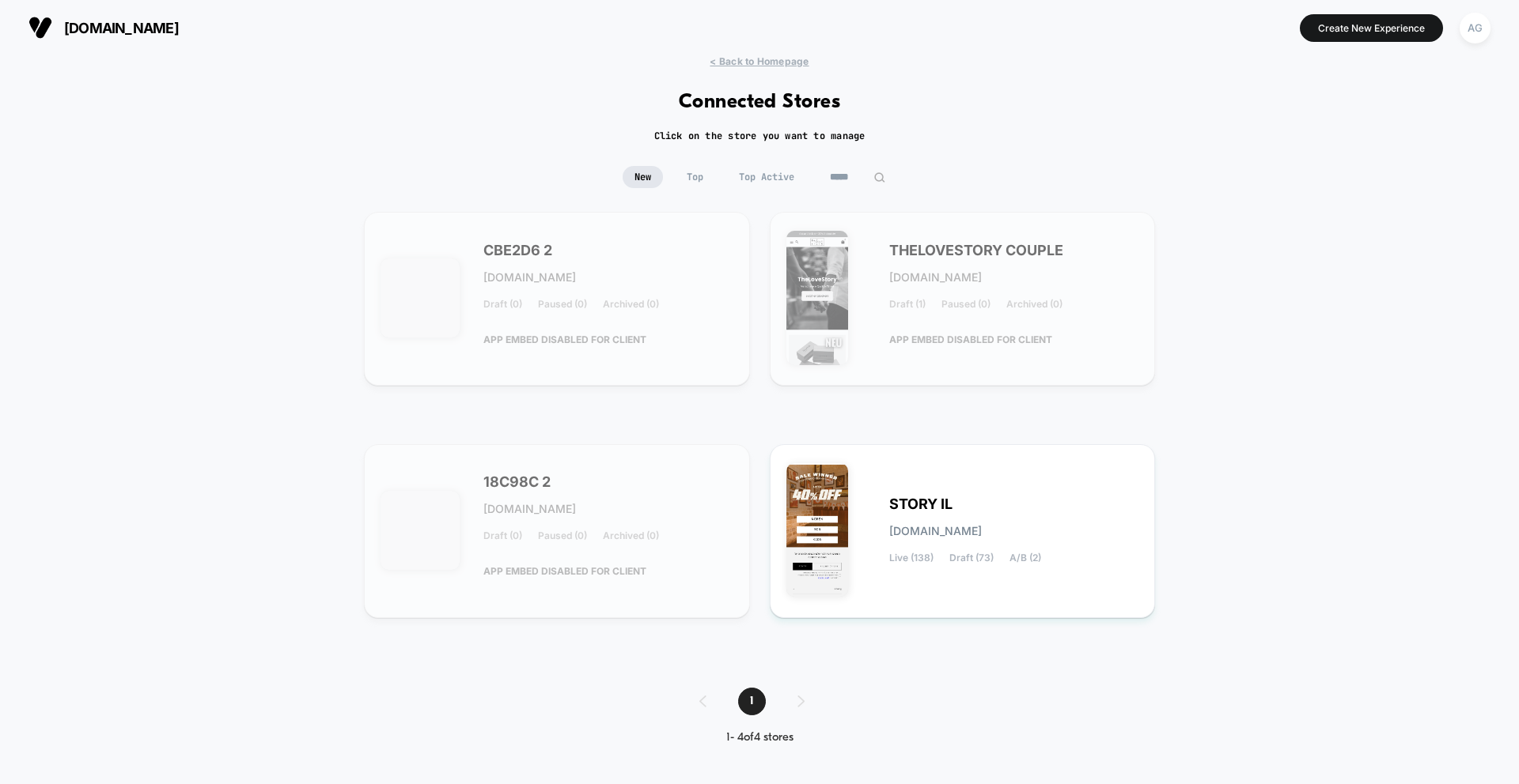
click at [858, 183] on input "*****" at bounding box center [857, 177] width 79 height 23
click at [858, 183] on input "*****" at bounding box center [858, 177] width 159 height 23
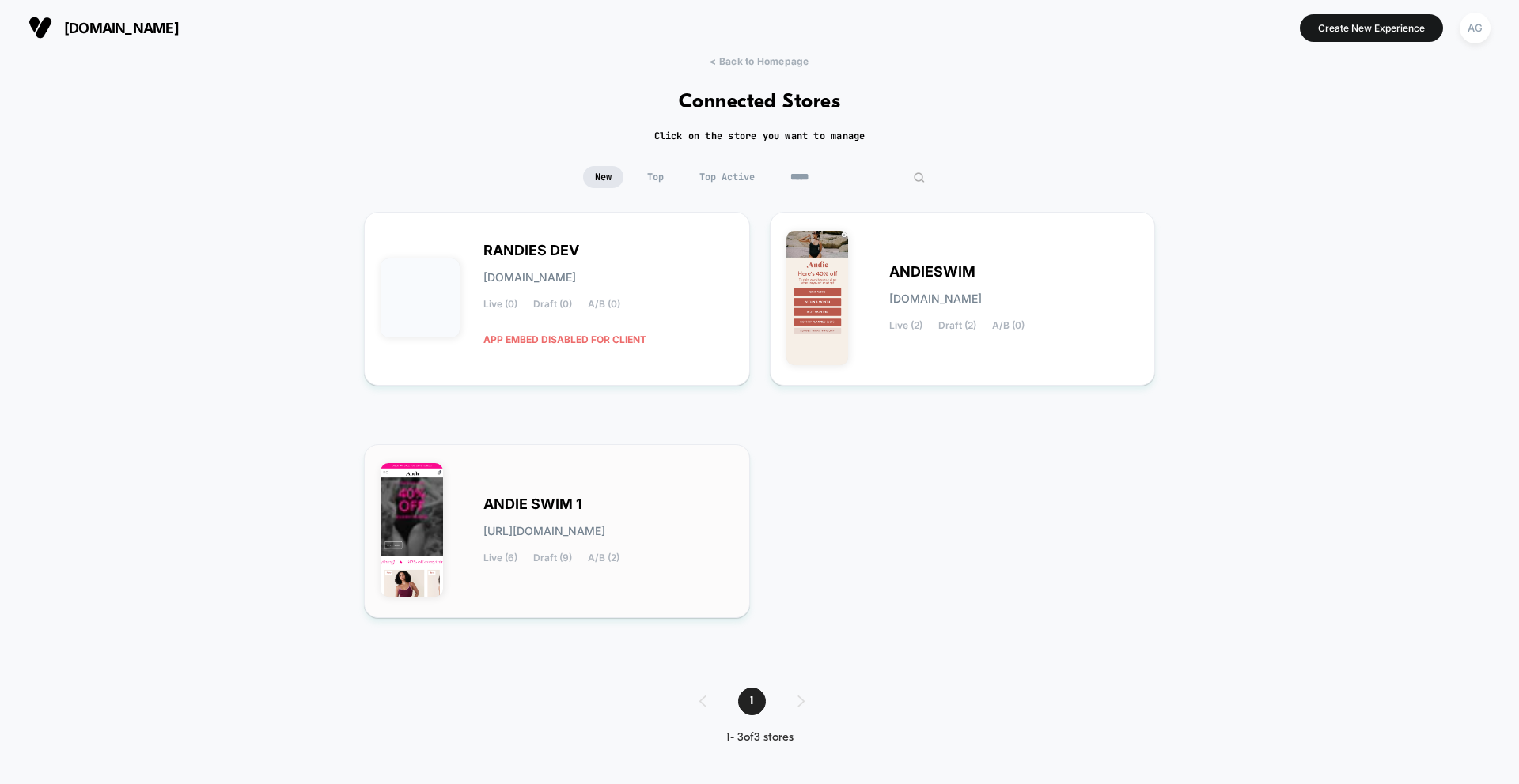
type input "*****"
click at [547, 503] on span "ANDIE SWIM 1" at bounding box center [532, 504] width 99 height 11
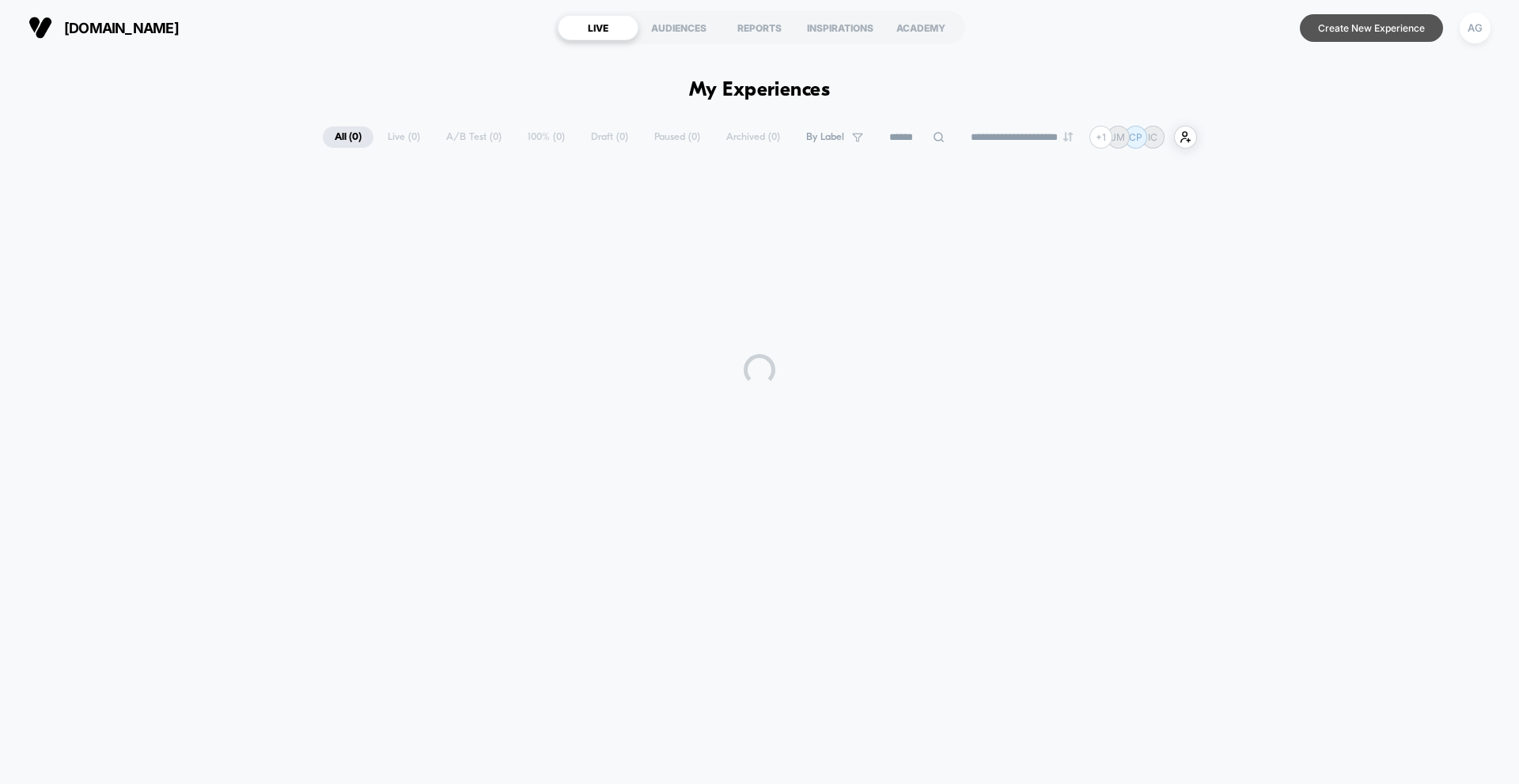
click at [1341, 29] on button "Create New Experience" at bounding box center [1371, 28] width 143 height 27
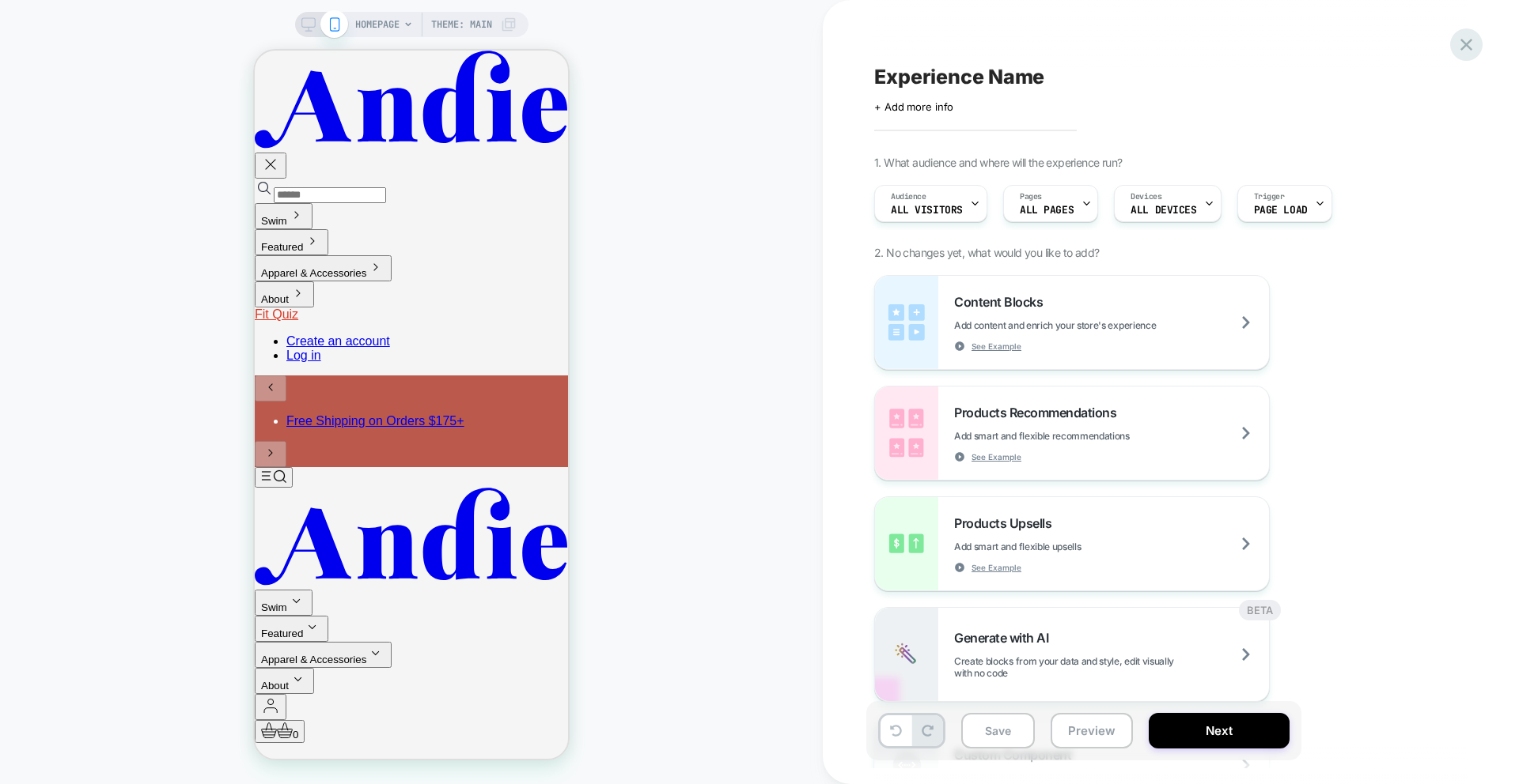
click at [1465, 45] on icon at bounding box center [1466, 45] width 12 height 12
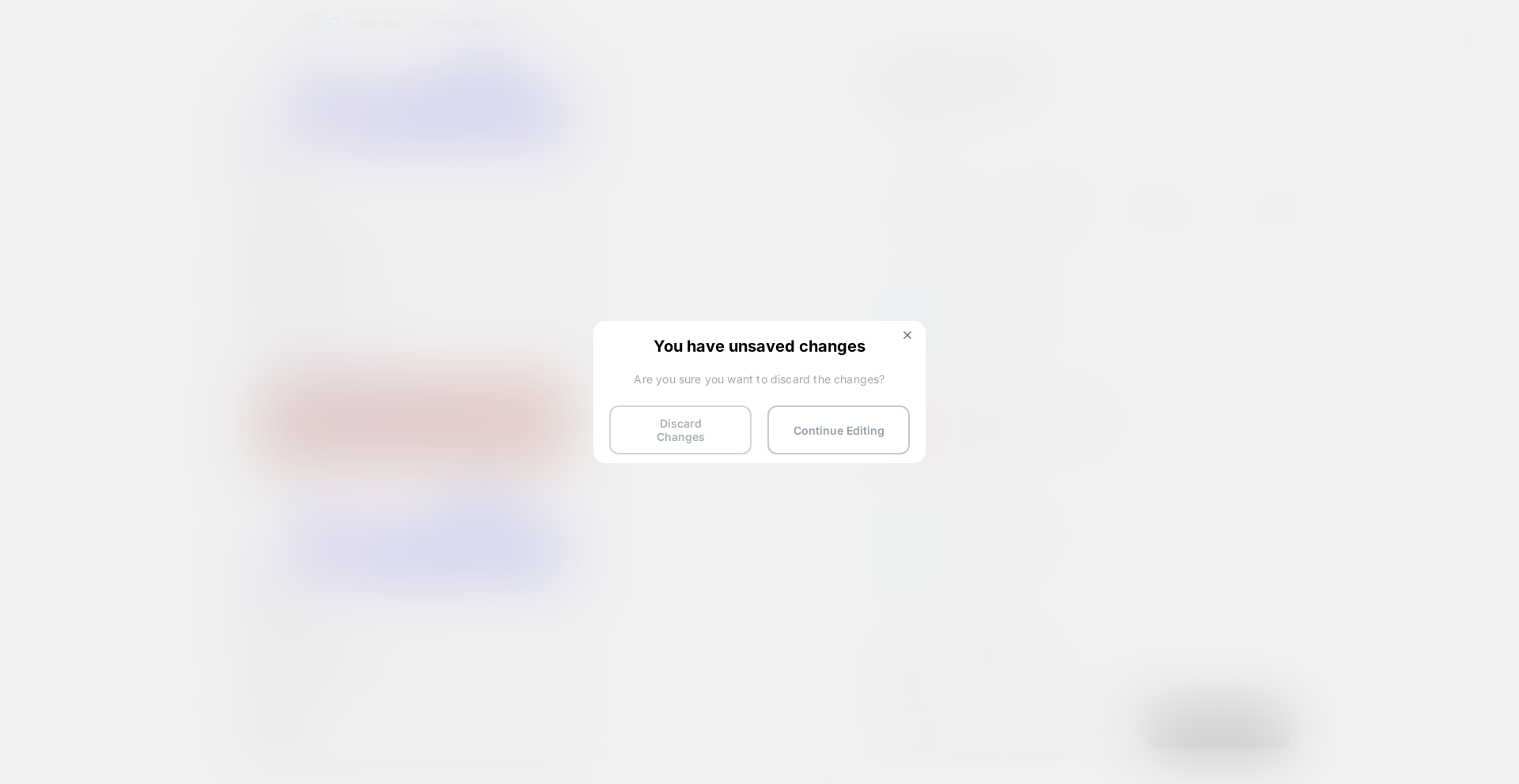
click at [713, 430] on button "Discard Changes" at bounding box center [680, 430] width 142 height 49
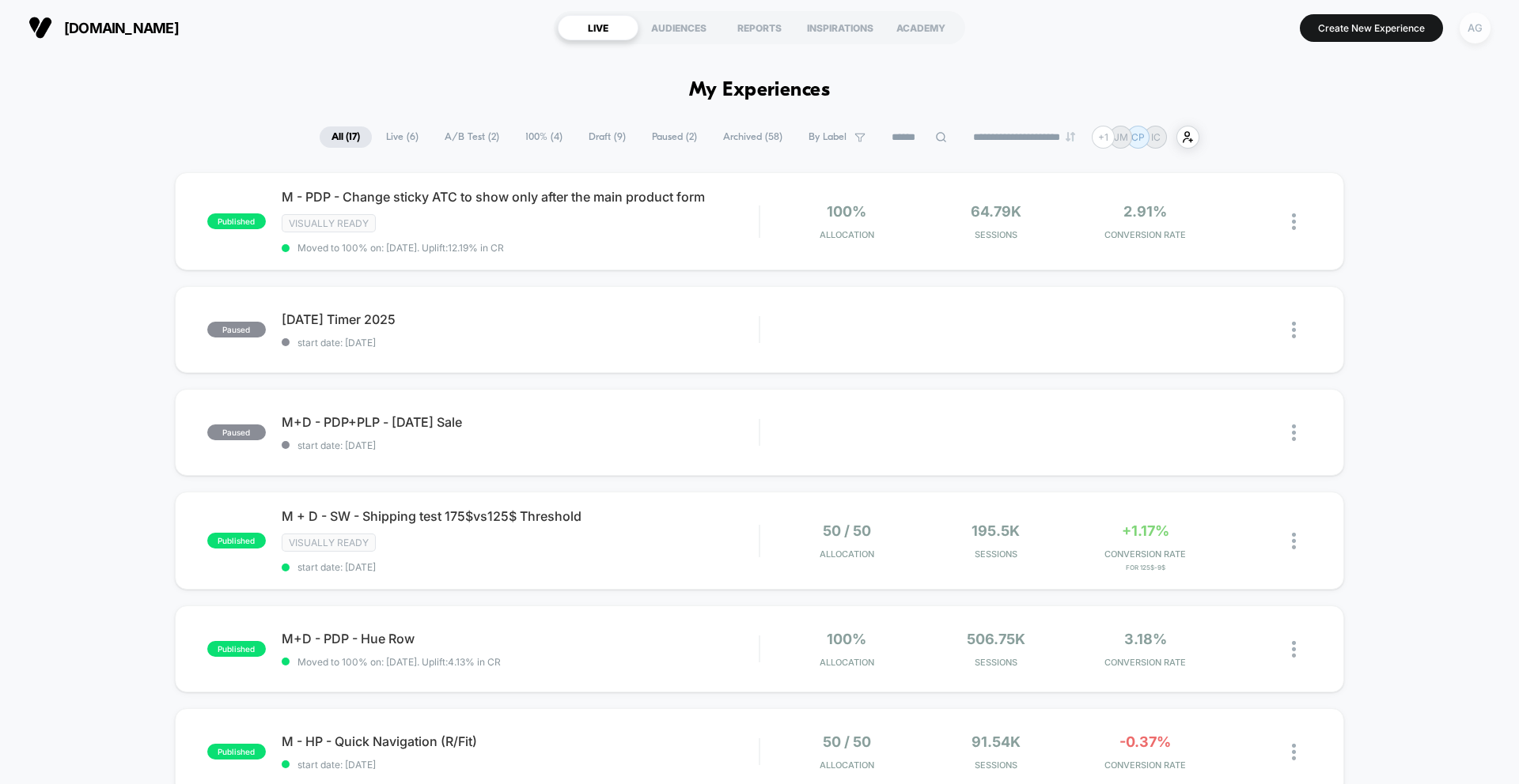
click at [1474, 30] on div "AG" at bounding box center [1474, 27] width 30 height 30
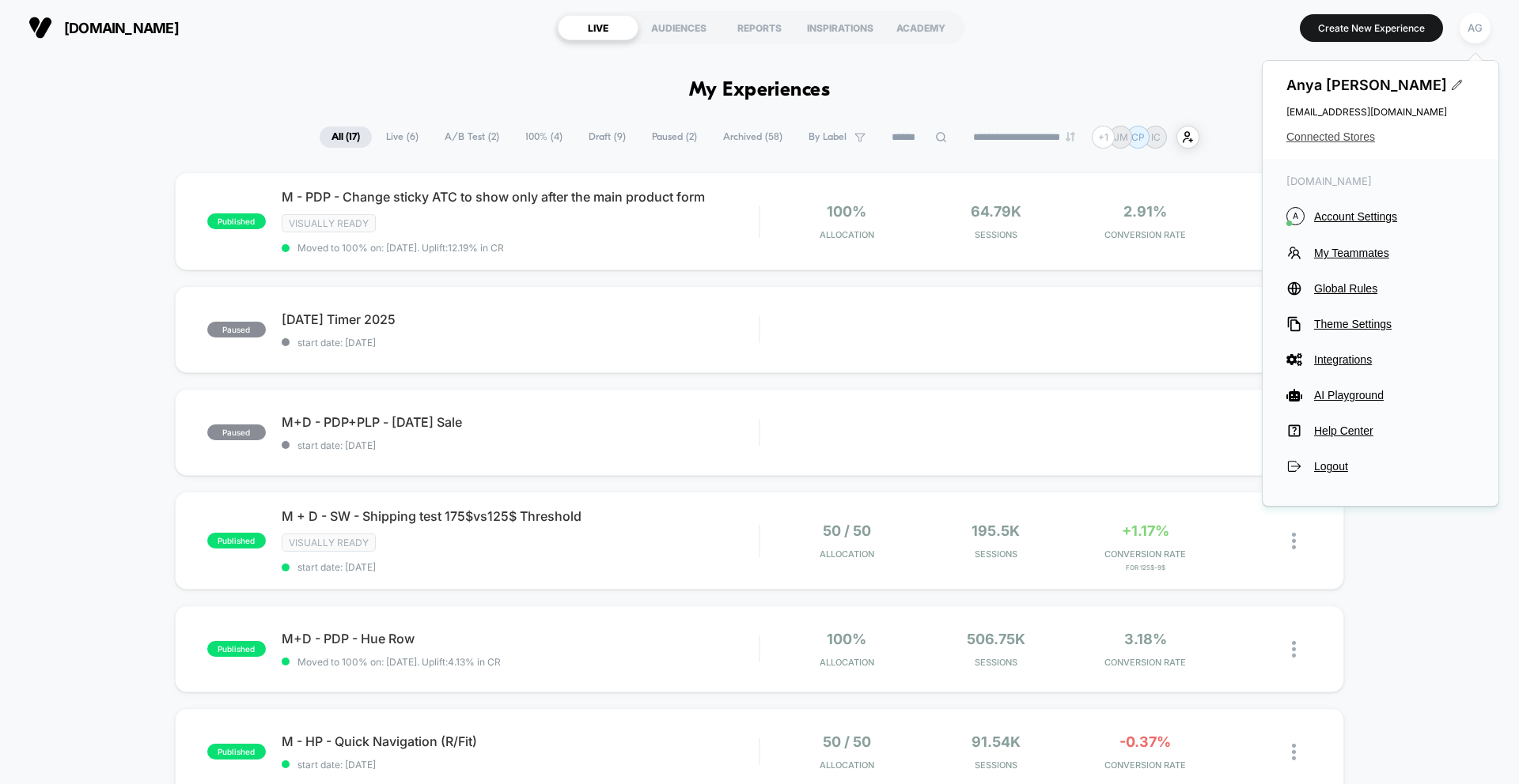
click at [1357, 138] on span "Connected Stores" at bounding box center [1380, 136] width 188 height 13
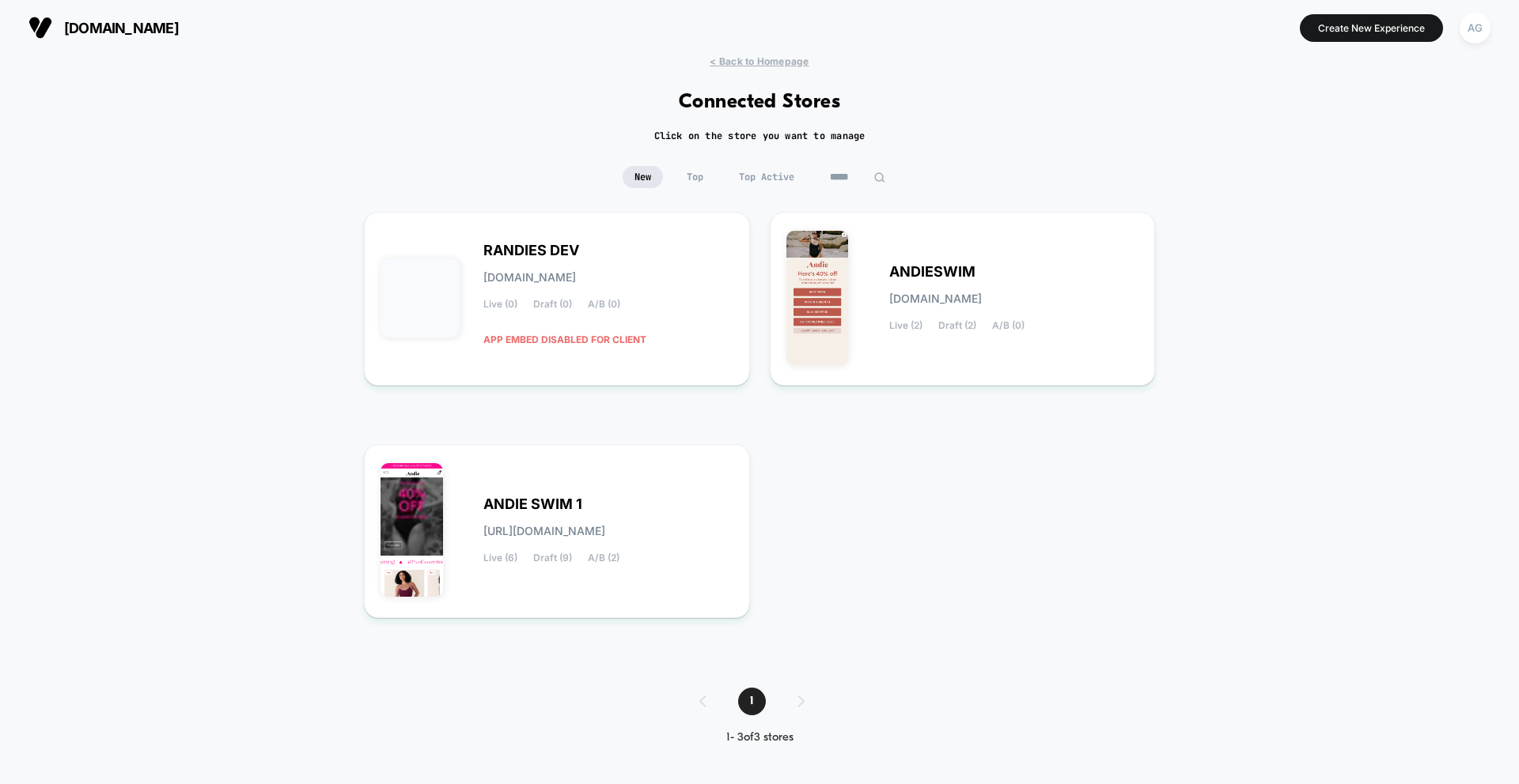
click at [844, 183] on input "*****" at bounding box center [857, 177] width 79 height 23
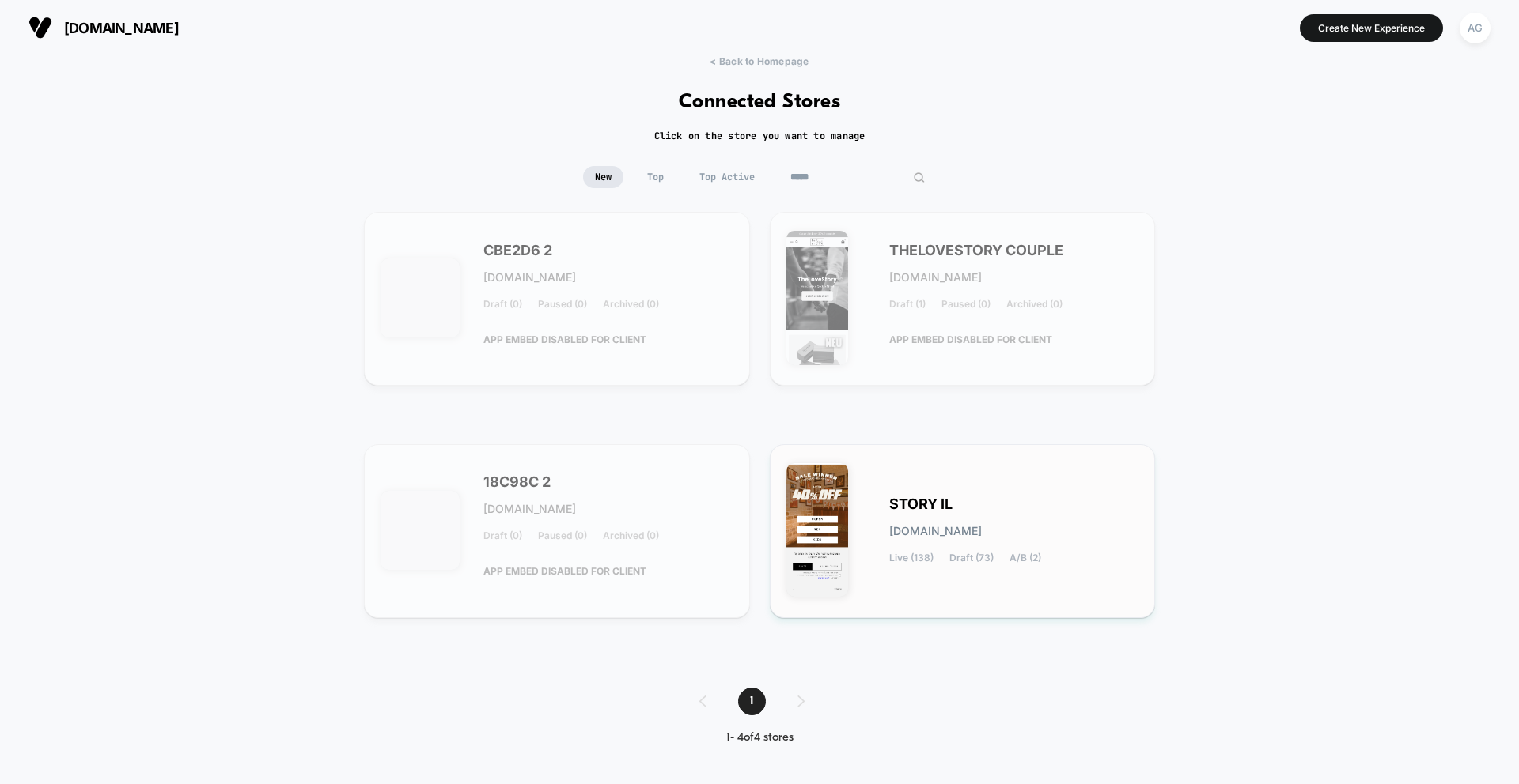
type input "*****"
click at [923, 502] on span "STORY IL" at bounding box center [921, 504] width 64 height 11
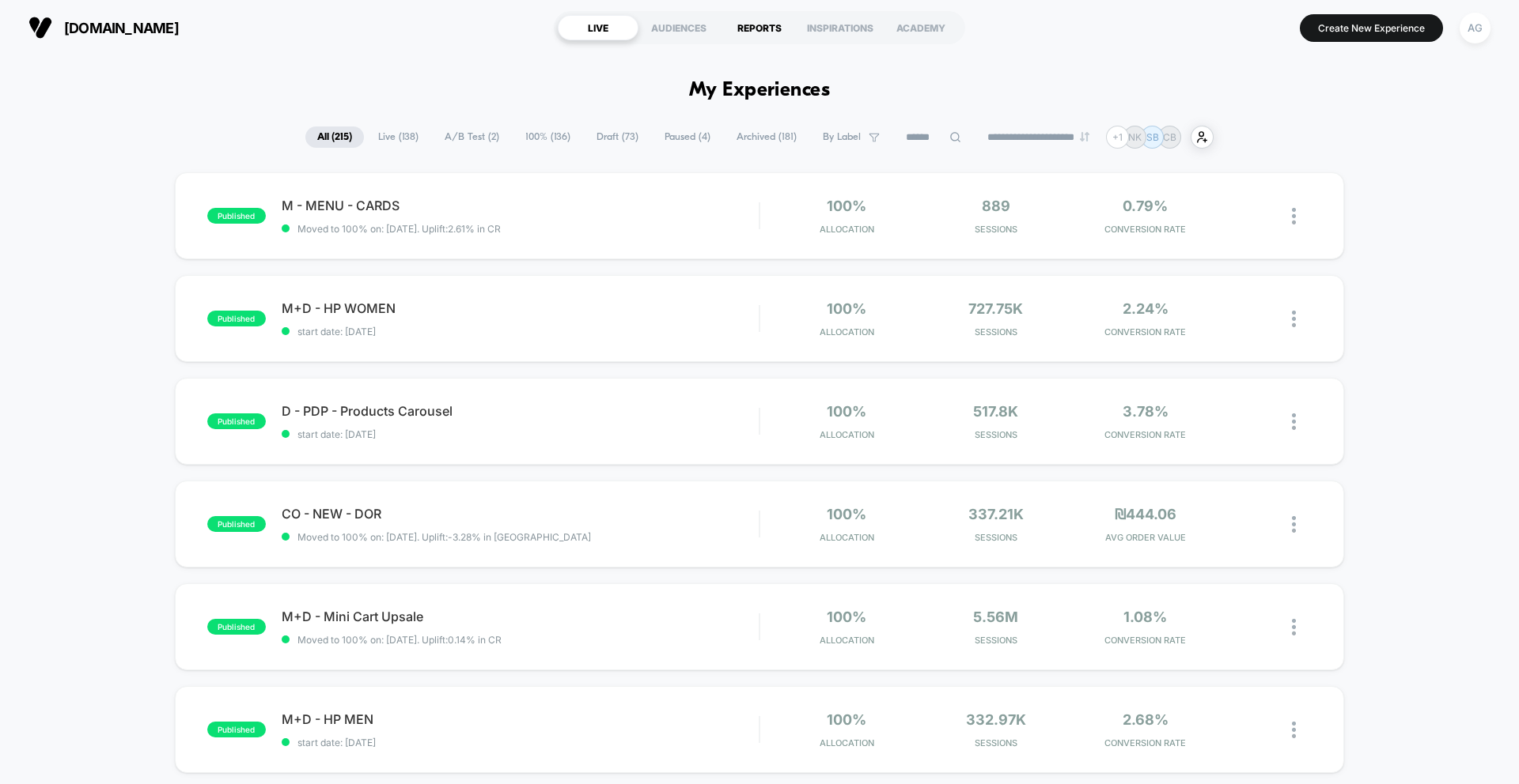
click at [767, 34] on div "REPORTS" at bounding box center [759, 27] width 80 height 25
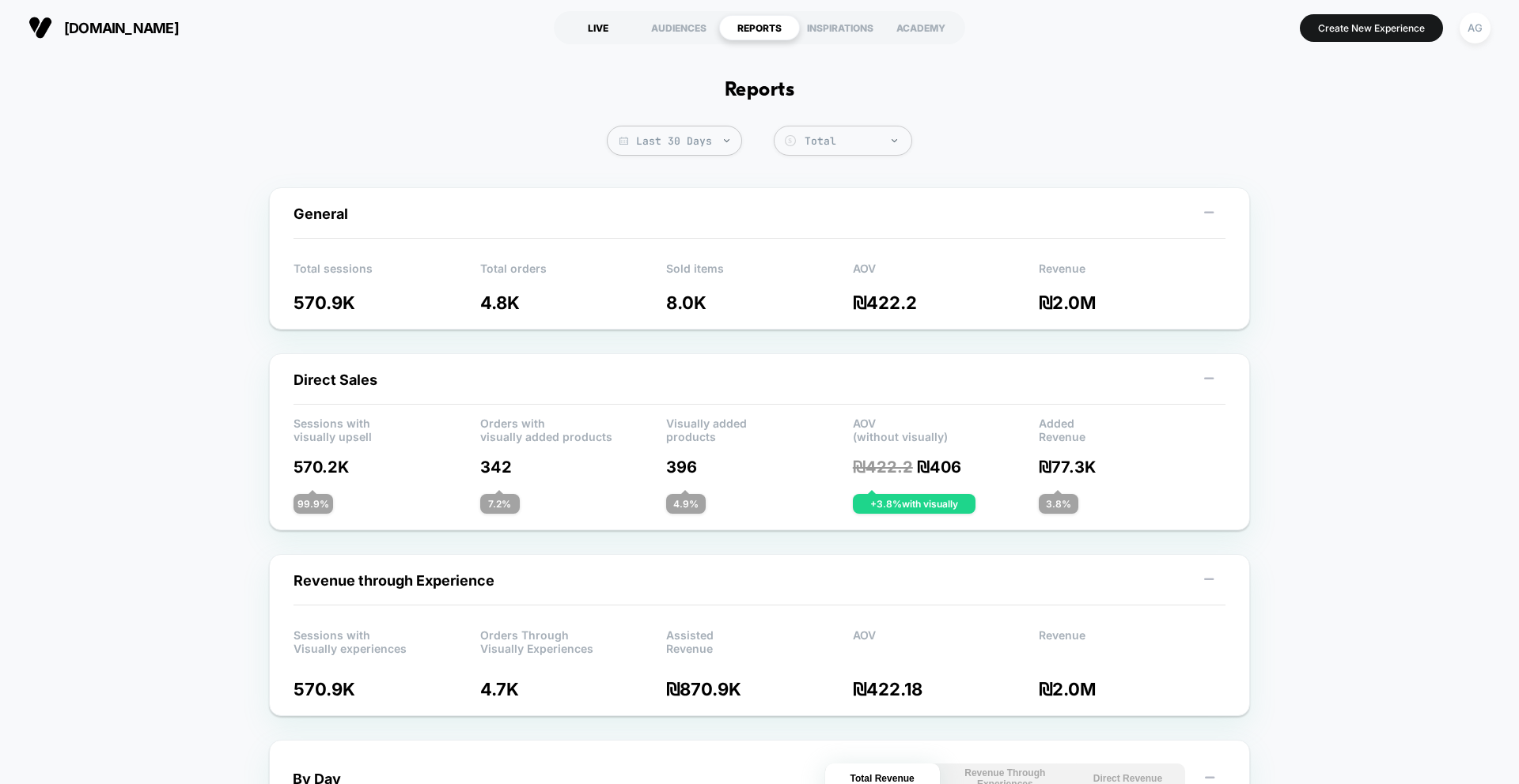
click at [602, 24] on div "LIVE" at bounding box center [597, 27] width 80 height 25
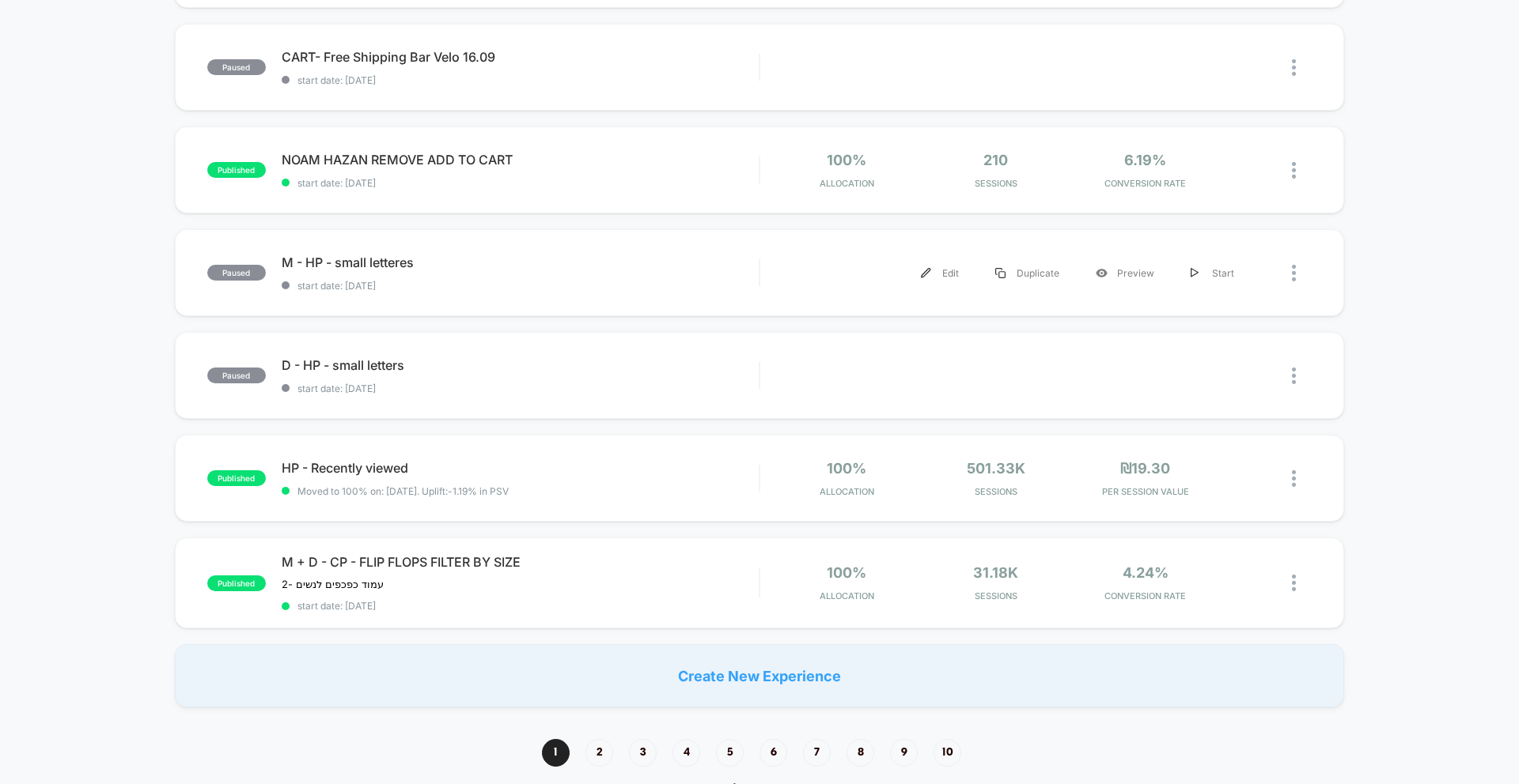
scroll to position [882, 0]
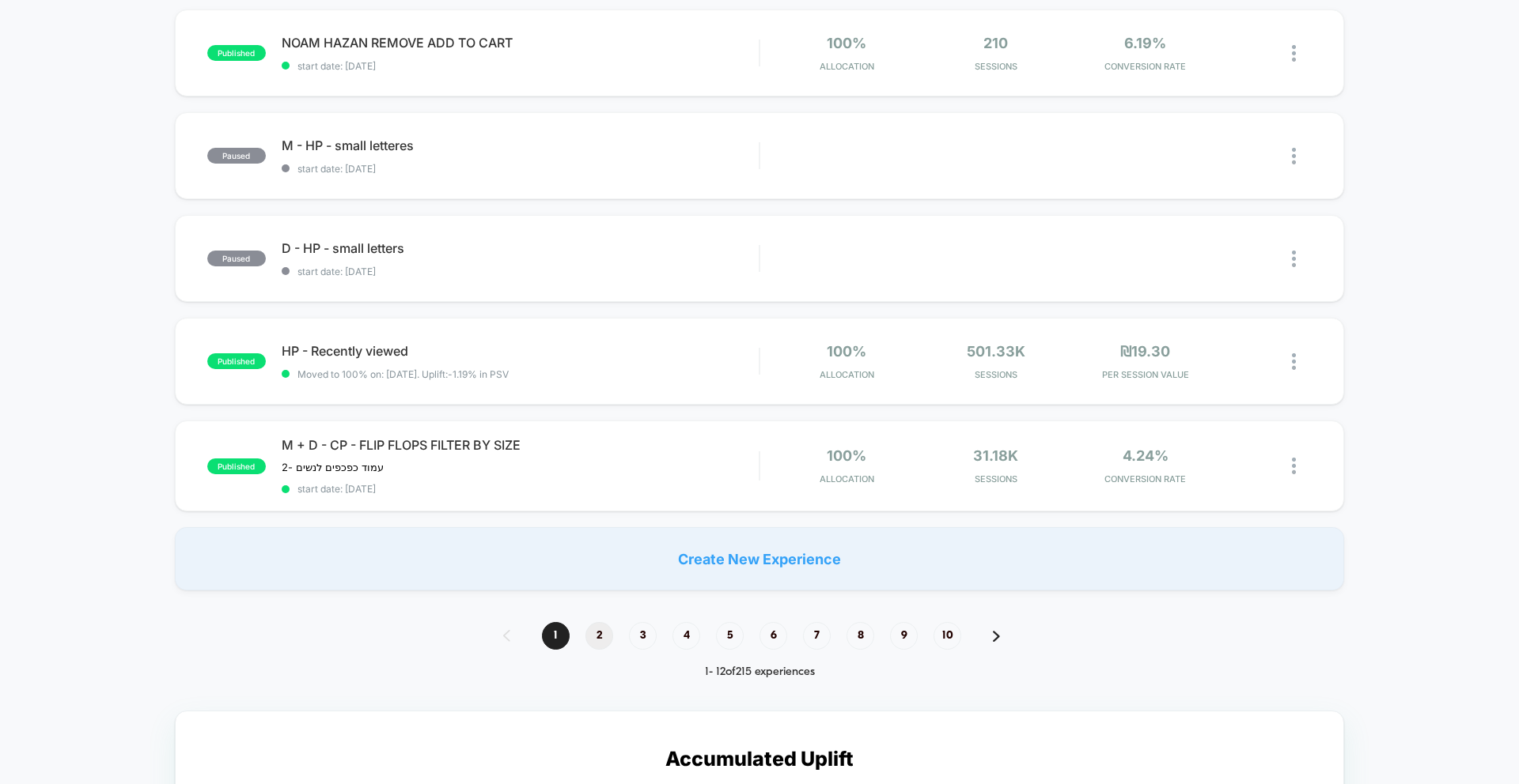
click at [599, 638] on span "2" at bounding box center [599, 636] width 27 height 27
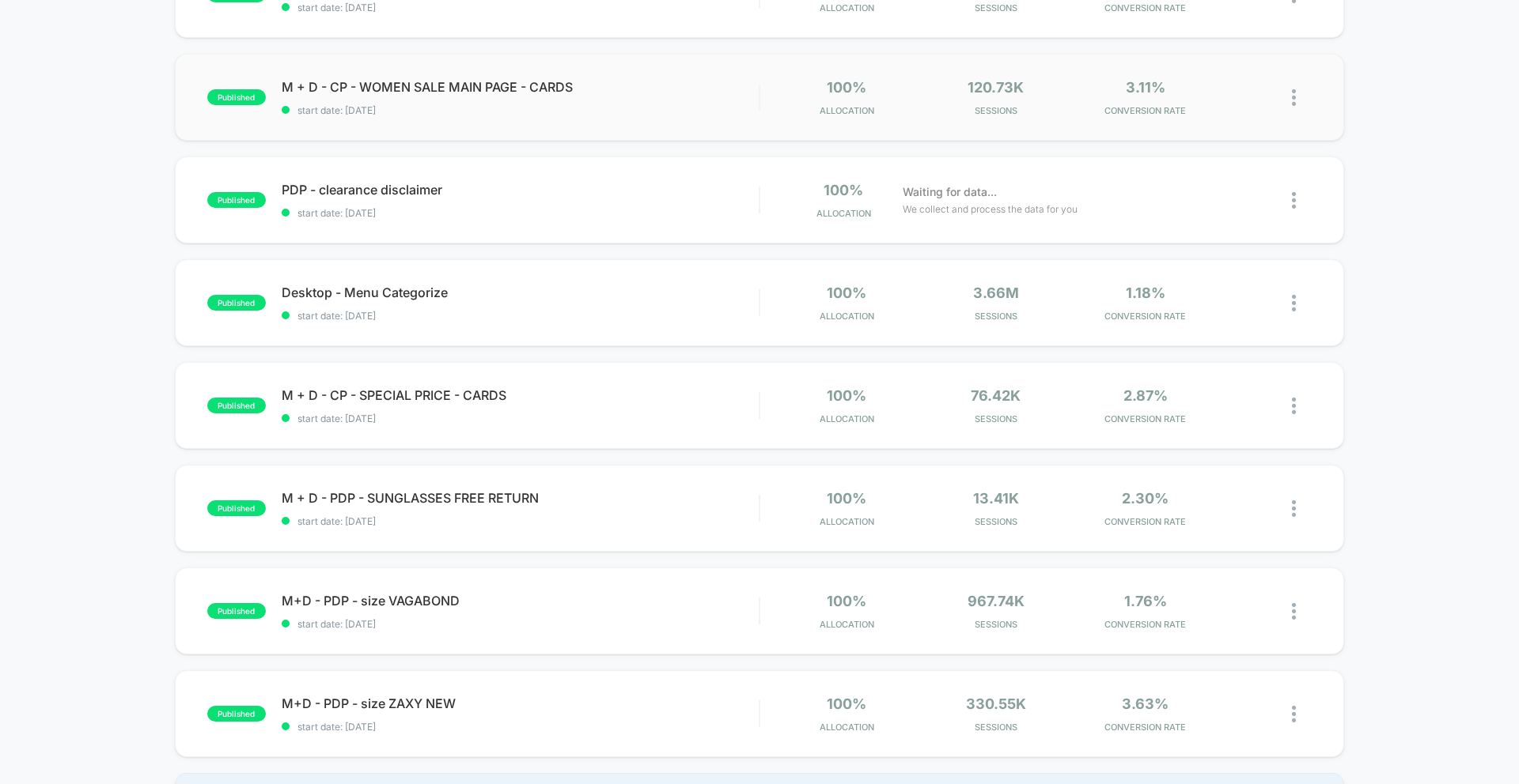
scroll to position [0, 0]
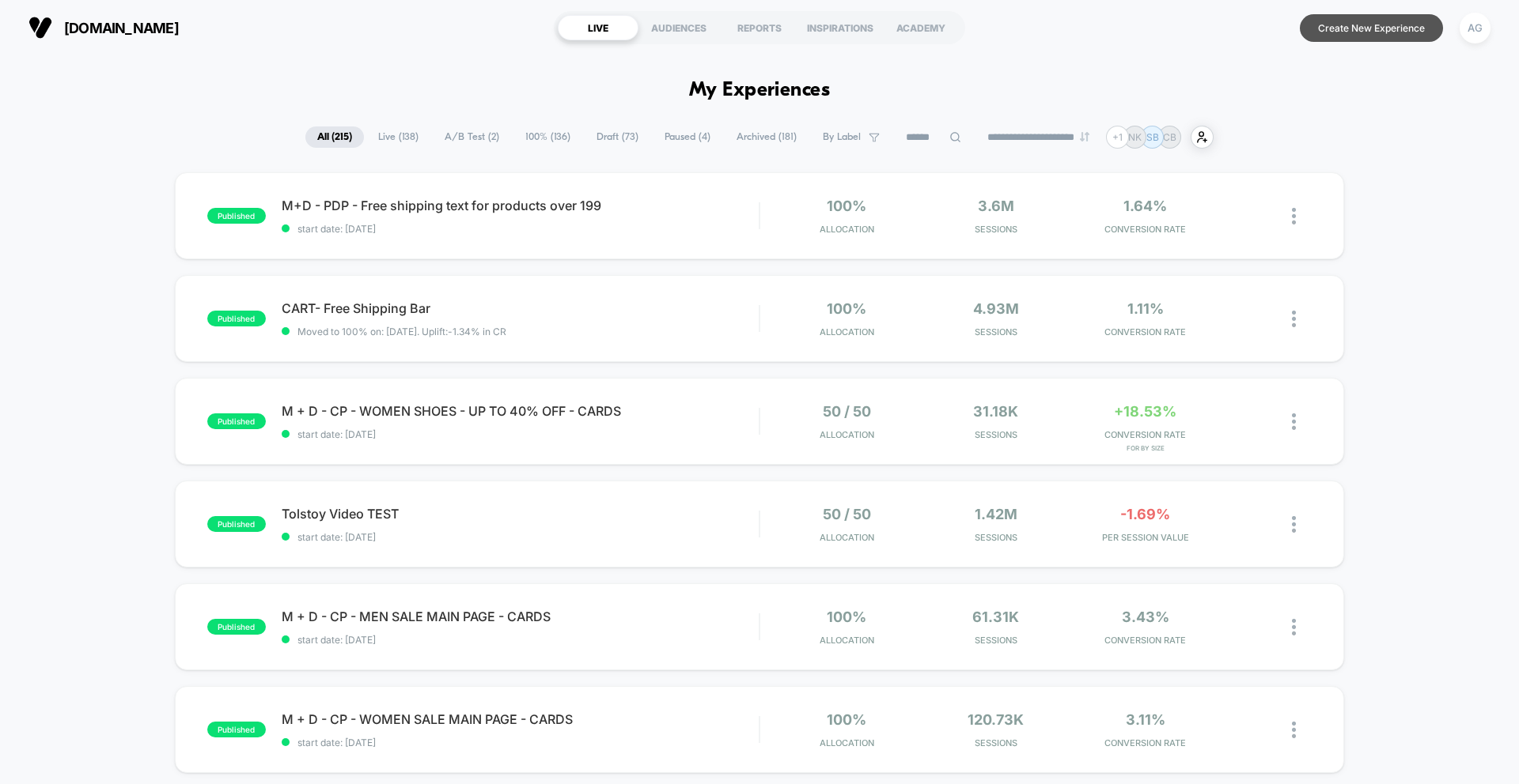
click at [1348, 23] on button "Create New Experience" at bounding box center [1371, 28] width 143 height 27
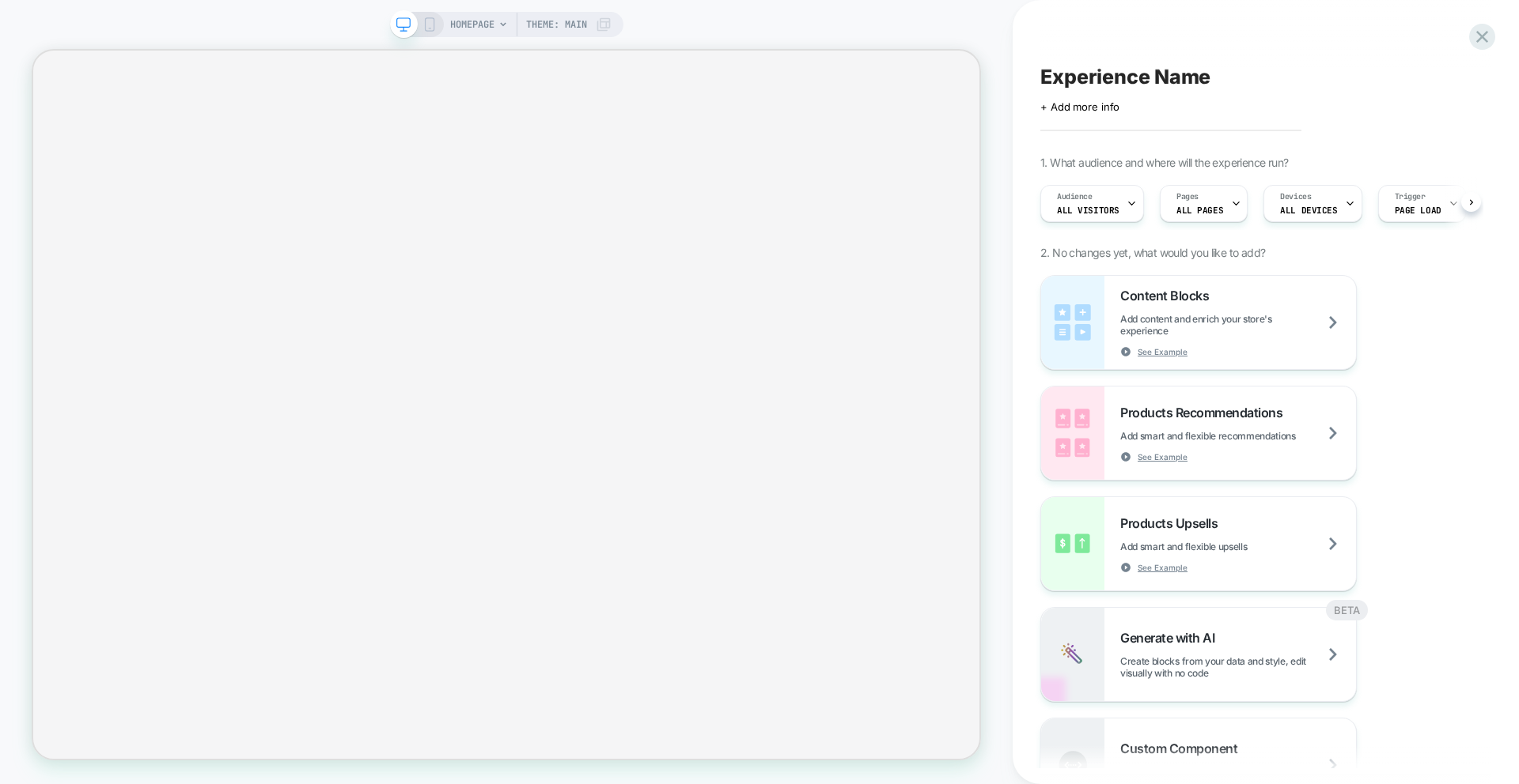
scroll to position [0, 1]
click at [1483, 43] on icon at bounding box center [1482, 37] width 22 height 22
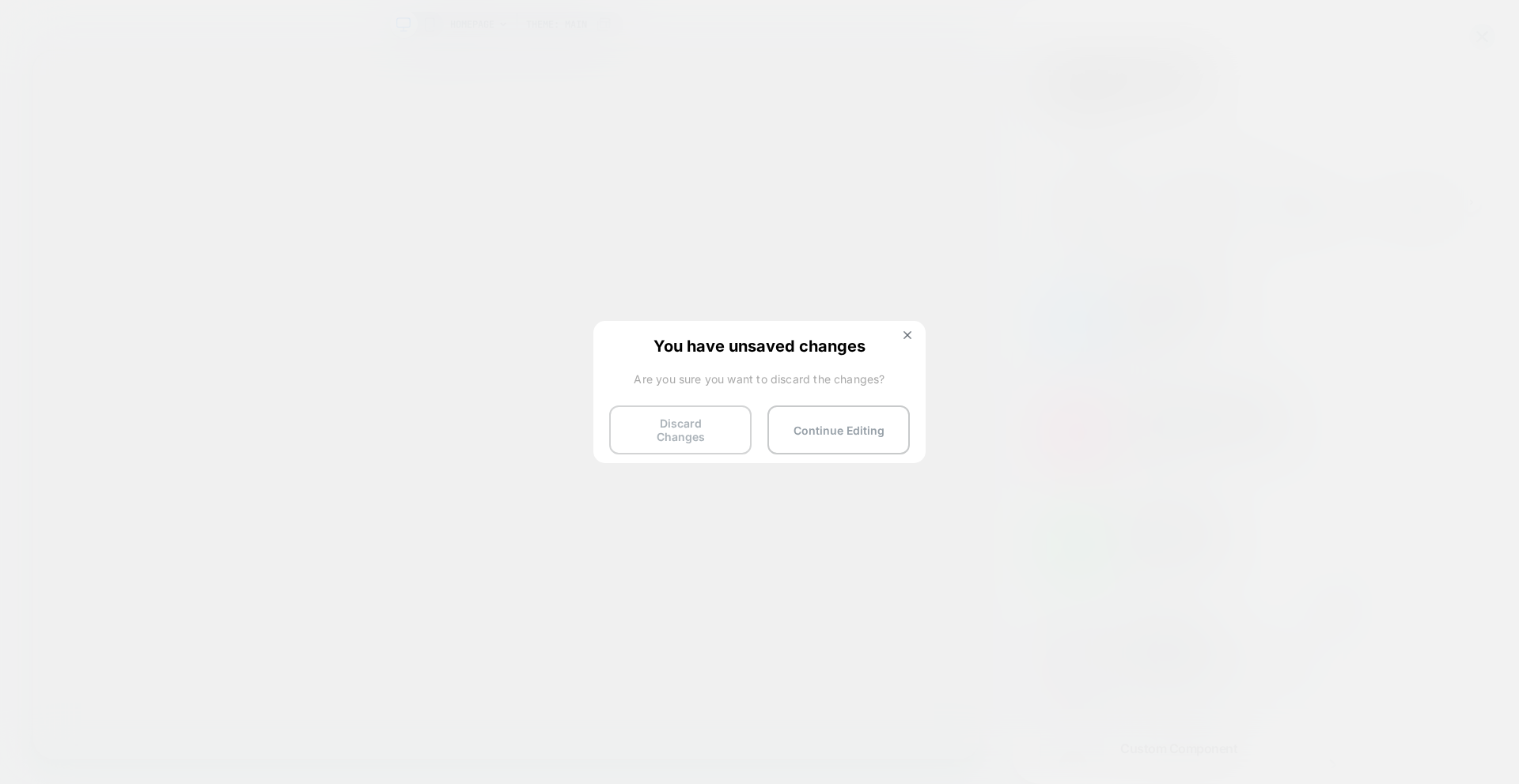
click at [659, 418] on button "Discard Changes" at bounding box center [680, 430] width 142 height 49
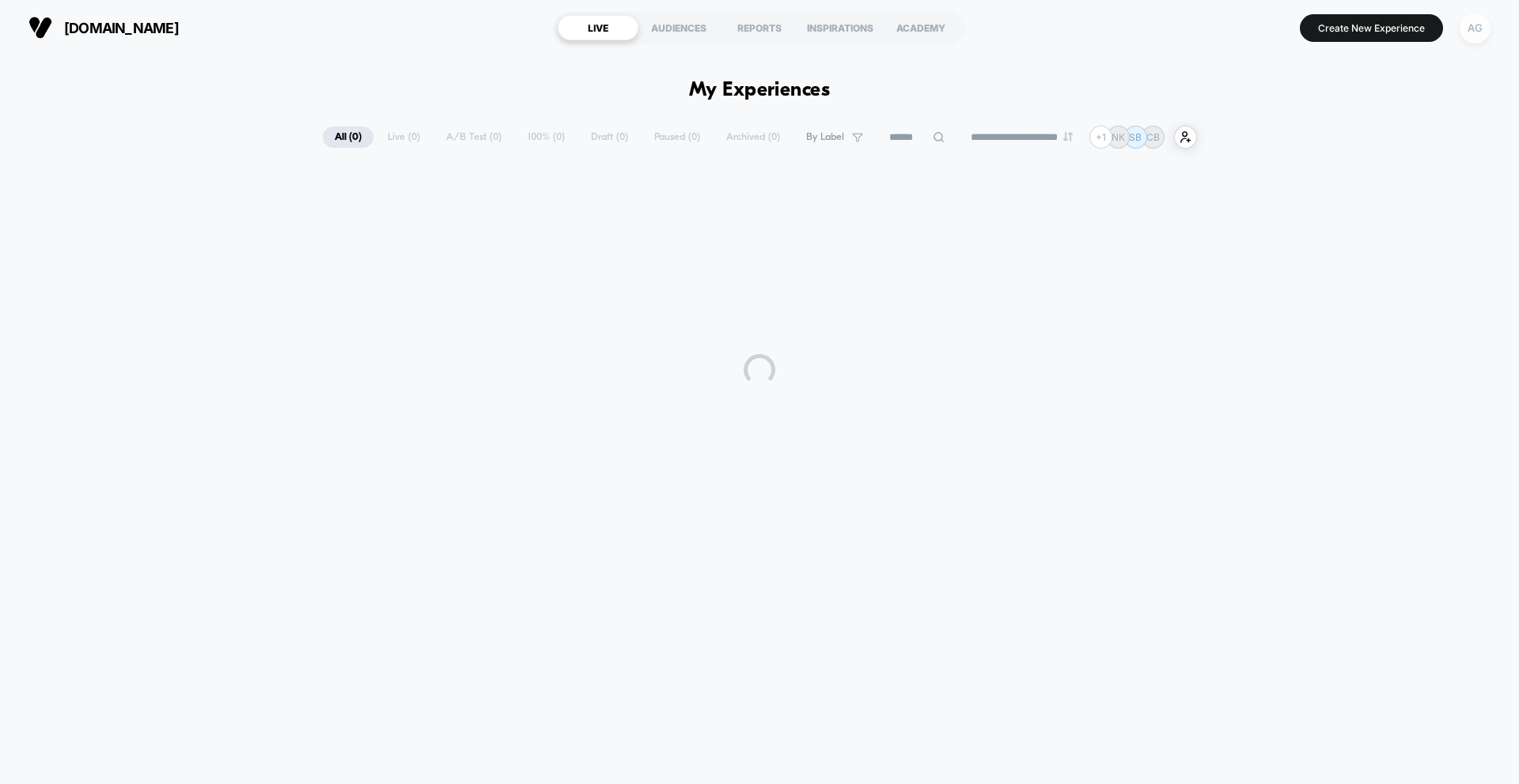
click at [1474, 30] on div "AG" at bounding box center [1474, 27] width 30 height 30
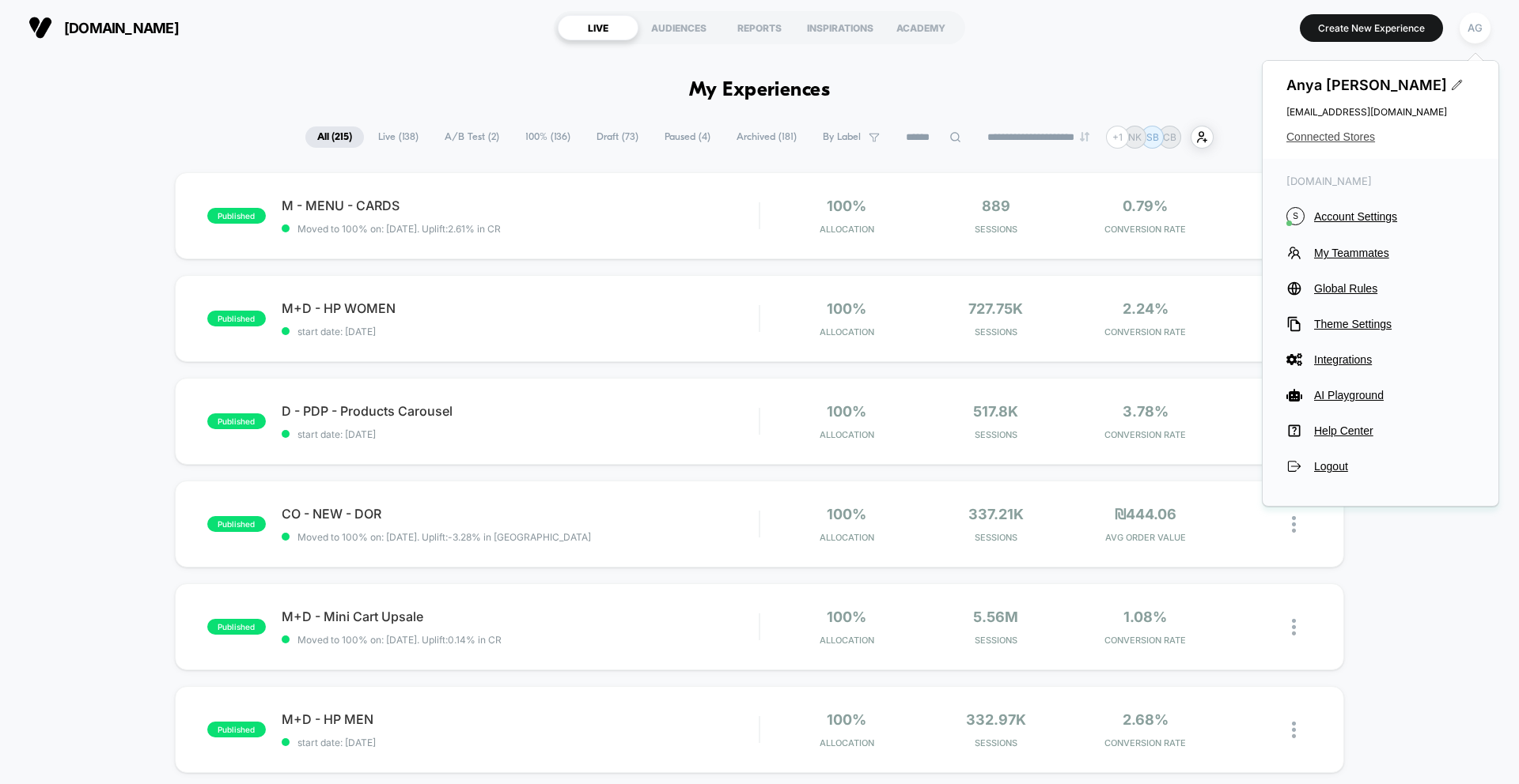
click at [1288, 133] on span "Connected Stores" at bounding box center [1380, 136] width 188 height 13
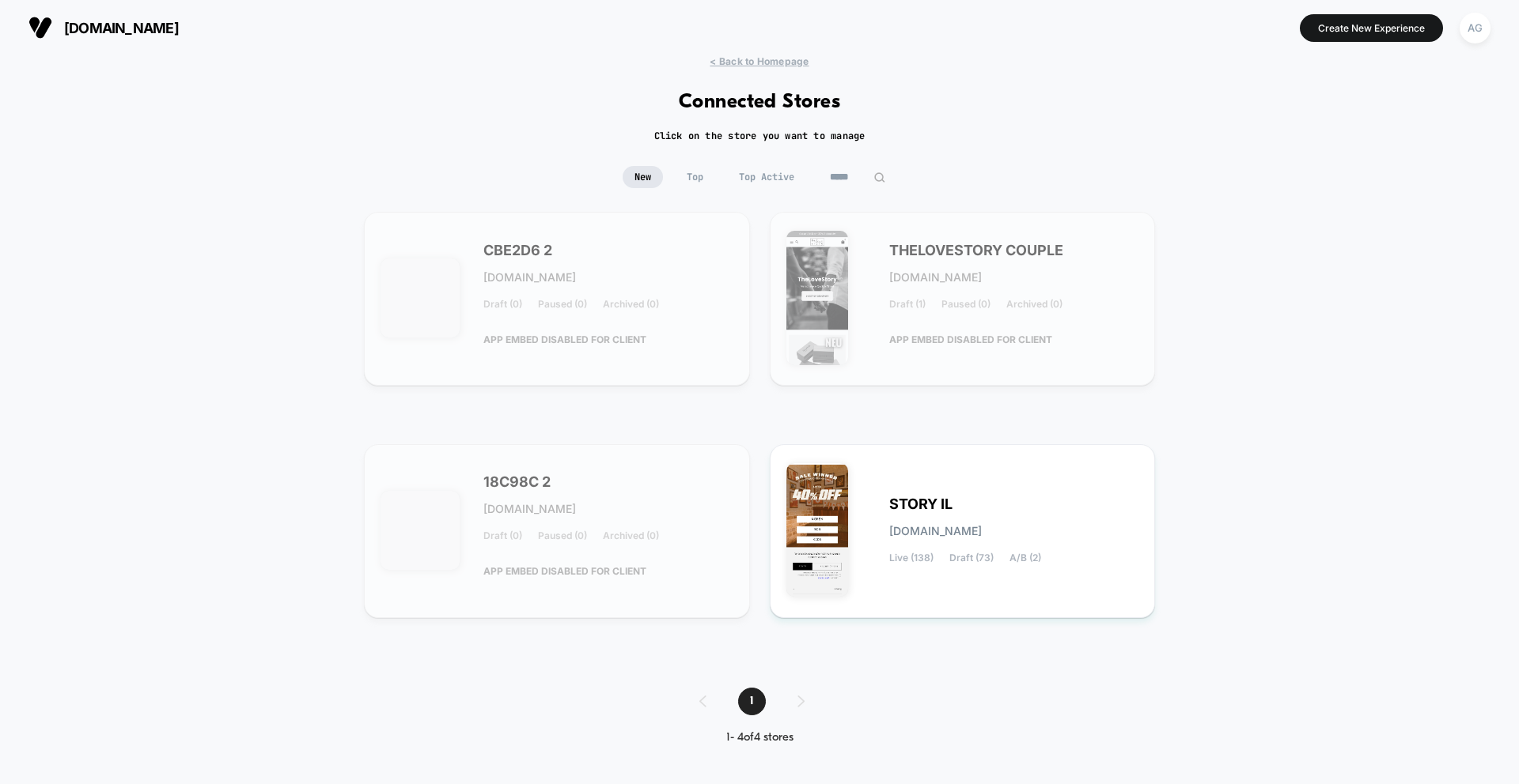
click at [825, 183] on input "*****" at bounding box center [857, 177] width 79 height 23
click at [825, 183] on input "*****" at bounding box center [858, 177] width 159 height 23
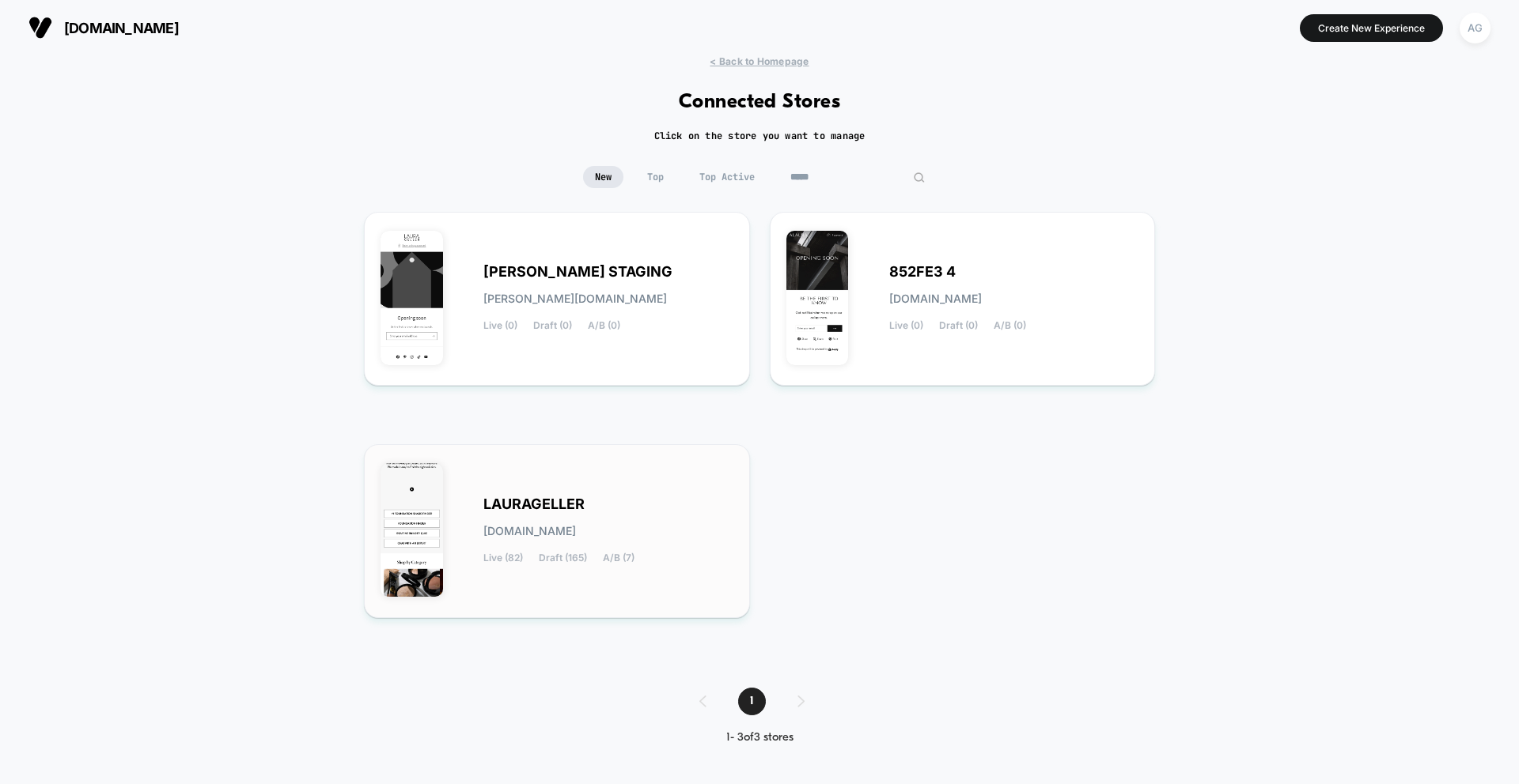
type input "*****"
click at [649, 472] on div "[PERSON_NAME][DOMAIN_NAME] Live (82) Draft (165) A/B (7)" at bounding box center [556, 531] width 353 height 141
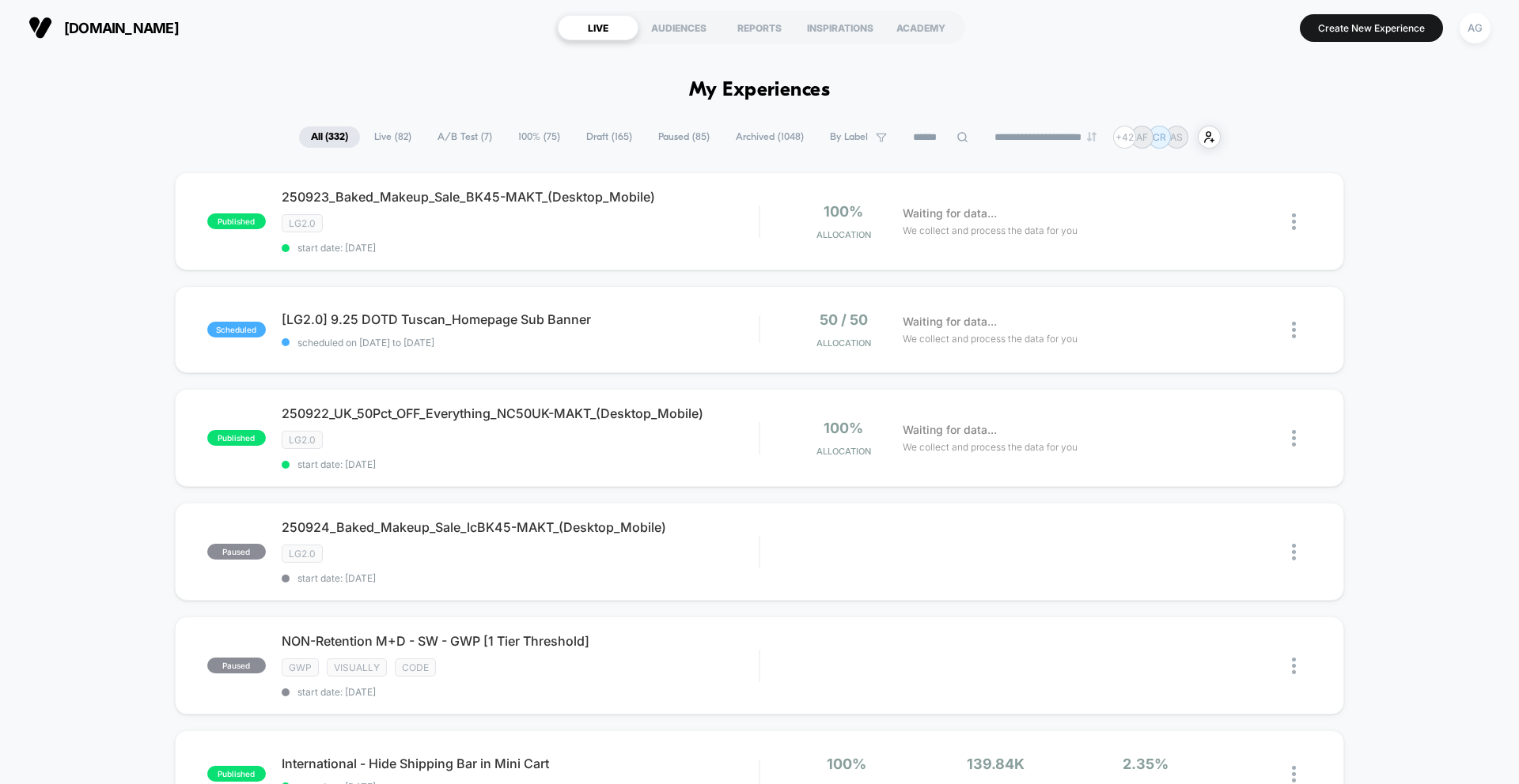
click at [397, 133] on span "Live ( 82 )" at bounding box center [393, 137] width 61 height 22
